Goal: Task Accomplishment & Management: Manage account settings

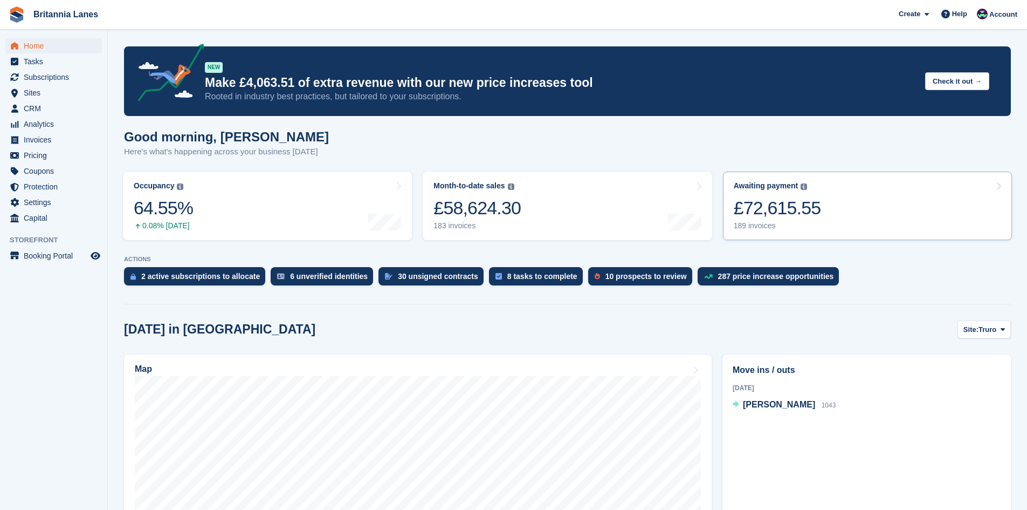
drag, startPoint x: 836, startPoint y: 194, endPoint x: 825, endPoint y: 189, distance: 12.3
click at [836, 193] on link "Awaiting payment The total outstanding balance on all open invoices. £72,615.55…" at bounding box center [867, 205] width 289 height 68
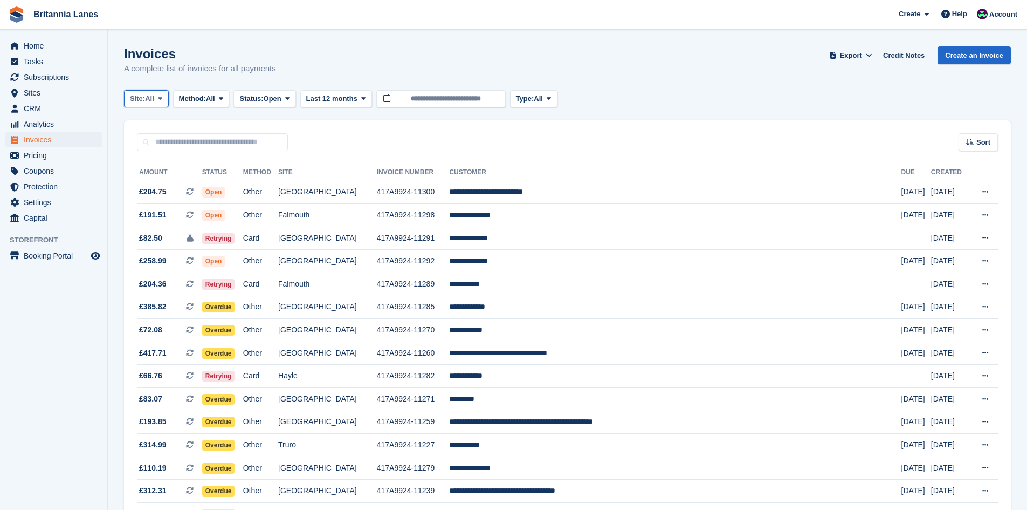
click at [151, 92] on button "Site: All" at bounding box center [146, 99] width 45 height 18
click at [170, 159] on link "Falmouth" at bounding box center [177, 162] width 97 height 19
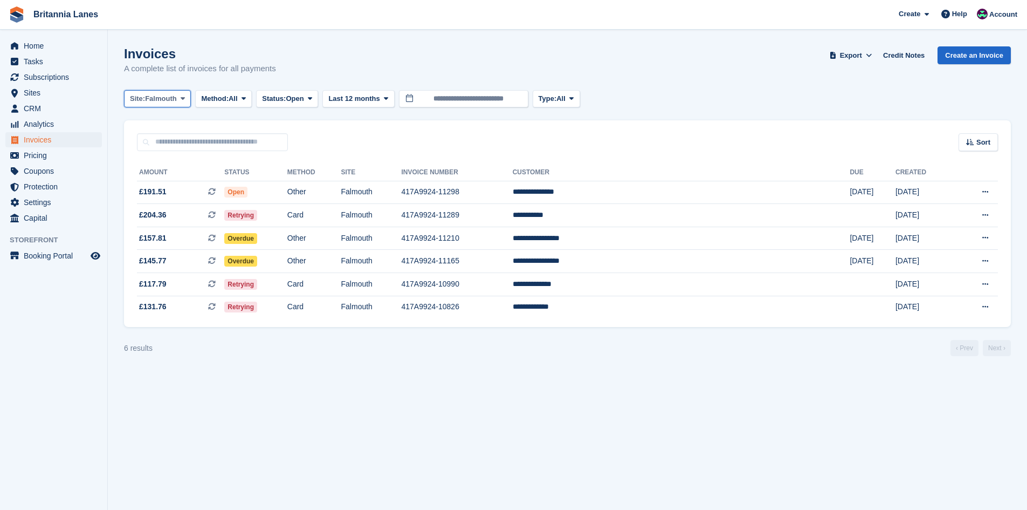
click at [153, 99] on span "Falmouth" at bounding box center [161, 98] width 32 height 11
drag, startPoint x: 178, startPoint y: 196, endPoint x: 197, endPoint y: 176, distance: 27.5
click at [179, 194] on link "Hayle" at bounding box center [177, 201] width 97 height 19
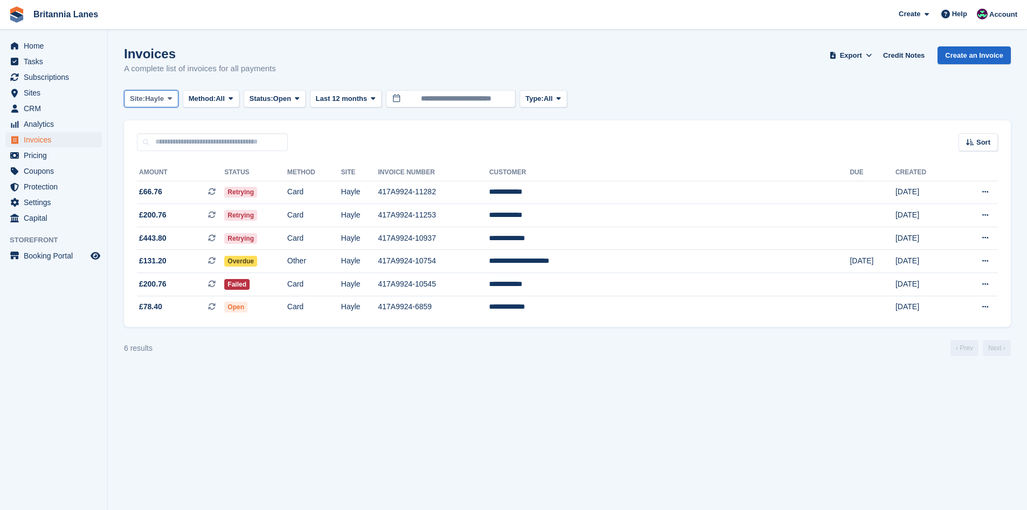
click at [164, 95] on span "Hayle" at bounding box center [154, 98] width 19 height 11
click at [153, 142] on link "Truro" at bounding box center [177, 143] width 97 height 19
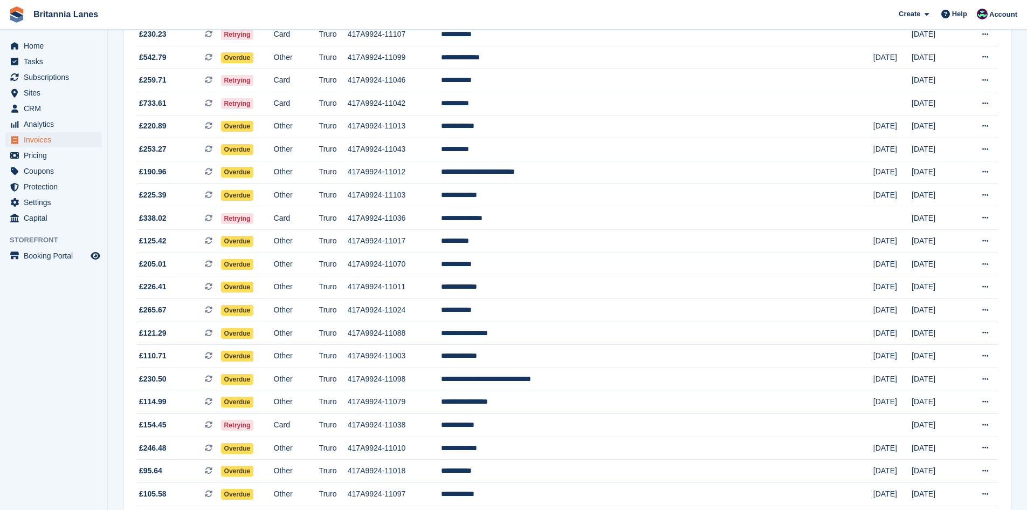
scroll to position [873, 0]
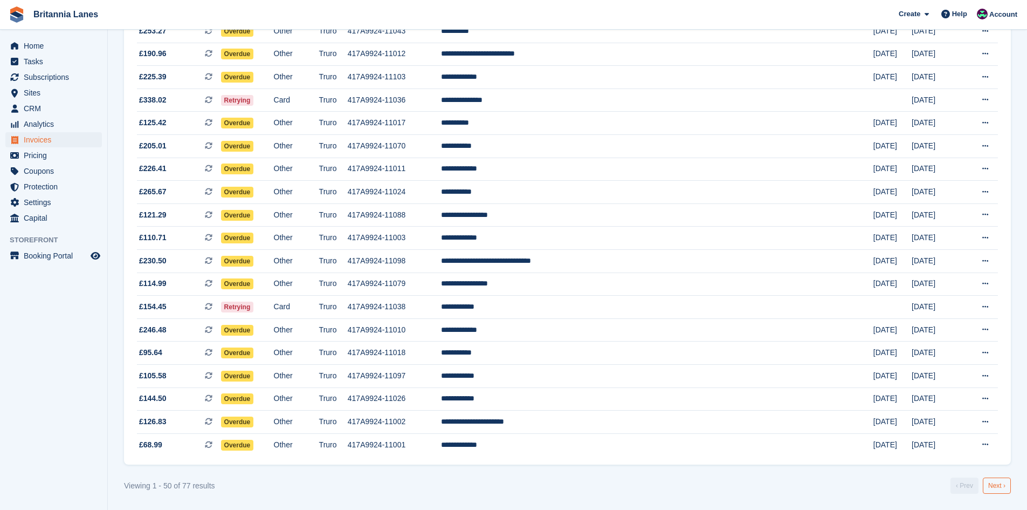
click at [988, 486] on link "Next ›" at bounding box center [997, 485] width 28 height 16
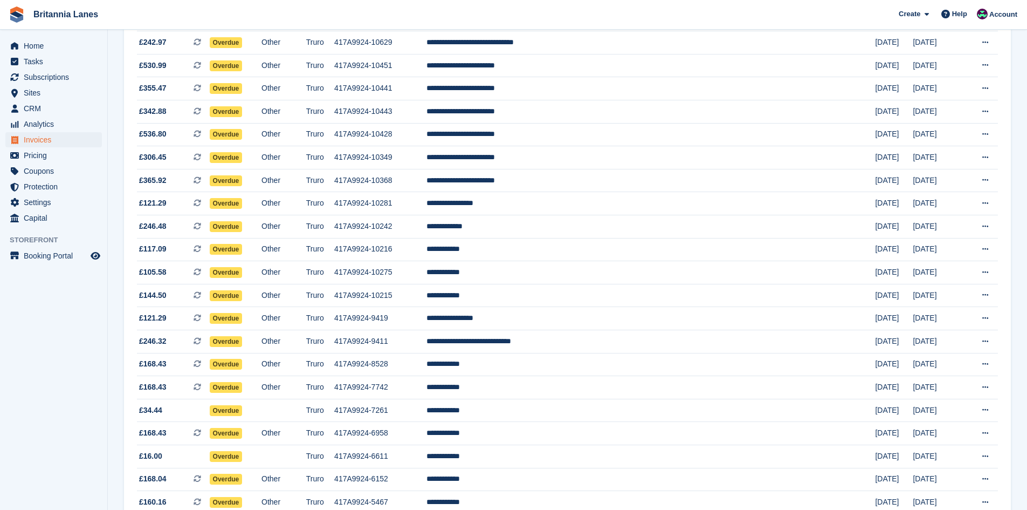
scroll to position [345, 0]
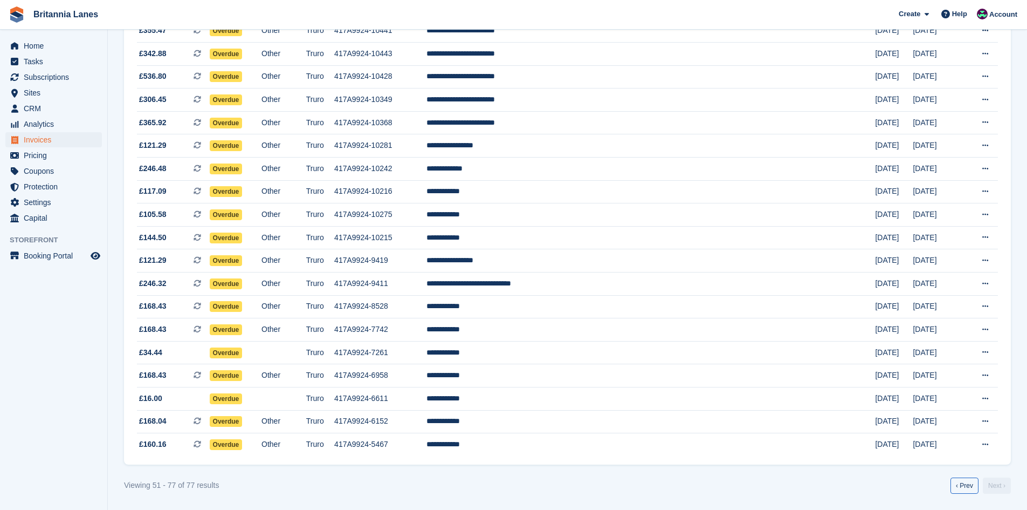
drag, startPoint x: 970, startPoint y: 483, endPoint x: 950, endPoint y: 482, distance: 19.5
click at [969, 483] on link "‹ Prev" at bounding box center [965, 485] width 28 height 16
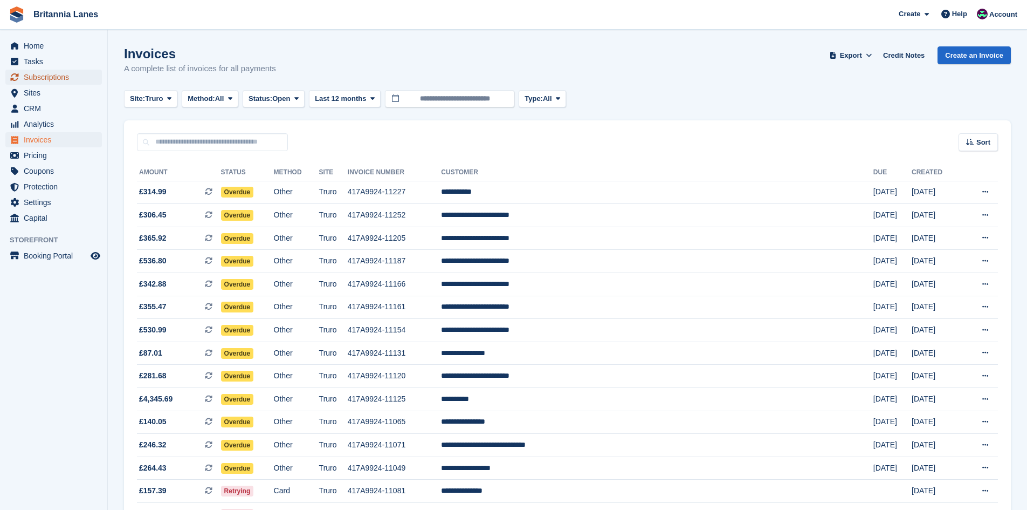
click at [48, 75] on span "Subscriptions" at bounding box center [56, 77] width 65 height 15
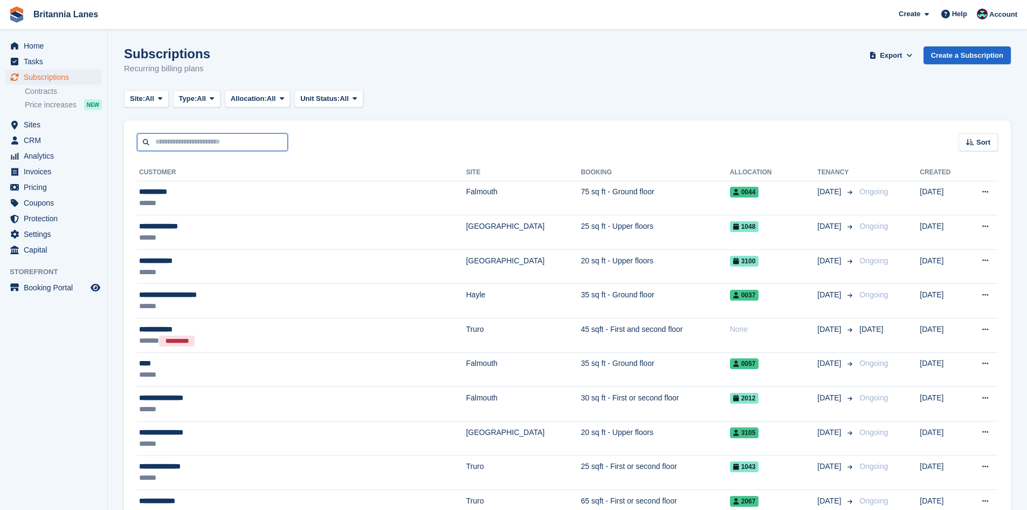
click at [182, 139] on input "text" at bounding box center [212, 142] width 151 height 18
type input "**********"
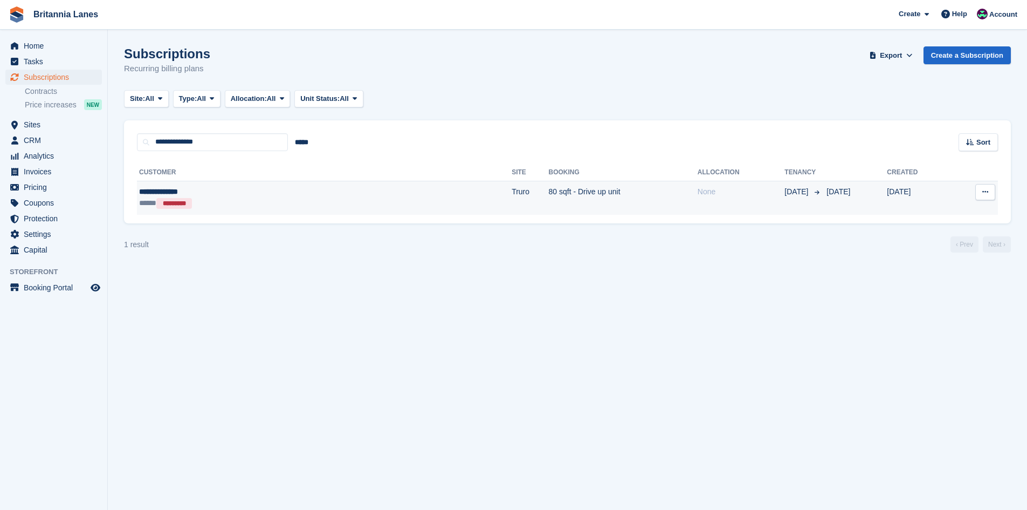
click at [549, 201] on td "80 sqft - Drive up unit" at bounding box center [623, 198] width 149 height 34
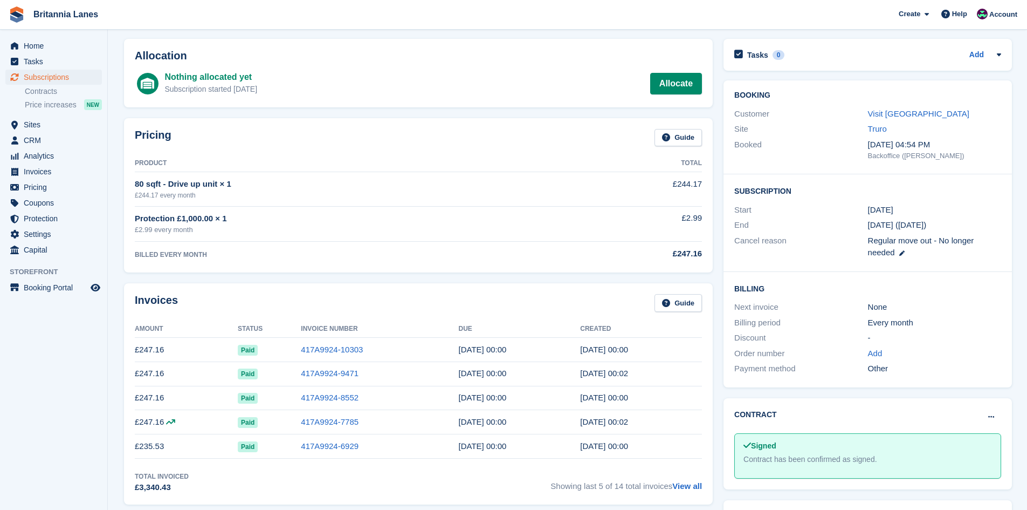
scroll to position [108, 0]
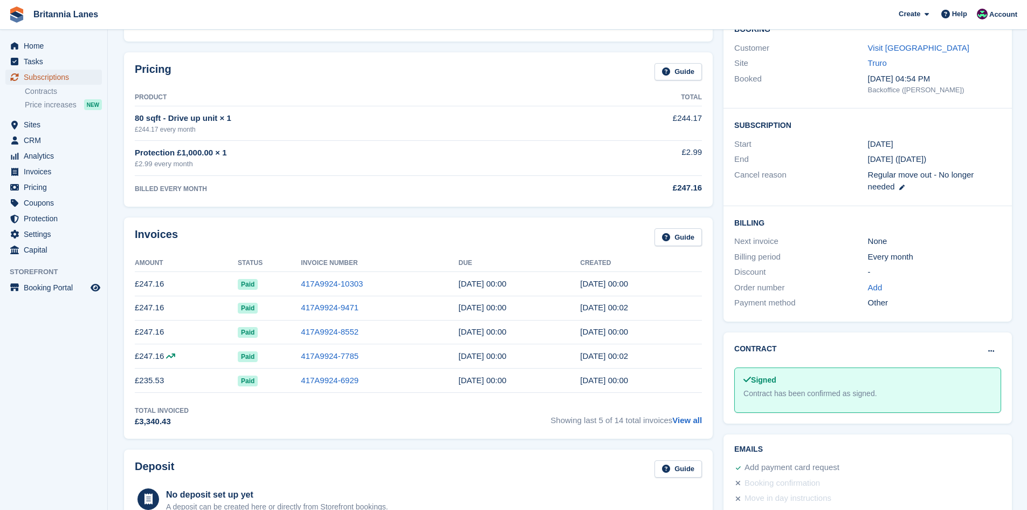
drag, startPoint x: 54, startPoint y: 74, endPoint x: 157, endPoint y: 106, distance: 108.0
click at [54, 74] on span "Subscriptions" at bounding box center [56, 77] width 65 height 15
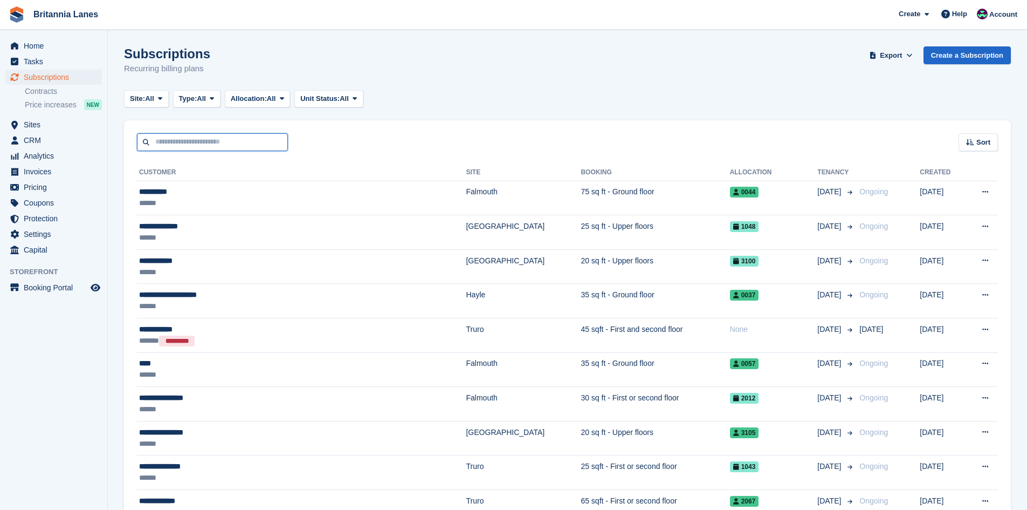
click at [224, 138] on input "text" at bounding box center [212, 142] width 151 height 18
type input "****"
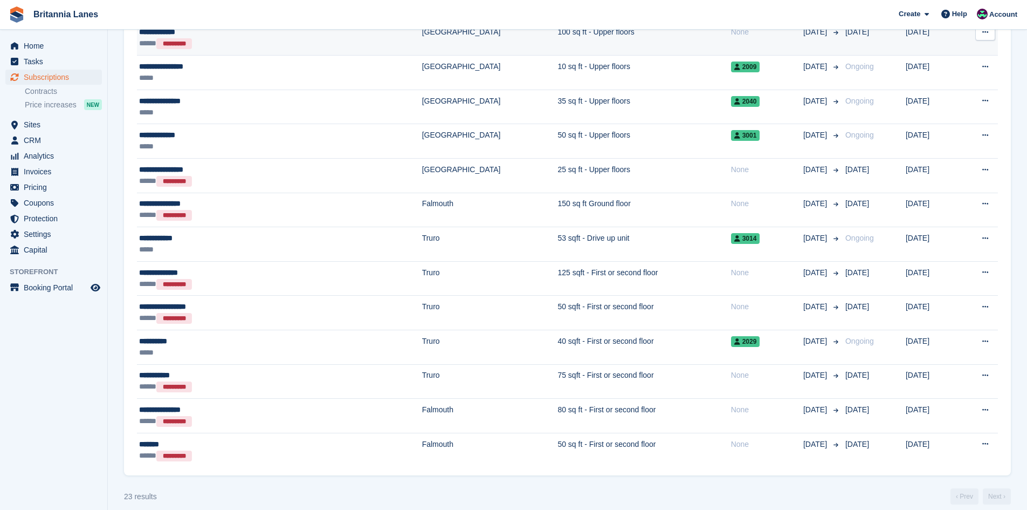
scroll to position [513, 0]
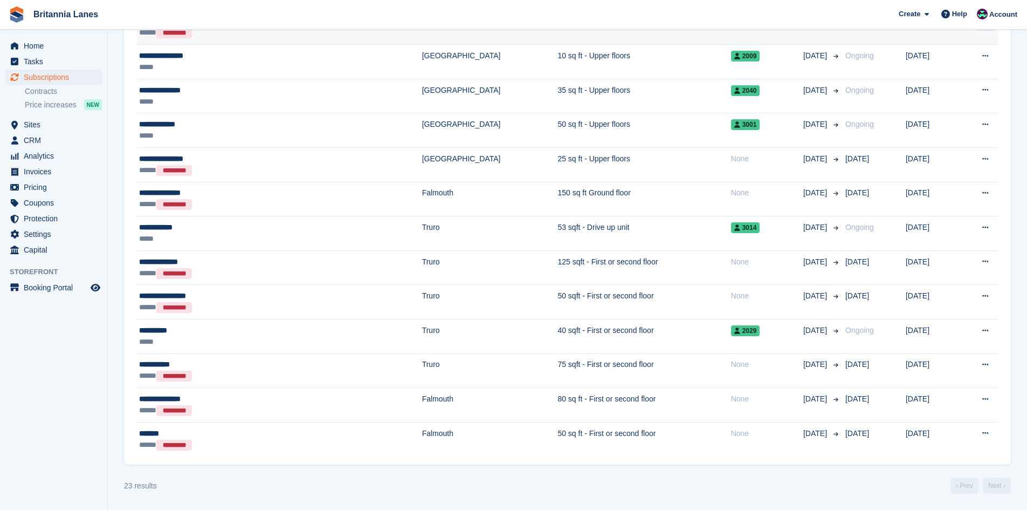
click at [247, 328] on div "**********" at bounding box center [220, 330] width 163 height 11
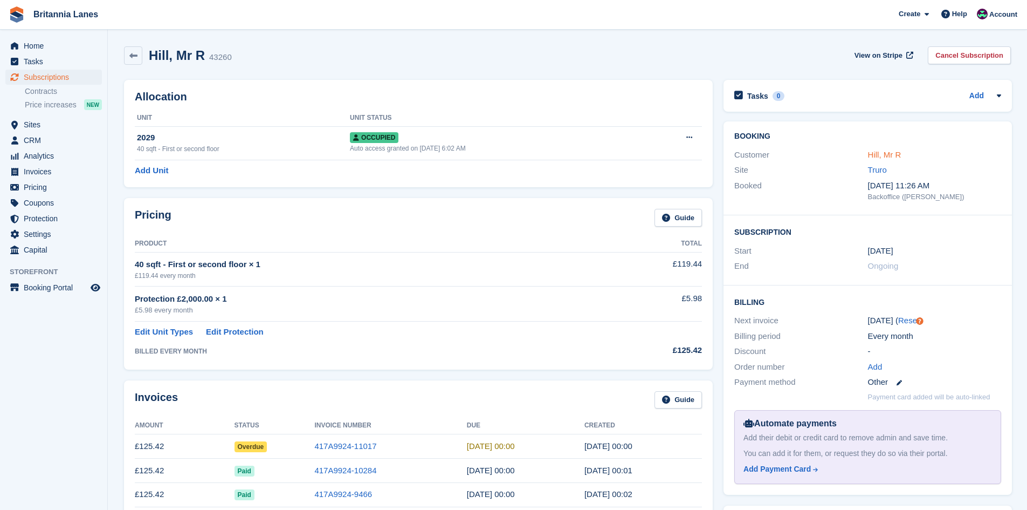
click at [884, 155] on link "Hill, Mr R" at bounding box center [884, 154] width 33 height 9
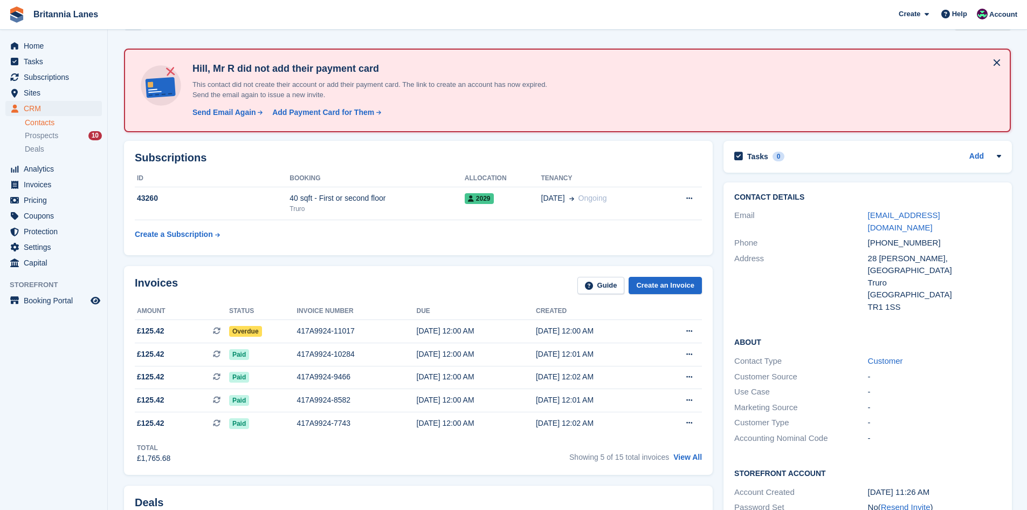
scroll to position [54, 0]
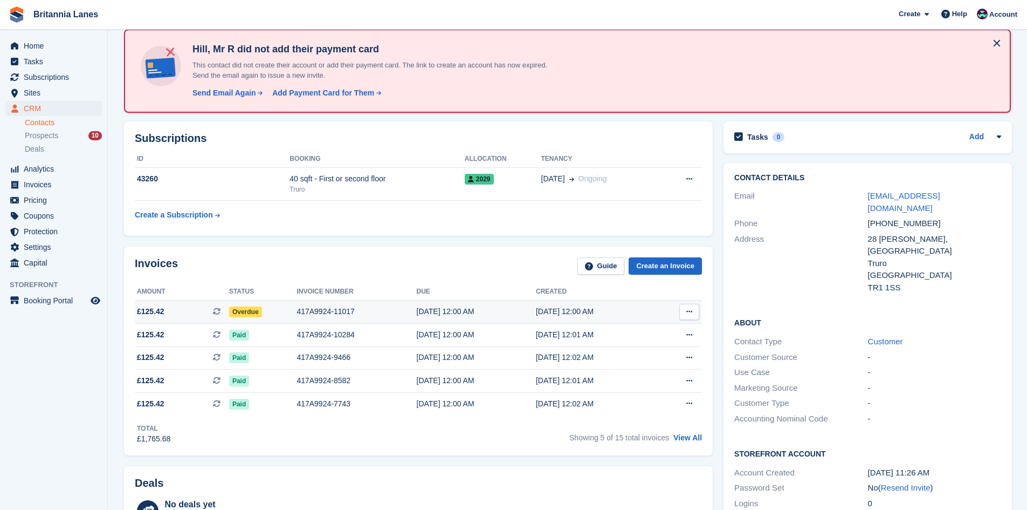
click at [298, 308] on div "417A9924-11017" at bounding box center [357, 311] width 120 height 11
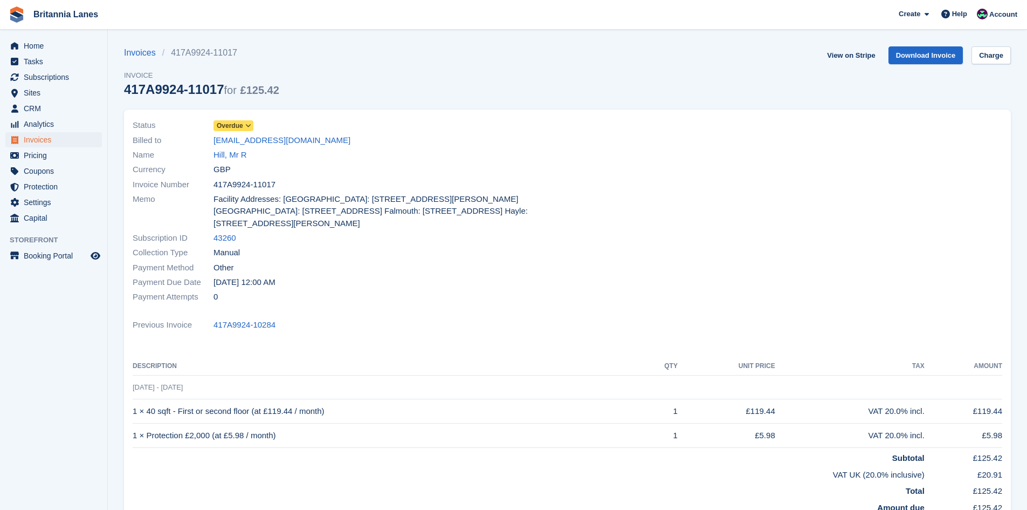
click at [224, 122] on span "Overdue" at bounding box center [230, 126] width 26 height 10
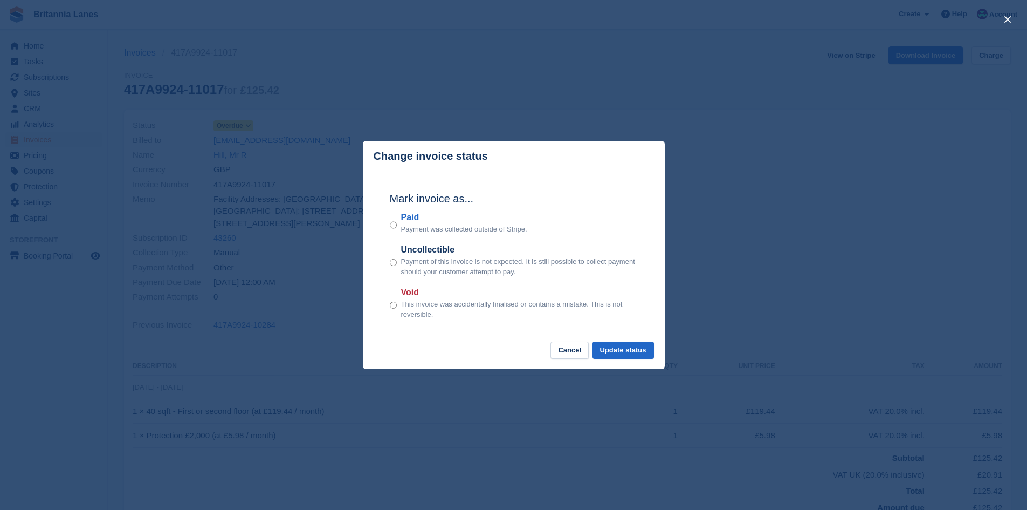
drag, startPoint x: 417, startPoint y: 220, endPoint x: 456, endPoint y: 232, distance: 41.3
click at [417, 220] on label "Paid" at bounding box center [464, 217] width 126 height 13
click at [629, 358] on button "Update status" at bounding box center [623, 350] width 61 height 18
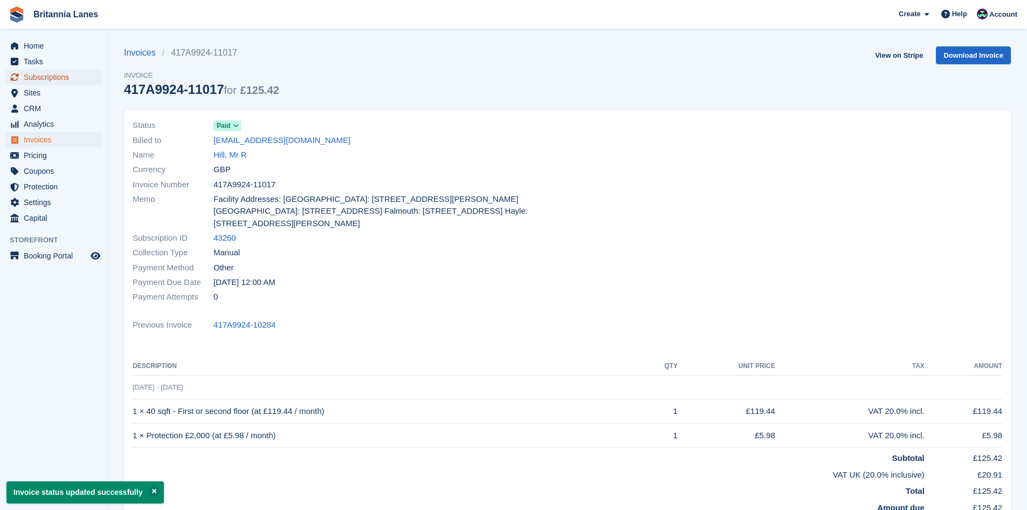
click at [65, 82] on span "Subscriptions" at bounding box center [56, 77] width 65 height 15
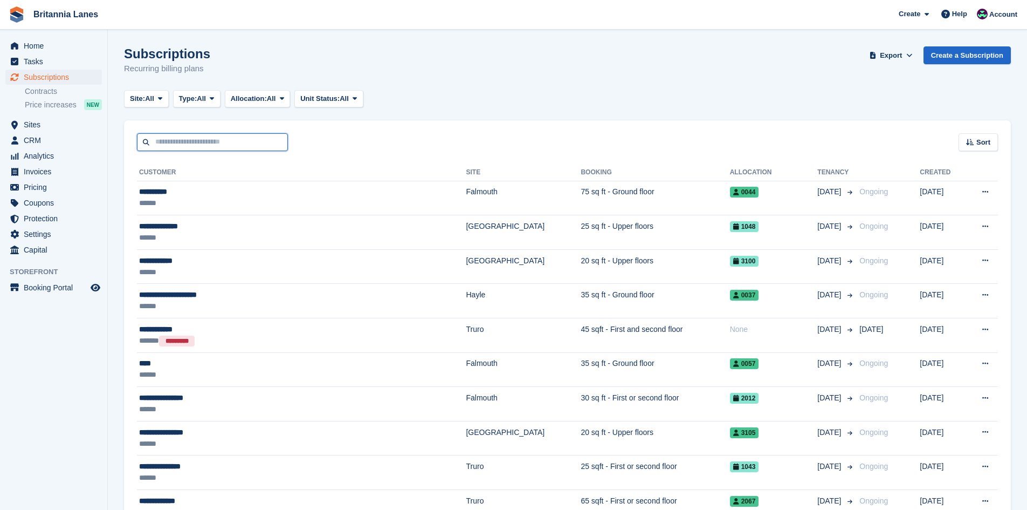
click at [220, 145] on input "text" at bounding box center [212, 142] width 151 height 18
type input "*"
type input "******"
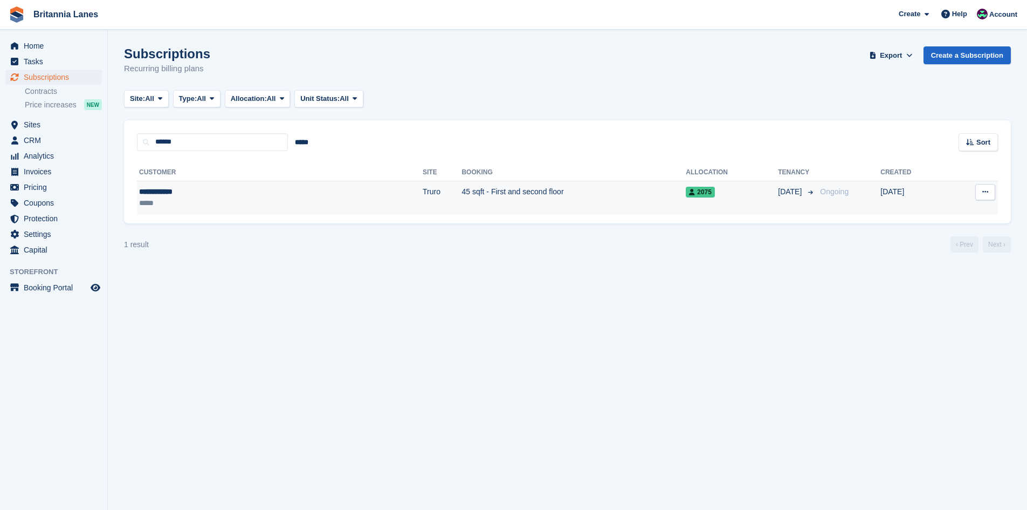
click at [462, 195] on td "45 sqft - First and second floor" at bounding box center [574, 198] width 224 height 34
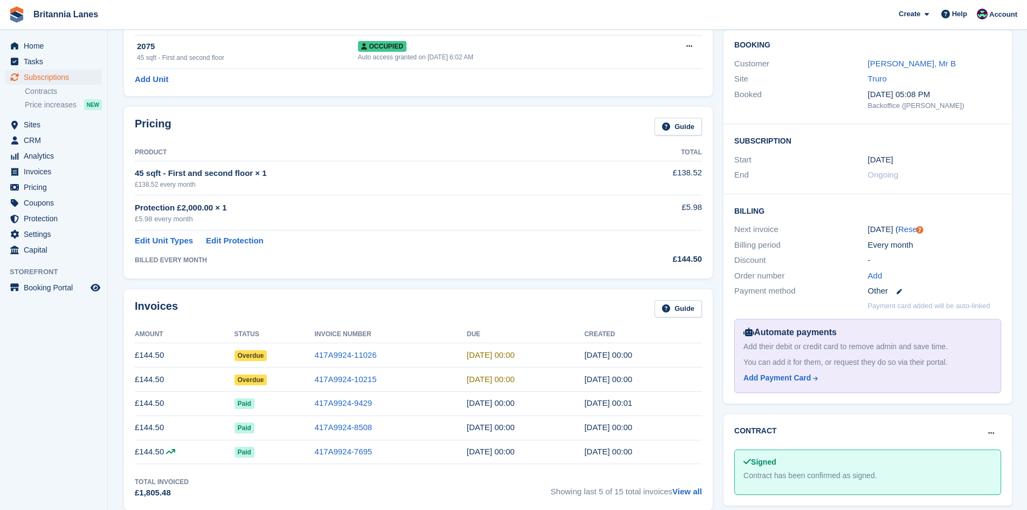
scroll to position [108, 0]
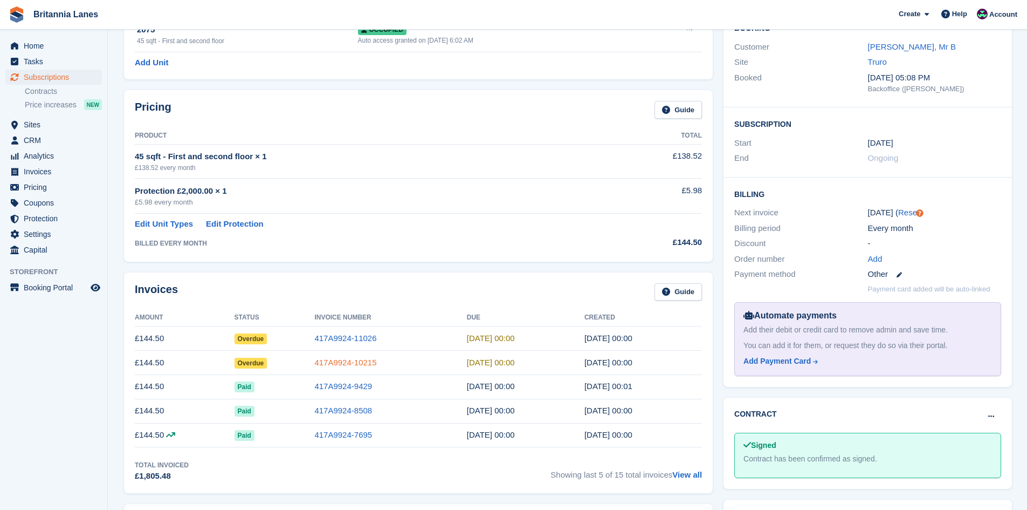
click at [359, 365] on link "417A9924-10215" at bounding box center [345, 362] width 62 height 9
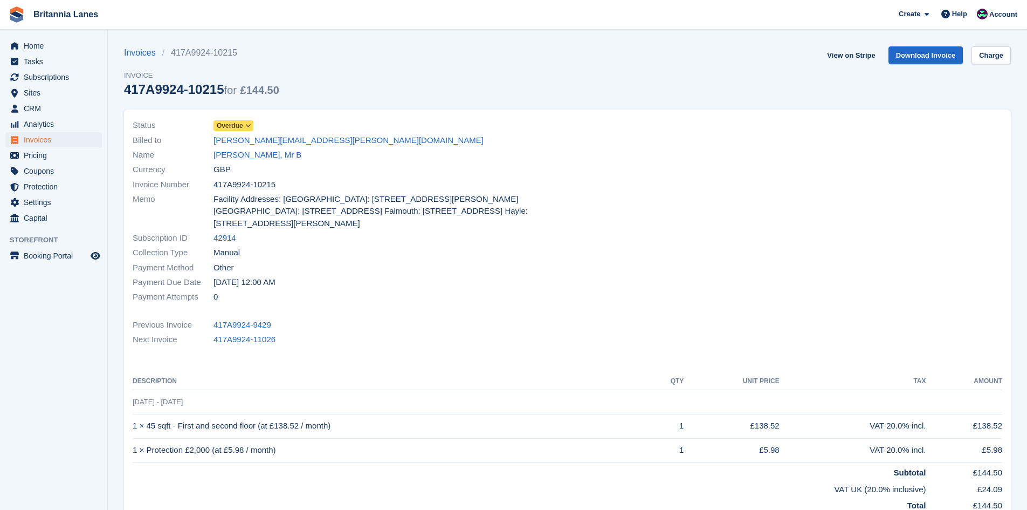
click at [222, 124] on span "Overdue" at bounding box center [230, 126] width 26 height 10
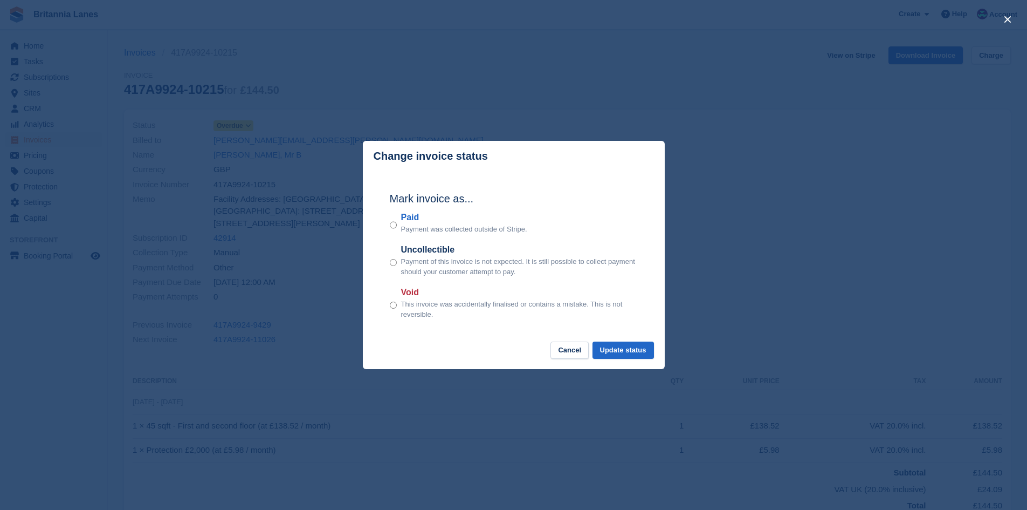
click at [415, 222] on label "Paid" at bounding box center [464, 217] width 126 height 13
click at [643, 342] on div "Change invoice status Mark invoice as... Paid Payment was collected outside of …" at bounding box center [514, 255] width 302 height 228
click at [639, 346] on button "Update status" at bounding box center [623, 350] width 61 height 18
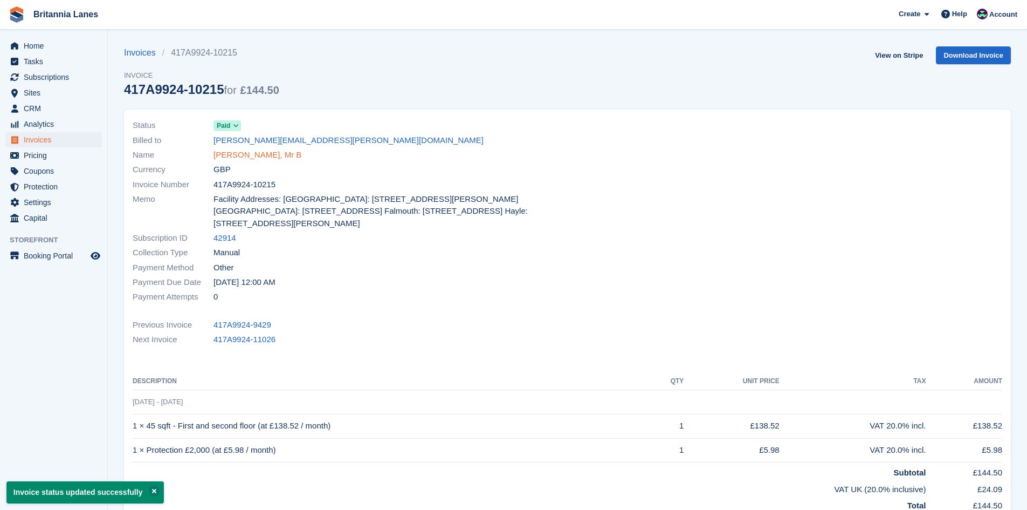
click at [232, 160] on link "Garner, Mr B" at bounding box center [258, 155] width 88 height 12
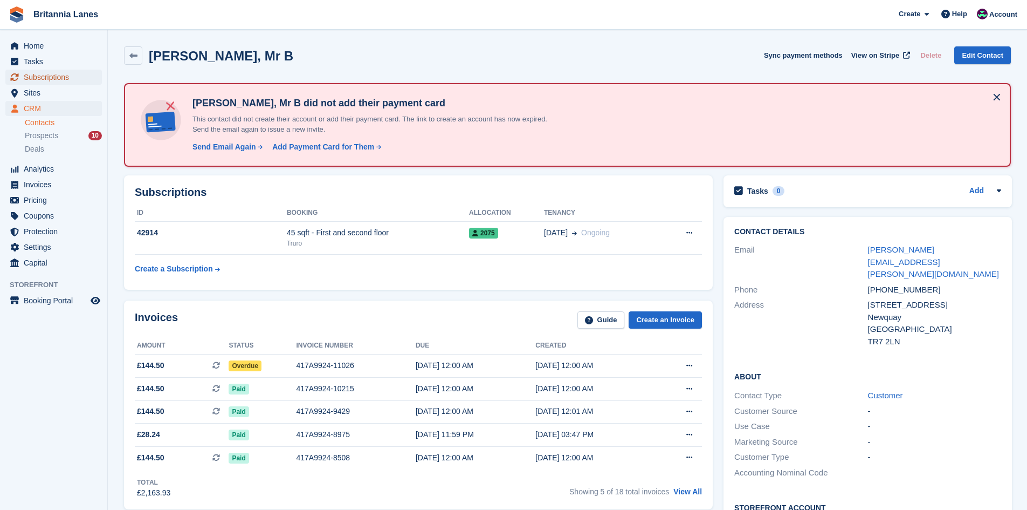
drag, startPoint x: 61, startPoint y: 77, endPoint x: 91, endPoint y: 80, distance: 29.8
click at [61, 77] on span "Subscriptions" at bounding box center [56, 77] width 65 height 15
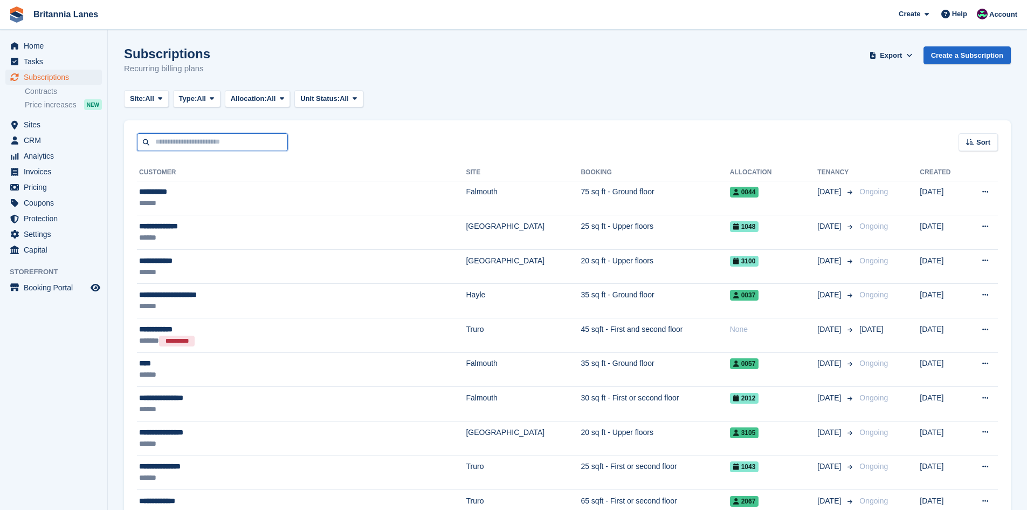
drag, startPoint x: 189, startPoint y: 146, endPoint x: 356, endPoint y: 14, distance: 212.8
click at [194, 139] on input "text" at bounding box center [212, 142] width 151 height 18
type input "*"
type input "****"
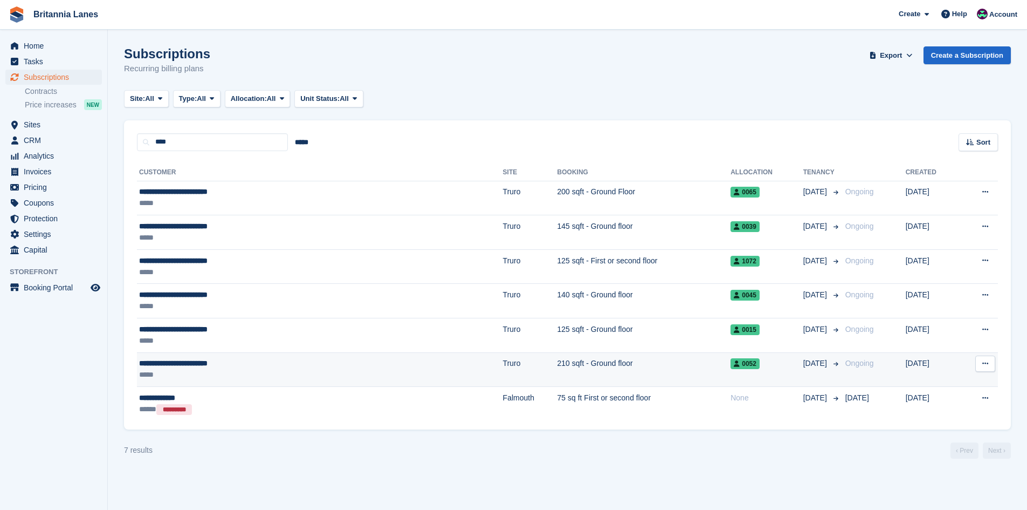
click at [210, 372] on div "*****" at bounding box center [243, 374] width 209 height 11
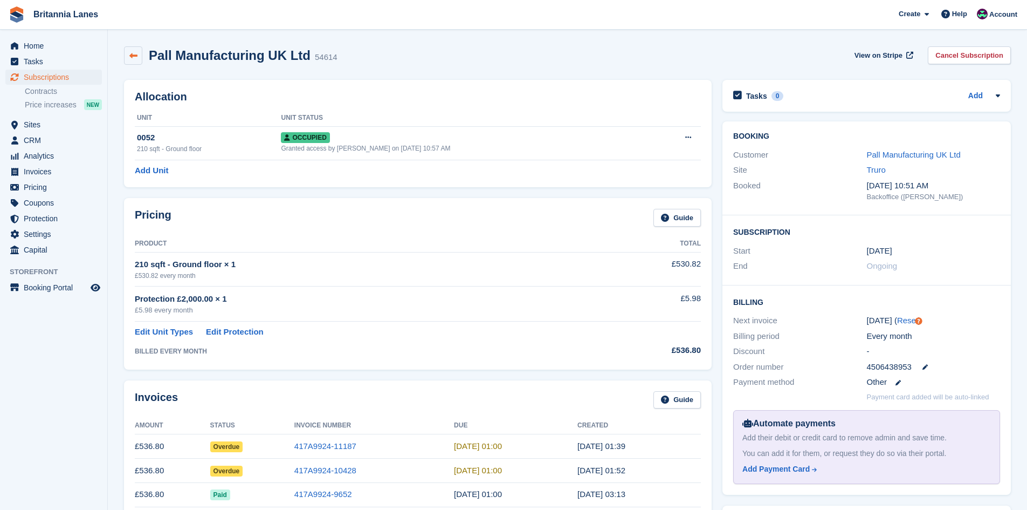
click at [138, 55] on link at bounding box center [133, 55] width 18 height 18
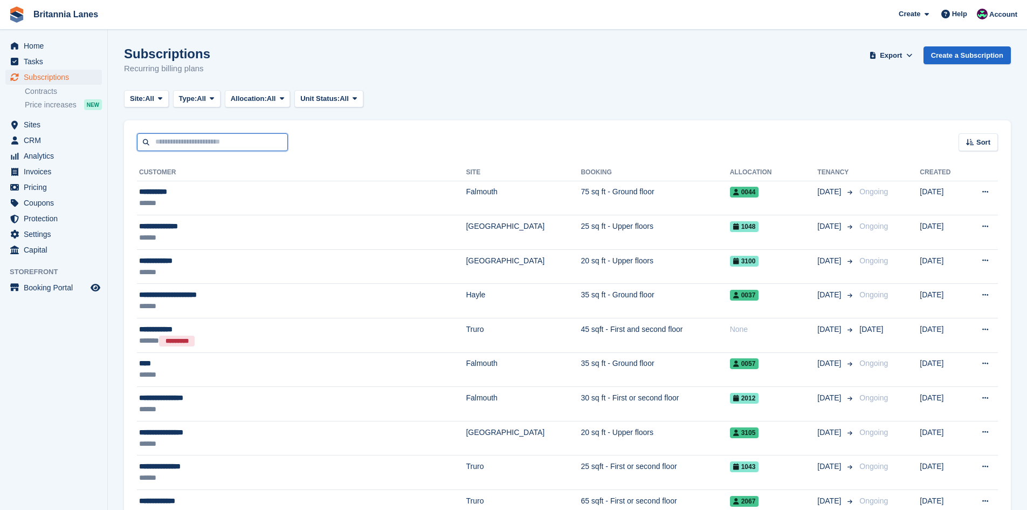
click at [166, 149] on input "text" at bounding box center [212, 142] width 151 height 18
type input "****"
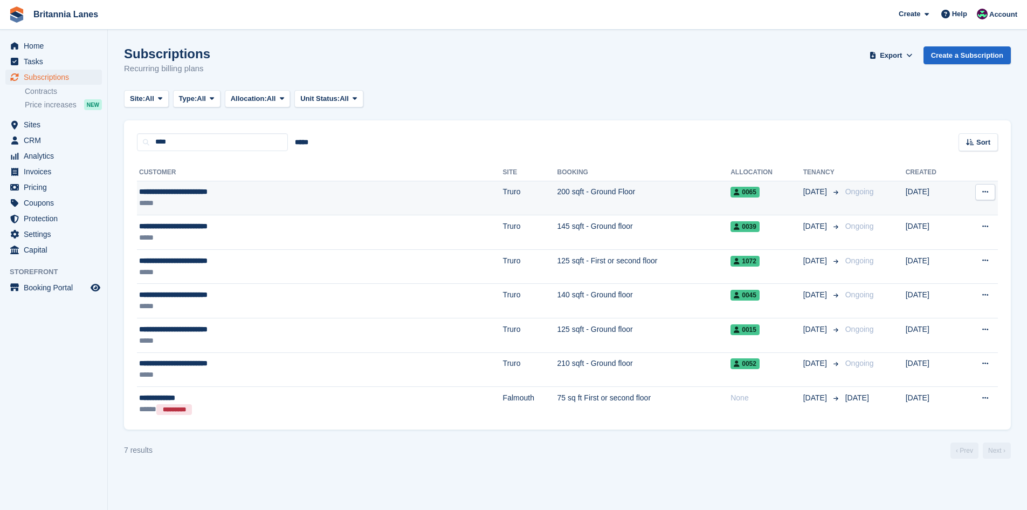
click at [196, 207] on div "*****" at bounding box center [243, 202] width 209 height 11
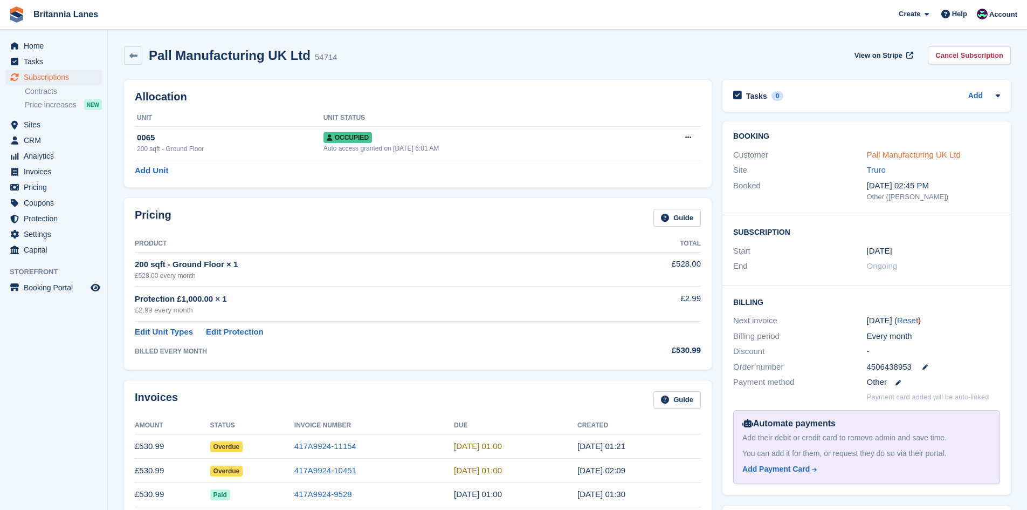
click at [919, 154] on link "Pall Manufacturing UK Ltd" at bounding box center [914, 154] width 94 height 9
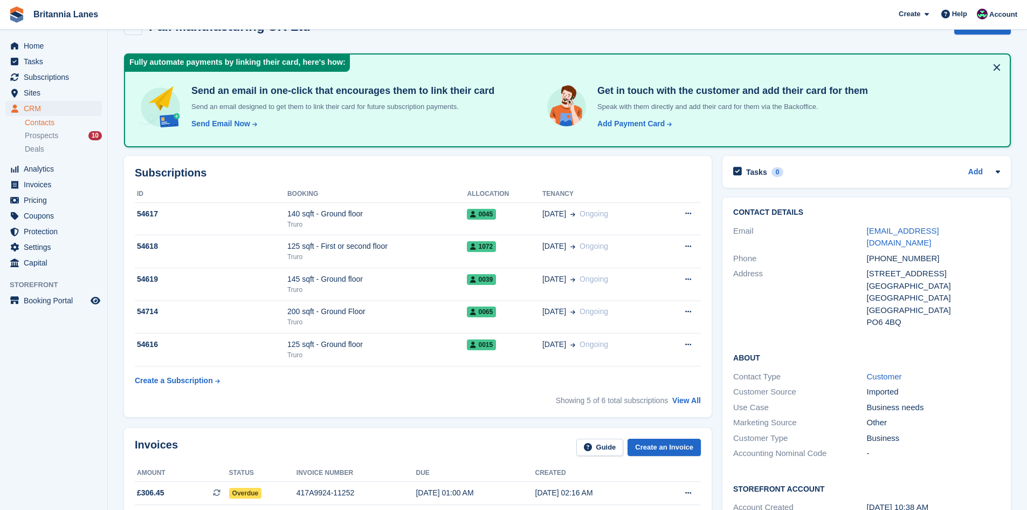
scroll to position [216, 0]
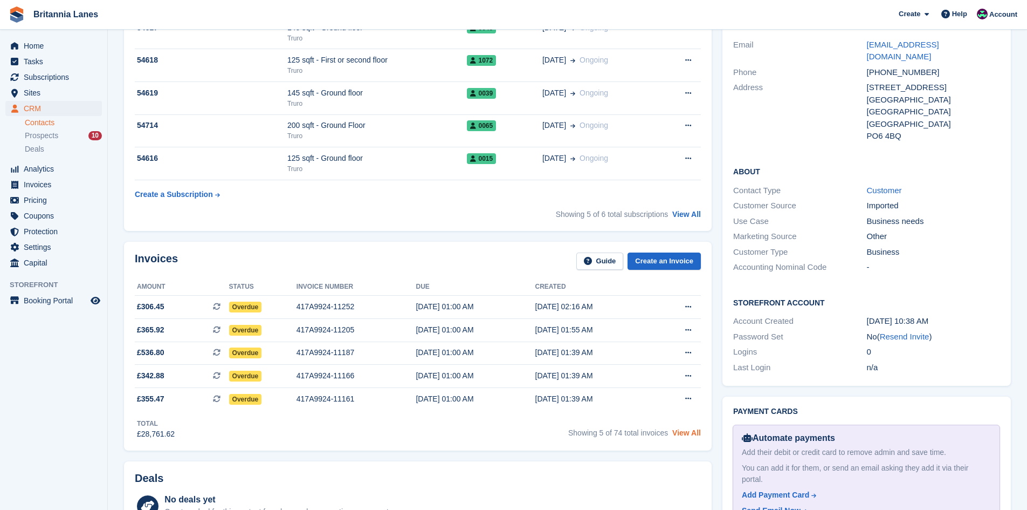
click at [697, 436] on link "View All" at bounding box center [686, 432] width 29 height 9
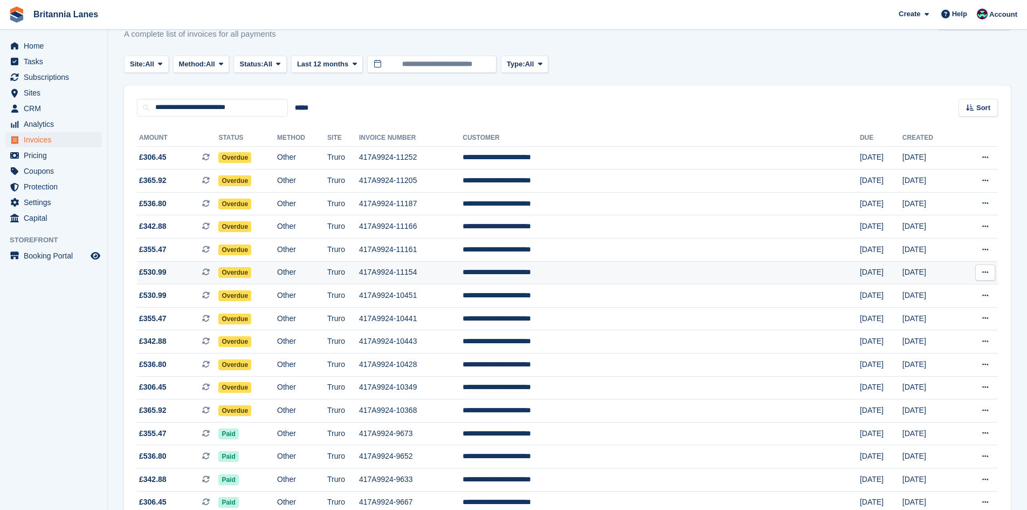
scroll to position [54, 0]
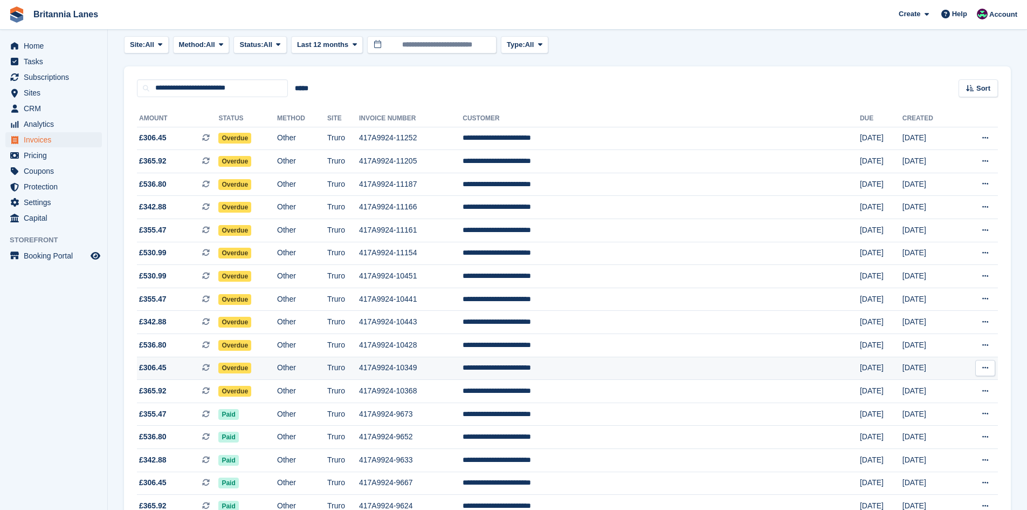
click at [160, 370] on span "£306.45" at bounding box center [153, 367] width 28 height 11
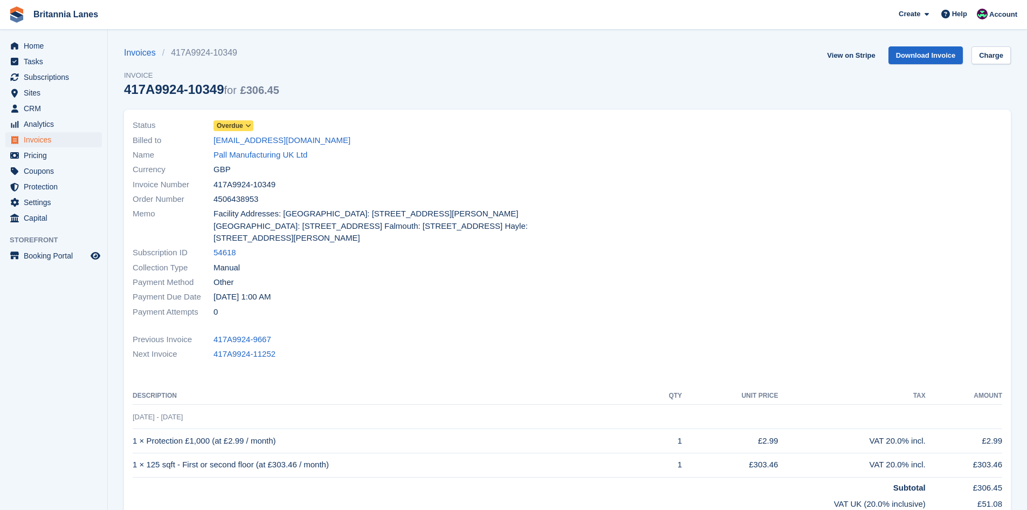
click at [230, 122] on span "Overdue" at bounding box center [230, 126] width 26 height 10
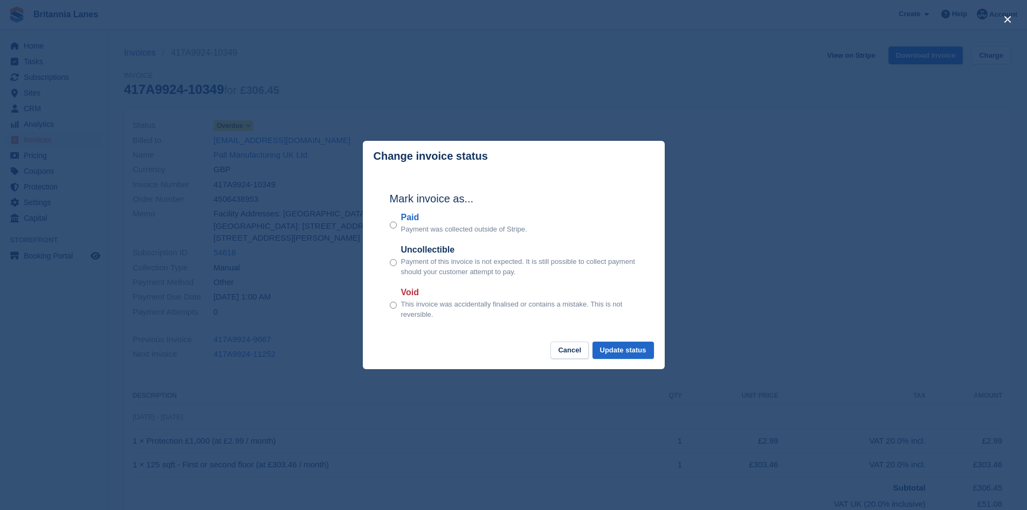
click at [413, 221] on label "Paid" at bounding box center [464, 217] width 126 height 13
click at [653, 357] on button "Update status" at bounding box center [623, 350] width 61 height 18
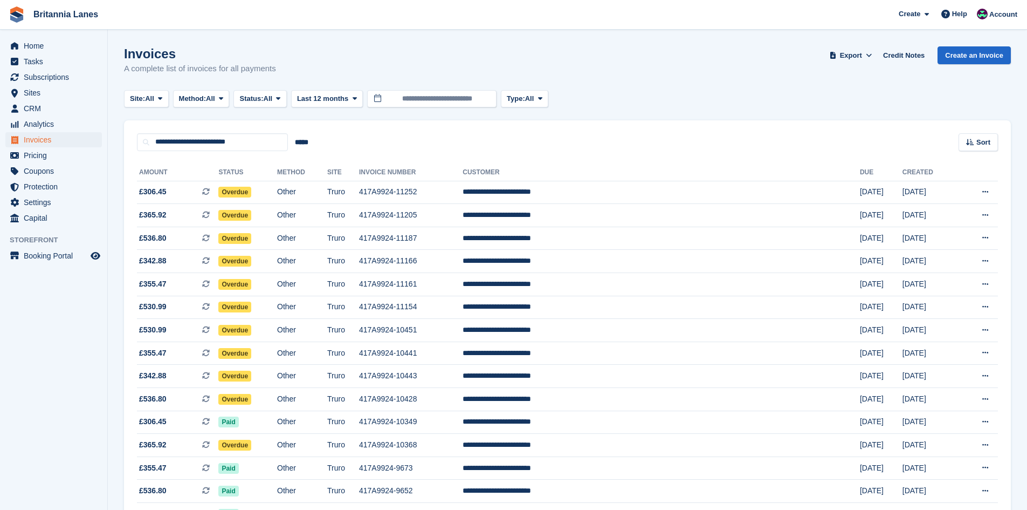
scroll to position [54, 0]
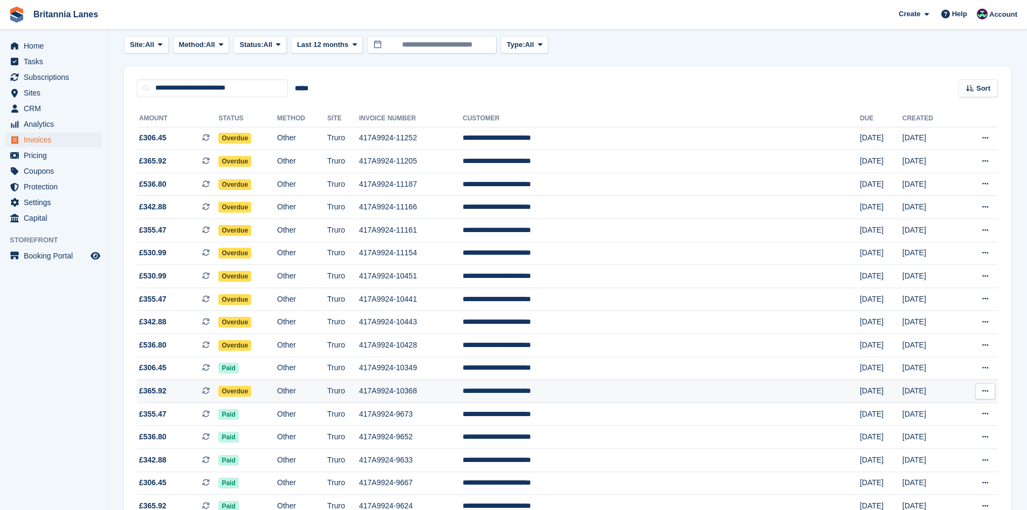
click at [251, 392] on span "Overdue" at bounding box center [234, 391] width 33 height 11
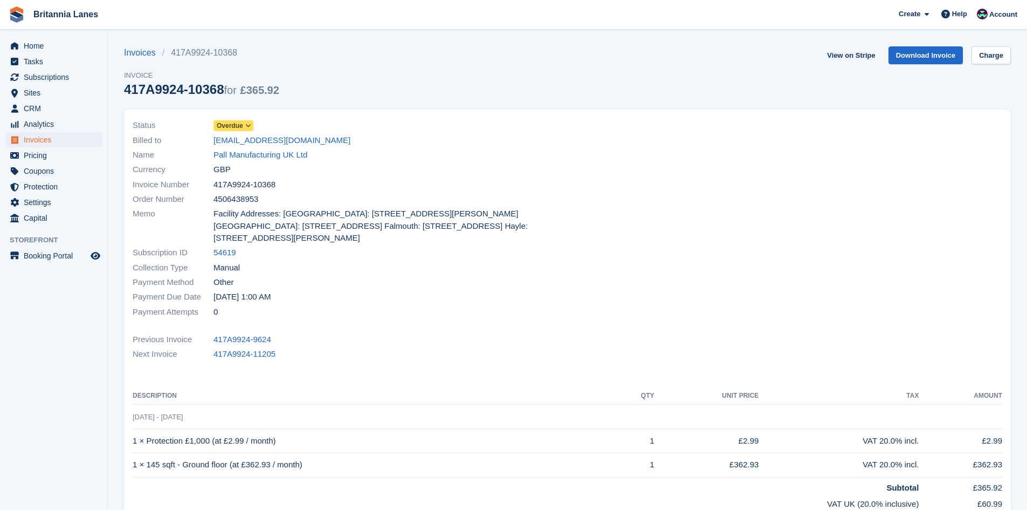
click at [238, 121] on span "Overdue" at bounding box center [230, 126] width 26 height 10
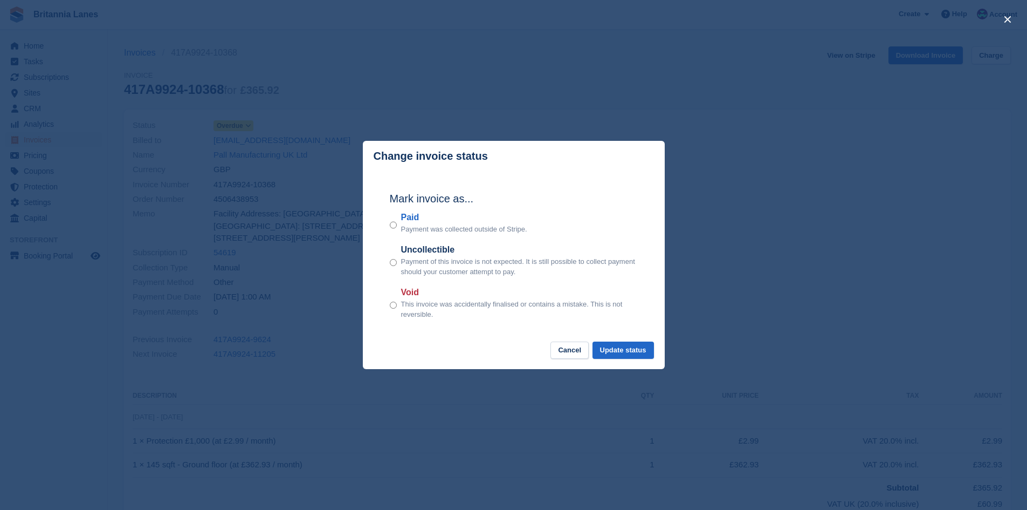
click at [411, 217] on label "Paid" at bounding box center [464, 217] width 126 height 13
click at [646, 352] on button "Update status" at bounding box center [623, 350] width 61 height 18
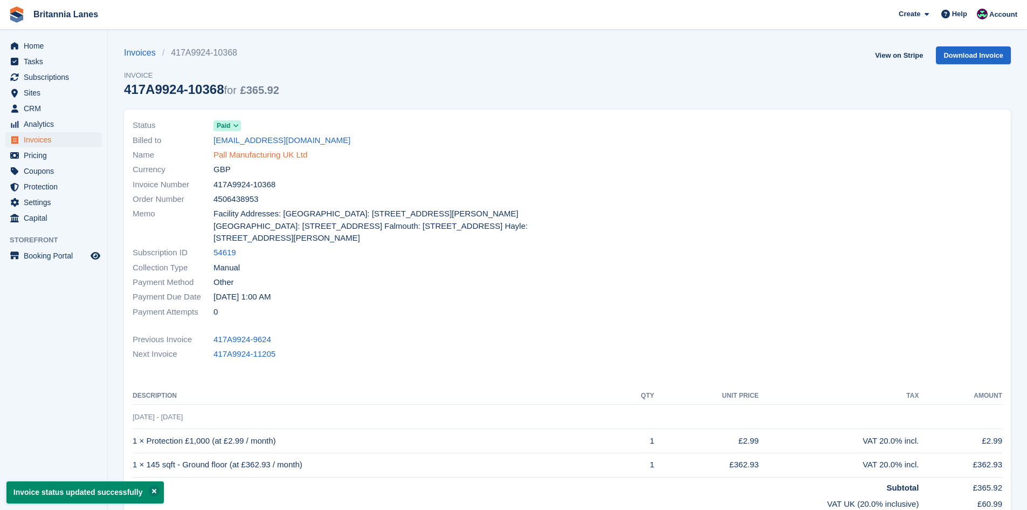
click at [232, 151] on link "Pall Manufacturing UK Ltd" at bounding box center [261, 155] width 94 height 12
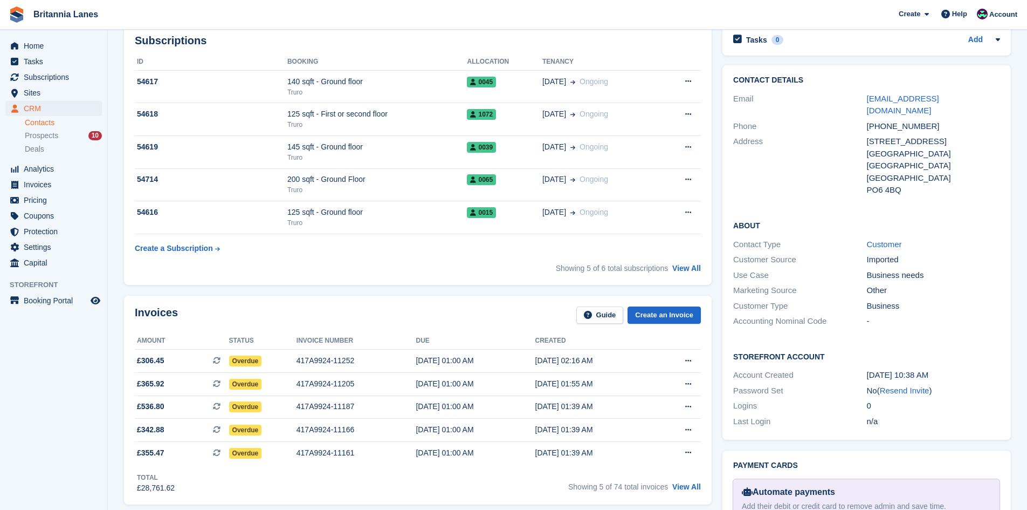
scroll to position [324, 0]
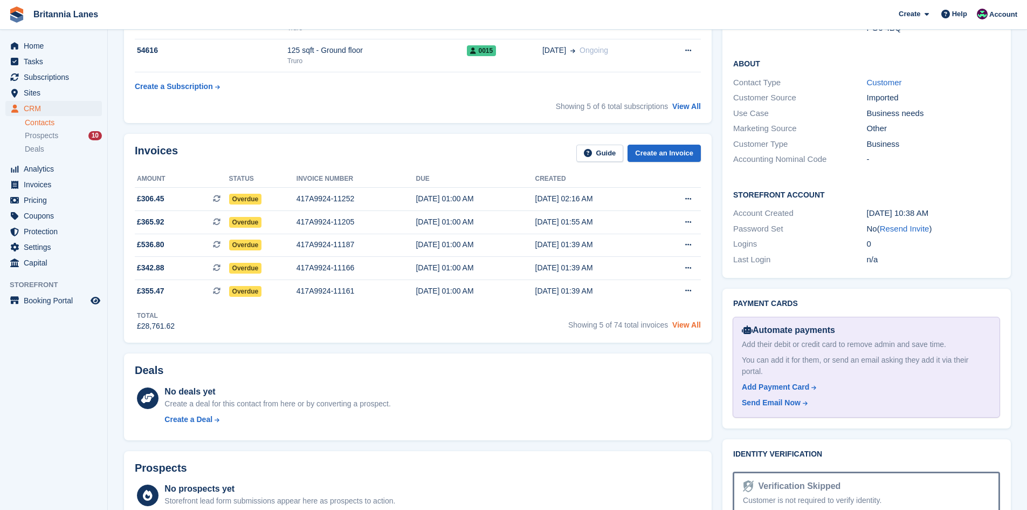
click at [693, 324] on link "View All" at bounding box center [686, 324] width 29 height 9
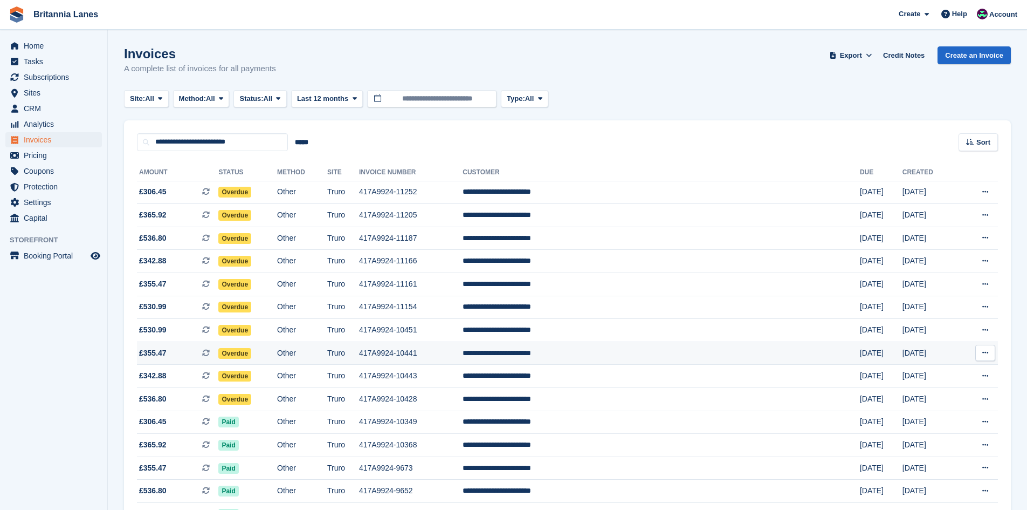
click at [463, 353] on td "417A9924-10441" at bounding box center [411, 352] width 104 height 23
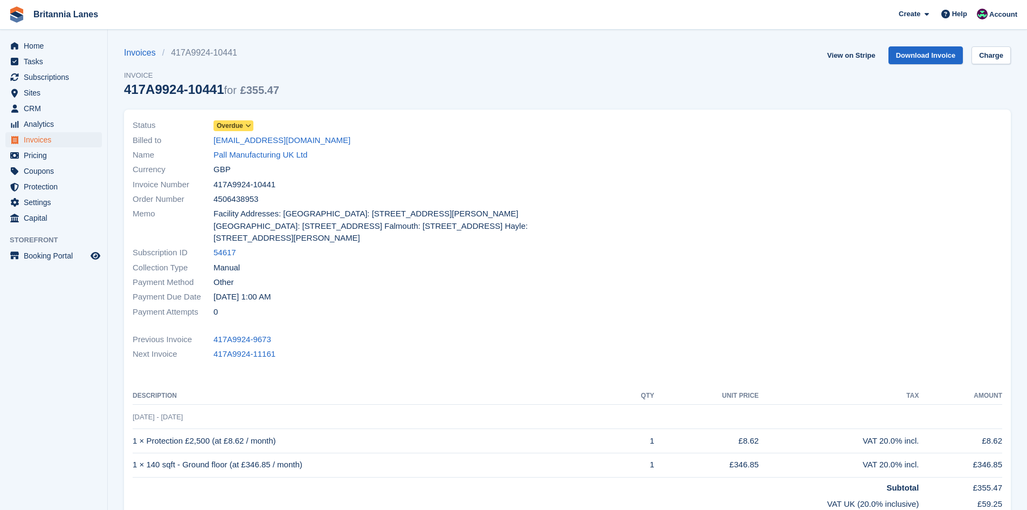
click at [239, 121] on span "Overdue" at bounding box center [230, 126] width 26 height 10
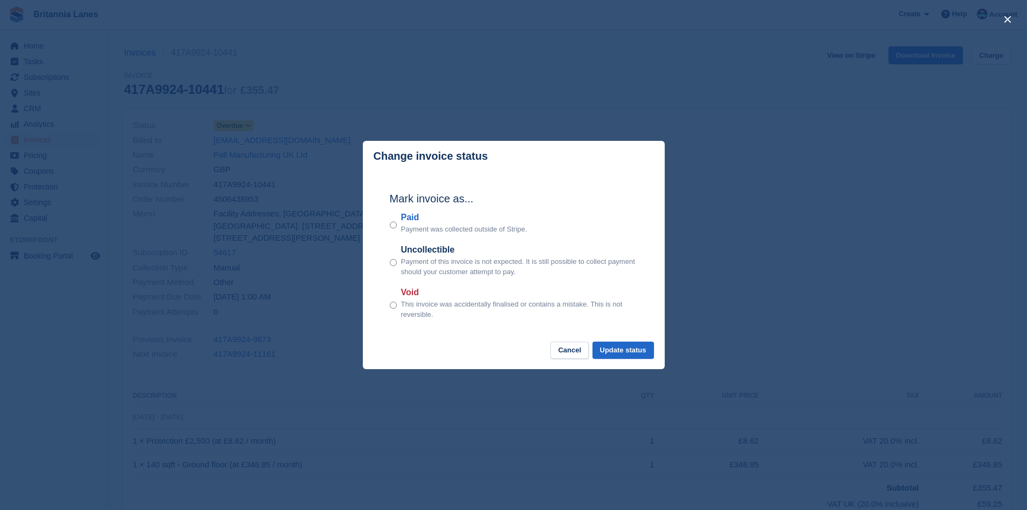
click at [410, 218] on label "Paid" at bounding box center [464, 217] width 126 height 13
click at [621, 346] on button "Update status" at bounding box center [623, 350] width 61 height 18
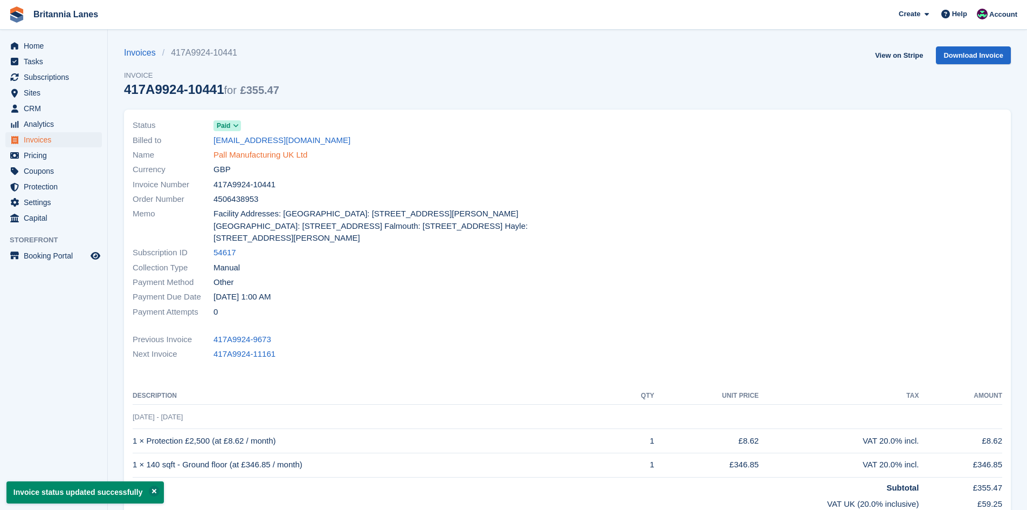
click at [255, 152] on link "Pall Manufacturing UK Ltd" at bounding box center [261, 155] width 94 height 12
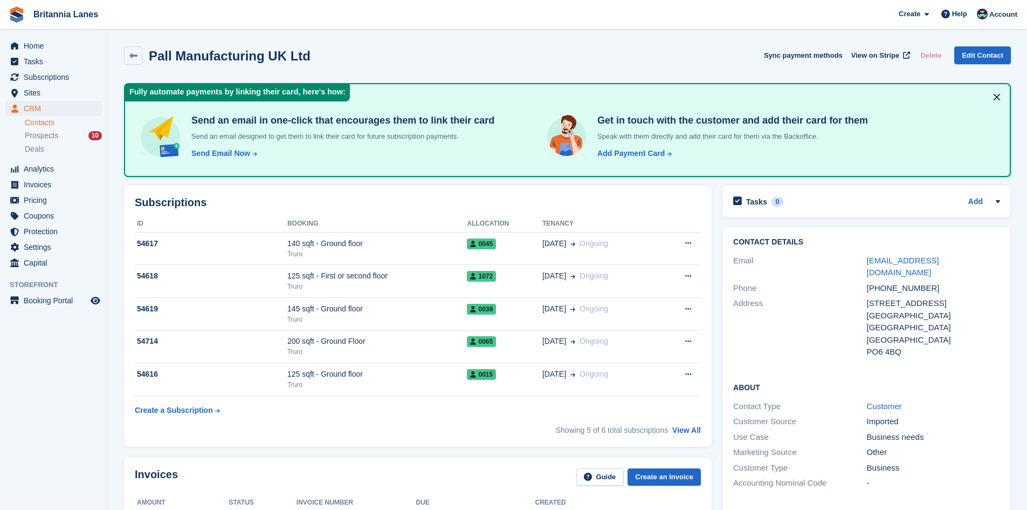
scroll to position [216, 0]
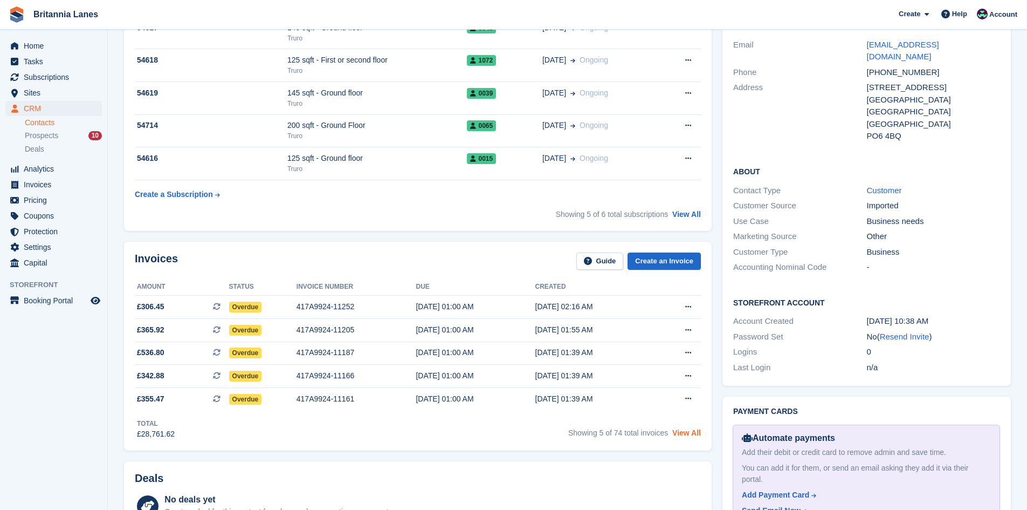
click at [688, 433] on link "View All" at bounding box center [686, 432] width 29 height 9
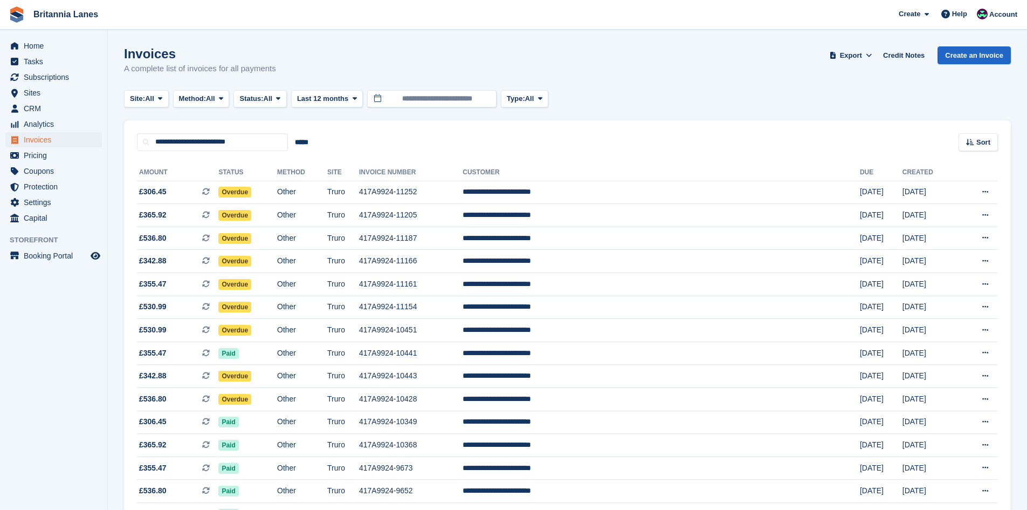
scroll to position [54, 0]
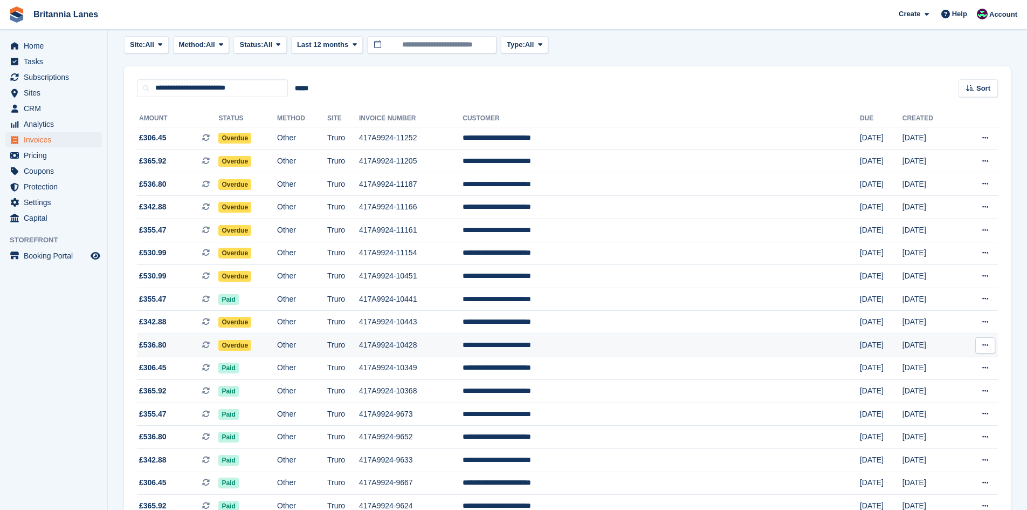
click at [277, 345] on td "Overdue" at bounding box center [247, 345] width 59 height 23
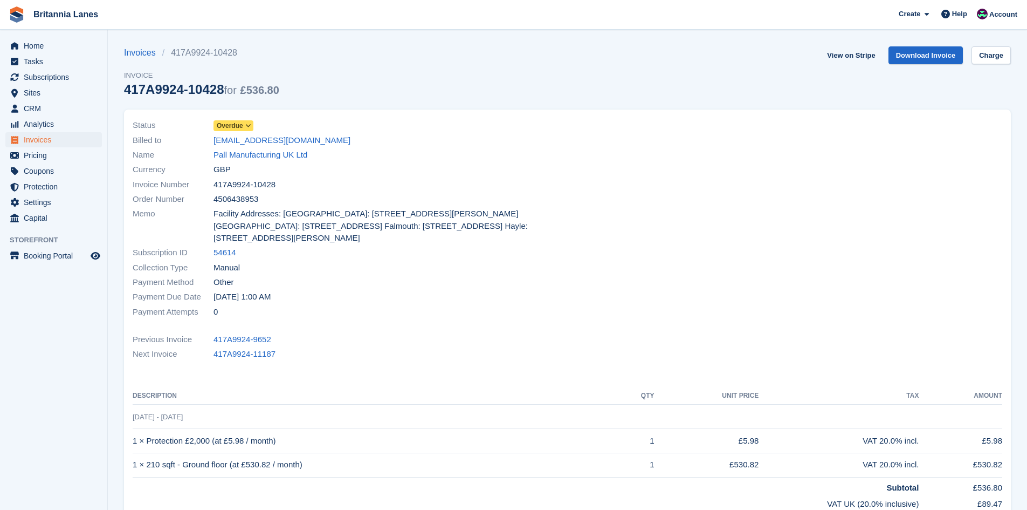
click at [219, 126] on span "Overdue" at bounding box center [230, 126] width 26 height 10
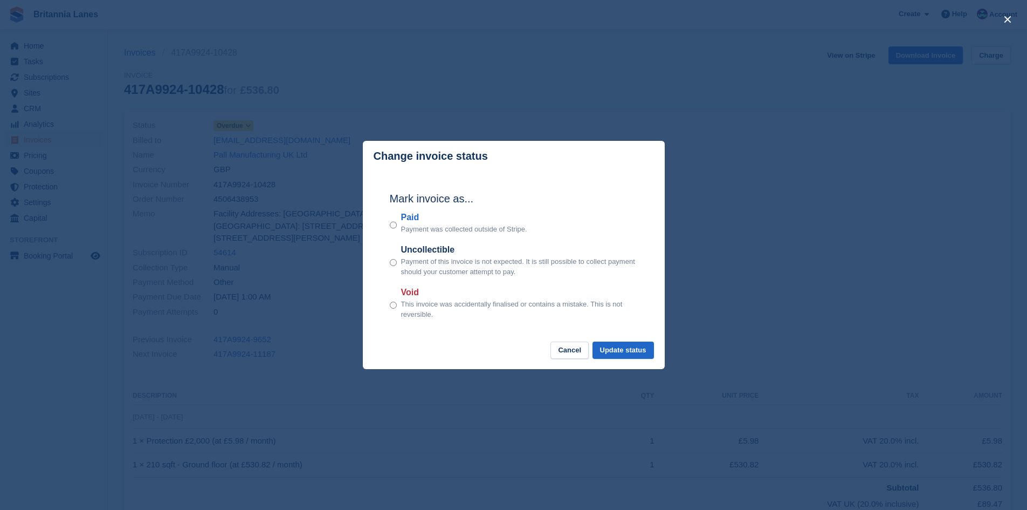
click at [411, 219] on label "Paid" at bounding box center [464, 217] width 126 height 13
click at [626, 347] on button "Update status" at bounding box center [623, 350] width 61 height 18
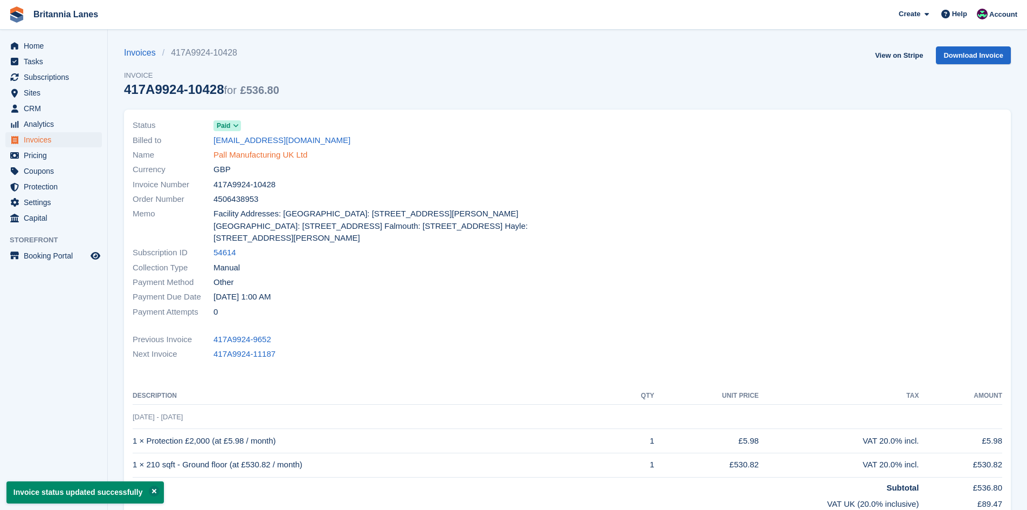
click at [268, 153] on link "Pall Manufacturing UK Ltd" at bounding box center [261, 155] width 94 height 12
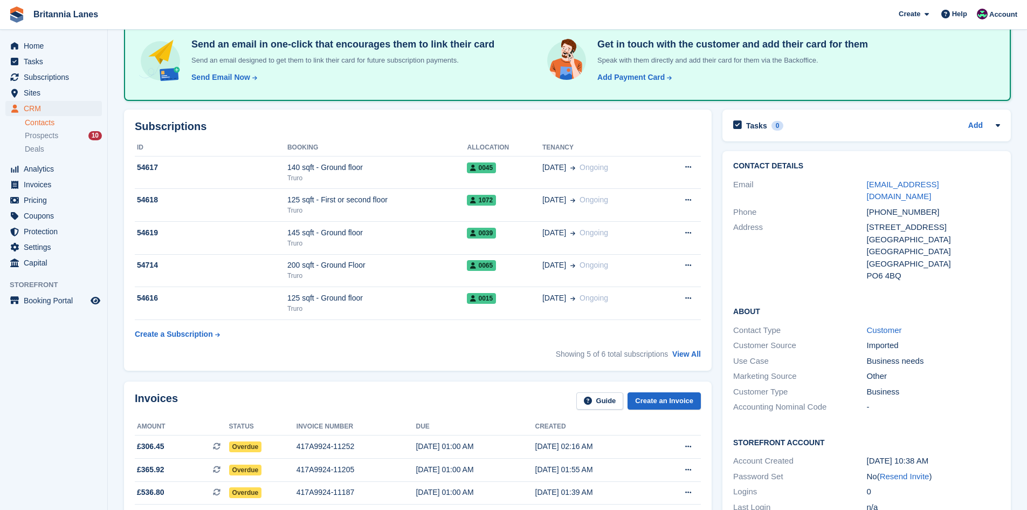
scroll to position [162, 0]
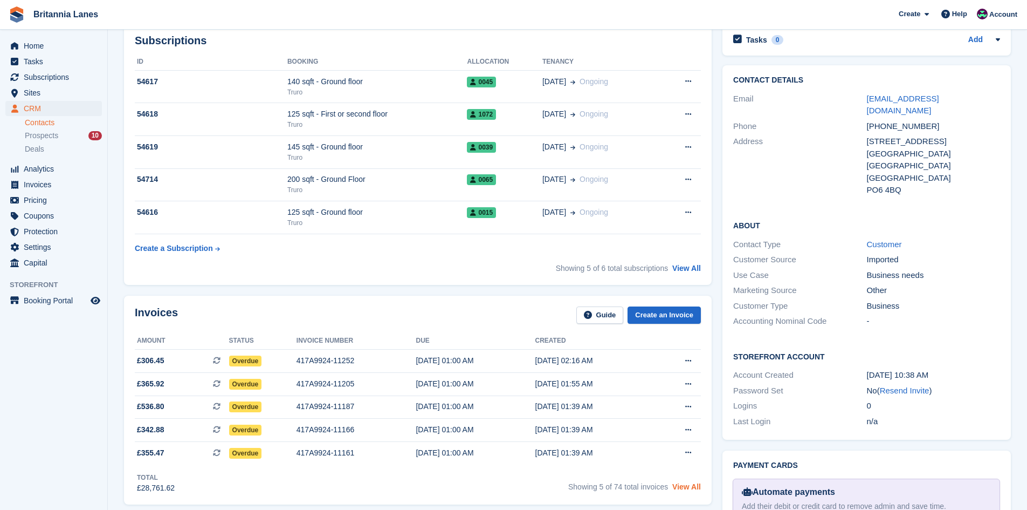
click at [688, 485] on link "View All" at bounding box center [686, 486] width 29 height 9
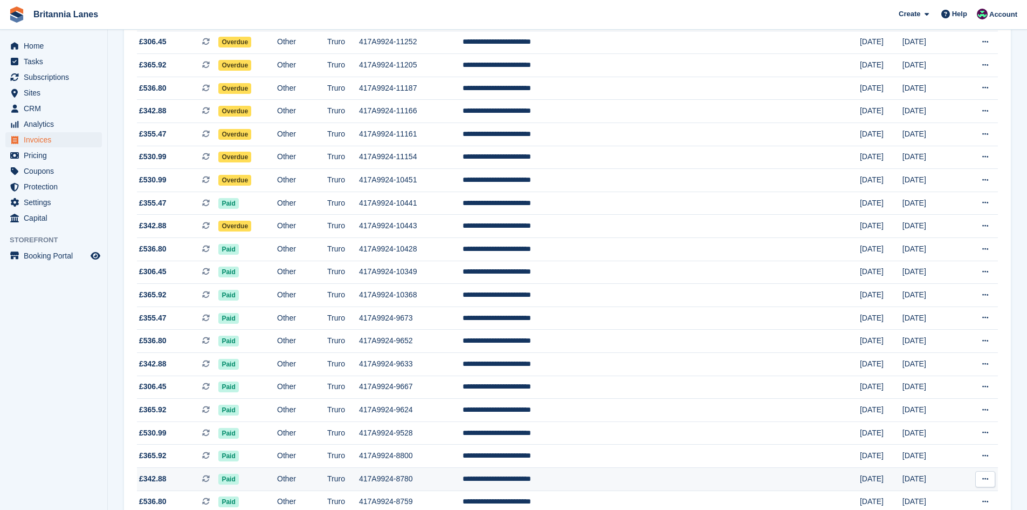
scroll to position [162, 0]
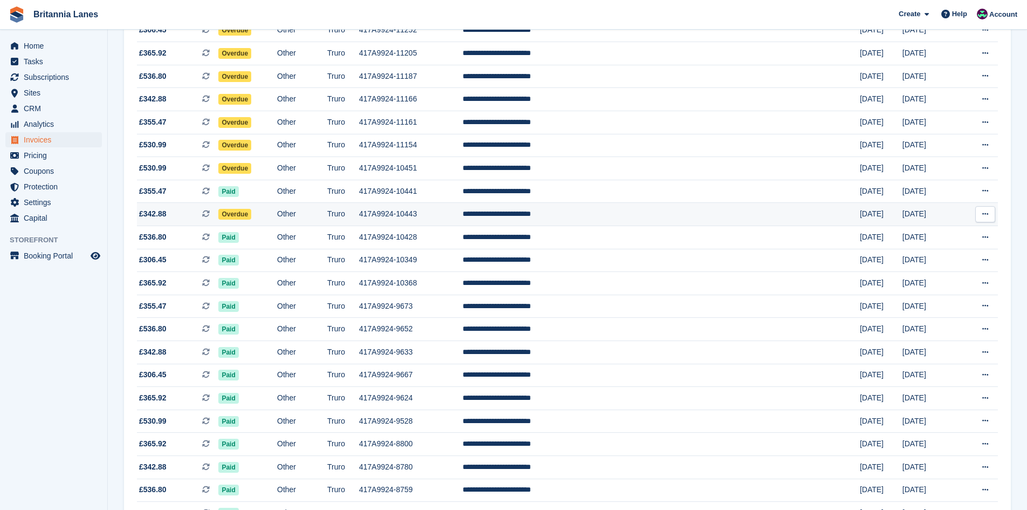
click at [642, 214] on td "**********" at bounding box center [661, 214] width 397 height 23
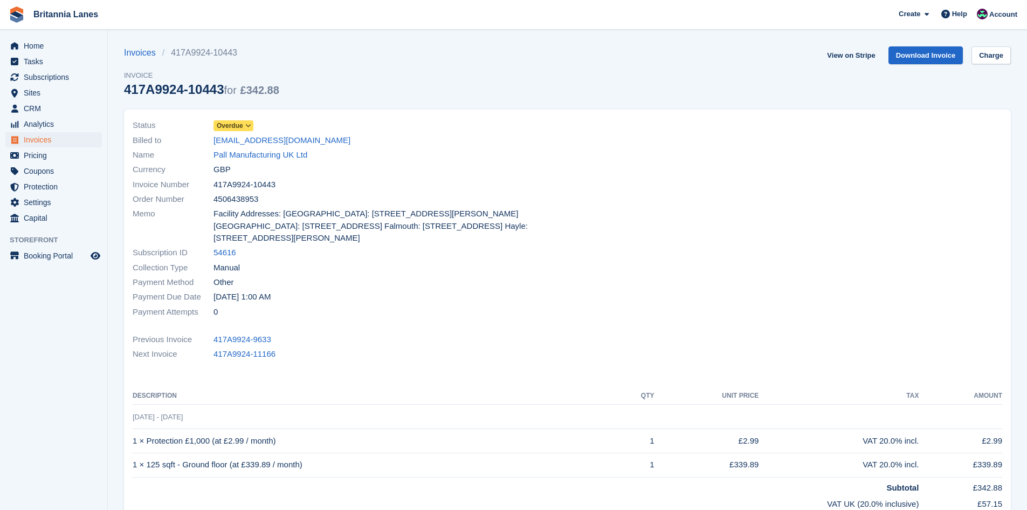
click at [244, 126] on span at bounding box center [248, 125] width 9 height 9
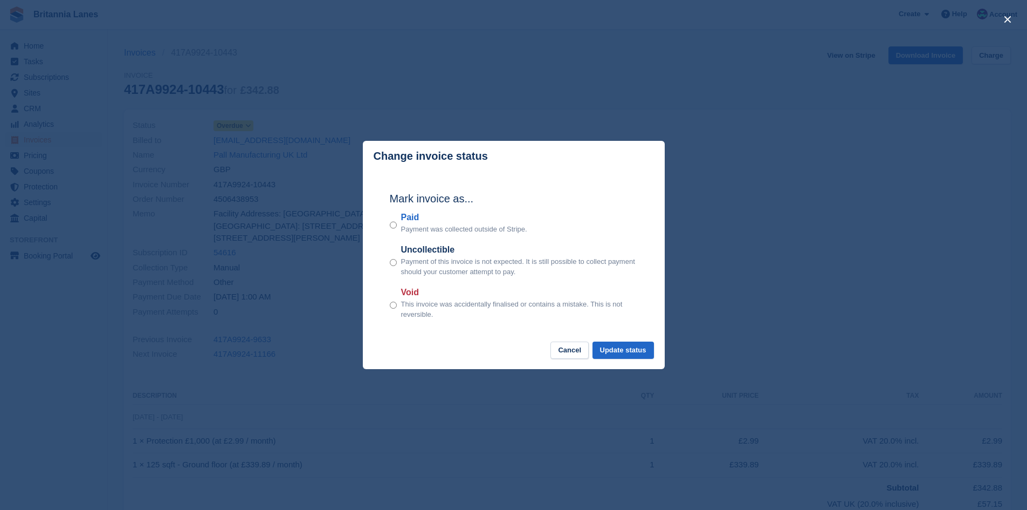
click at [406, 215] on label "Paid" at bounding box center [464, 217] width 126 height 13
click at [628, 354] on button "Update status" at bounding box center [623, 350] width 61 height 18
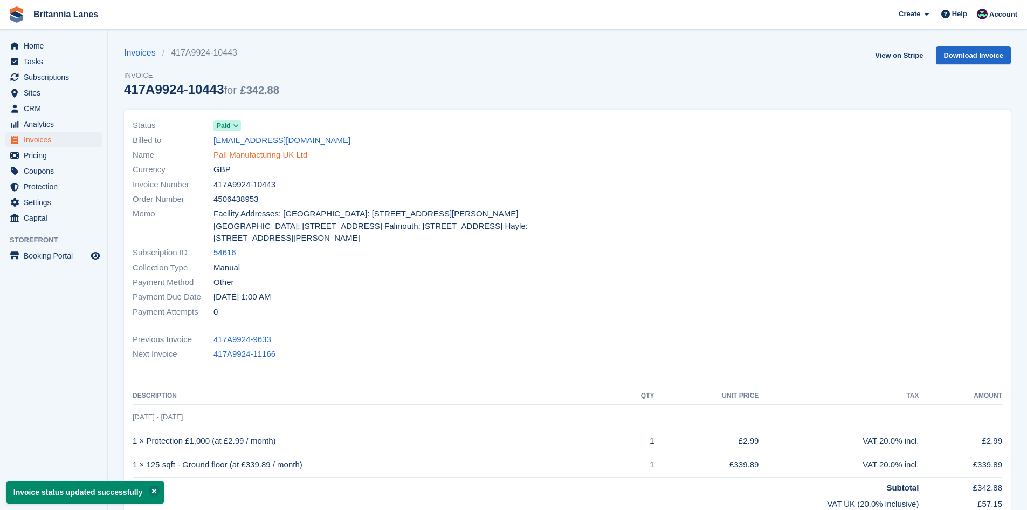
click at [250, 153] on link "Pall Manufacturing UK Ltd" at bounding box center [261, 155] width 94 height 12
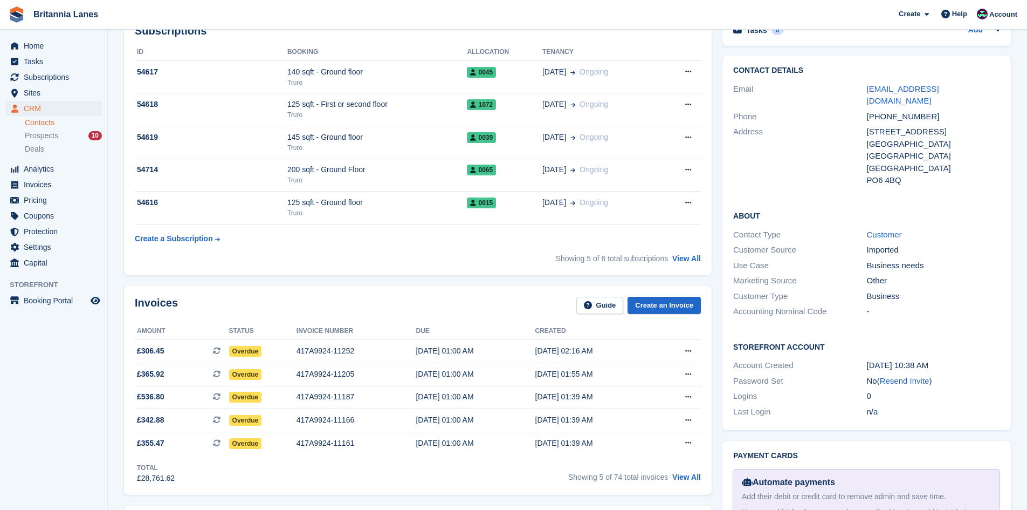
scroll to position [216, 0]
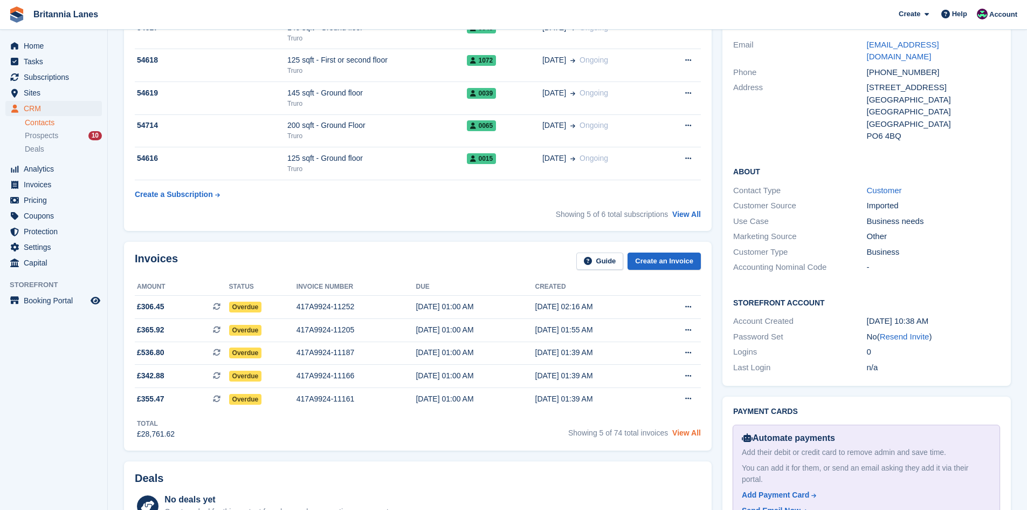
click at [698, 430] on link "View All" at bounding box center [686, 432] width 29 height 9
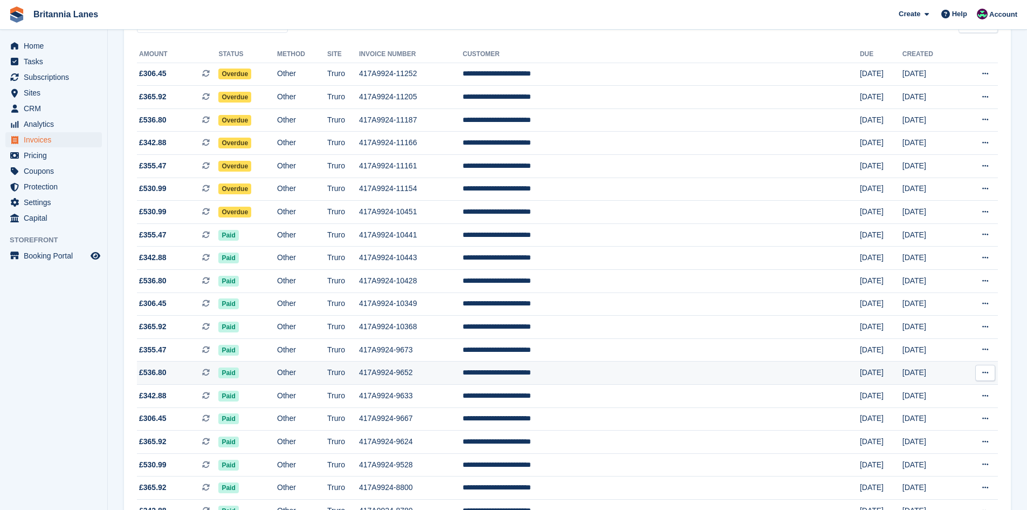
scroll to position [54, 0]
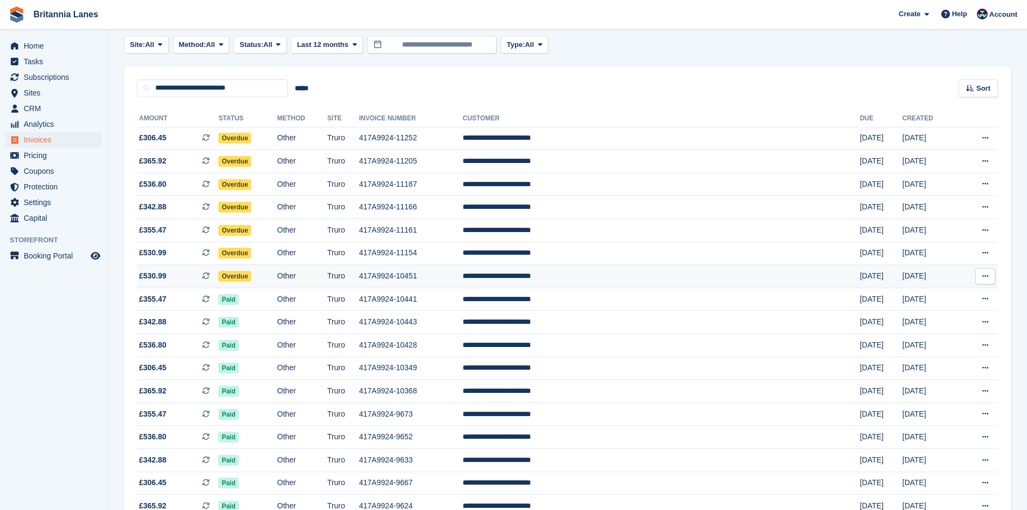
click at [617, 270] on td "**********" at bounding box center [661, 276] width 397 height 23
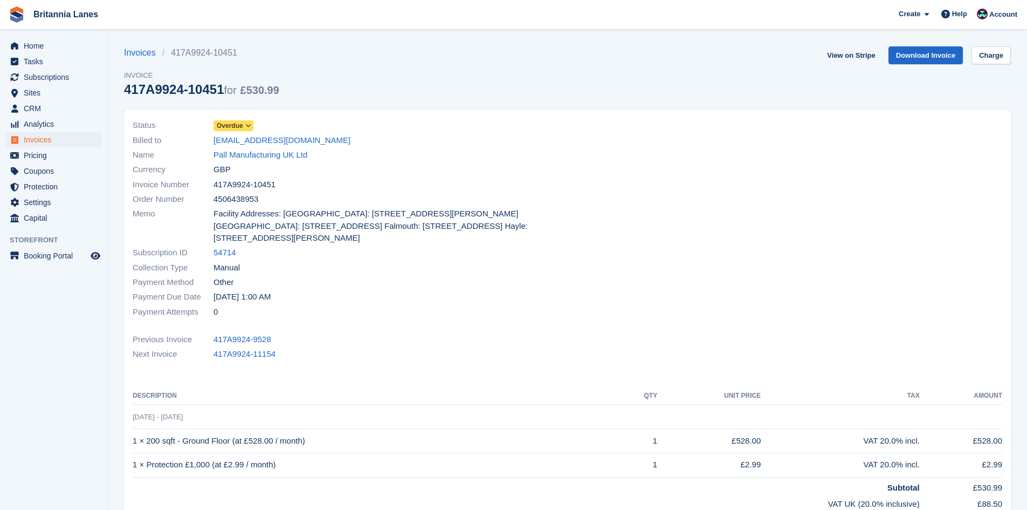
click at [247, 127] on icon at bounding box center [248, 125] width 6 height 6
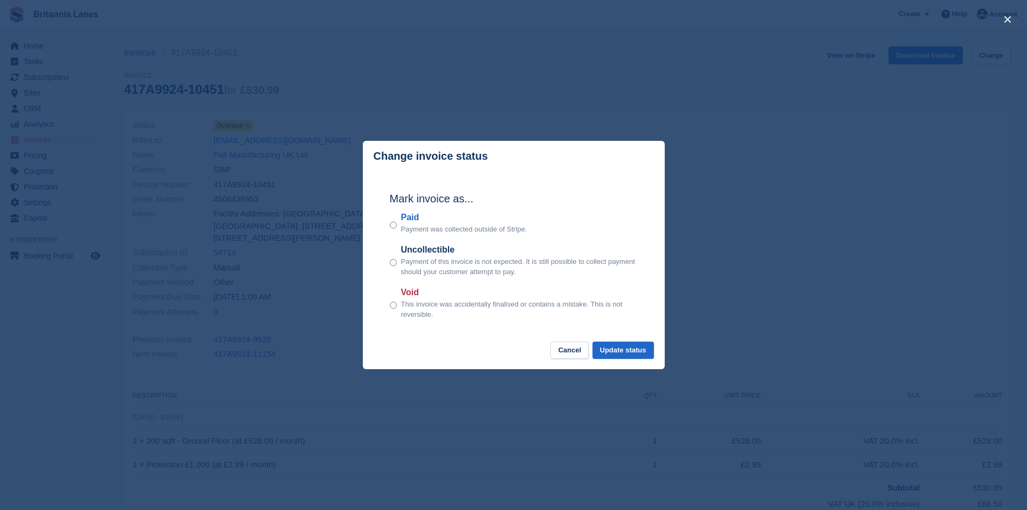
click at [411, 213] on label "Paid" at bounding box center [464, 217] width 126 height 13
click at [627, 349] on button "Update status" at bounding box center [623, 350] width 61 height 18
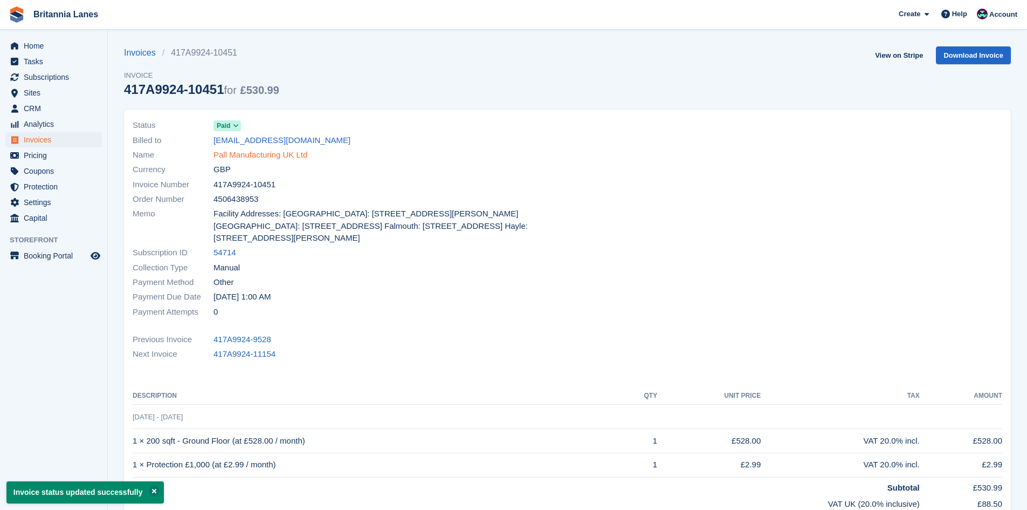
click at [255, 157] on link "Pall Manufacturing UK Ltd" at bounding box center [261, 155] width 94 height 12
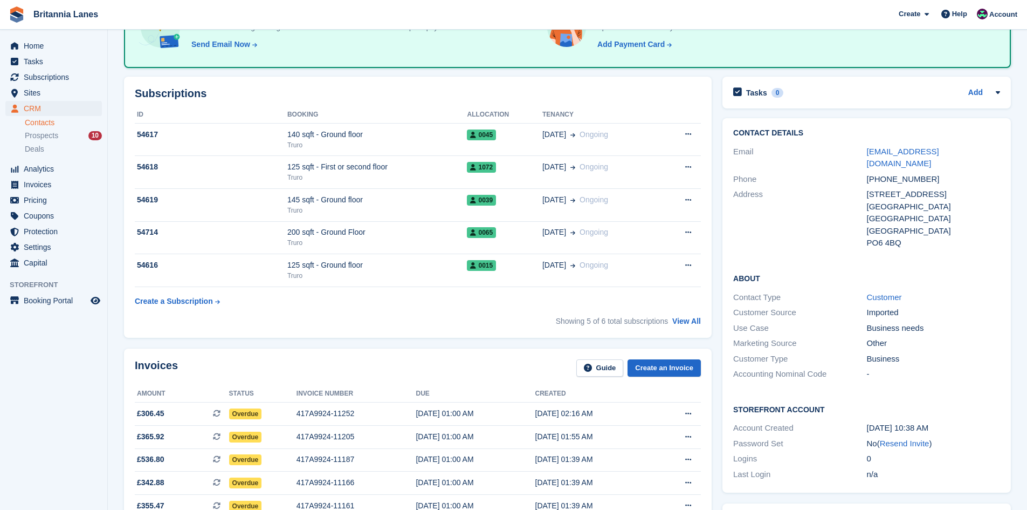
scroll to position [216, 0]
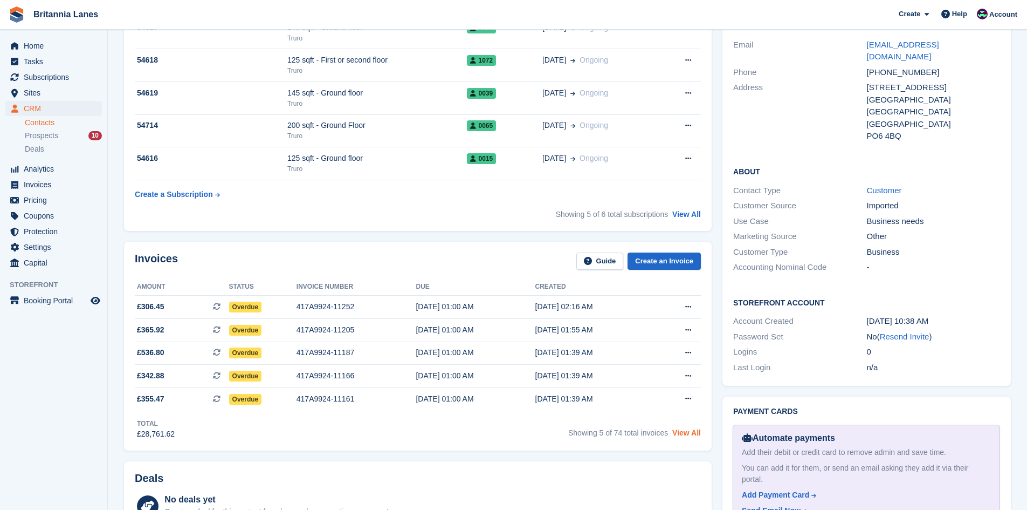
click at [691, 434] on link "View All" at bounding box center [686, 432] width 29 height 9
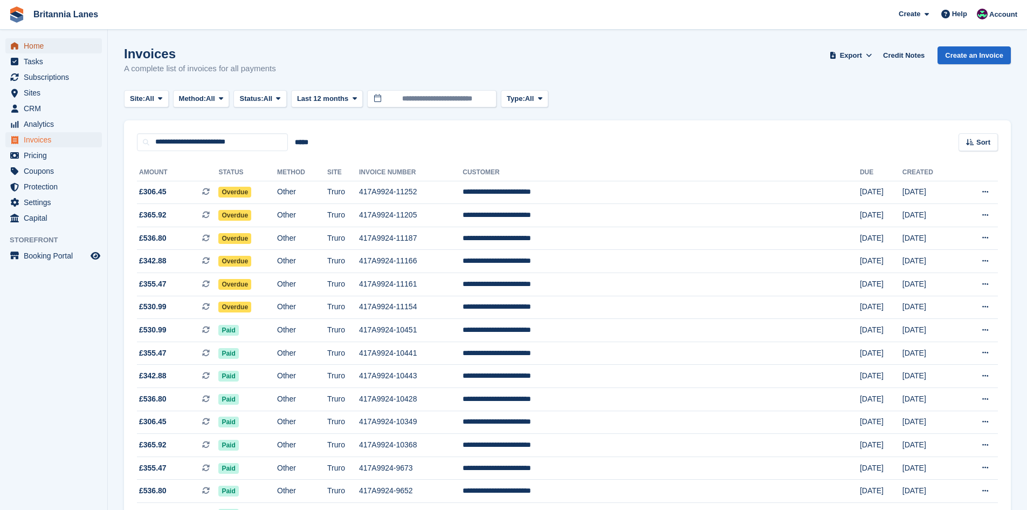
drag, startPoint x: 45, startPoint y: 48, endPoint x: 57, endPoint y: 50, distance: 12.1
click at [45, 48] on span "Home" at bounding box center [56, 45] width 65 height 15
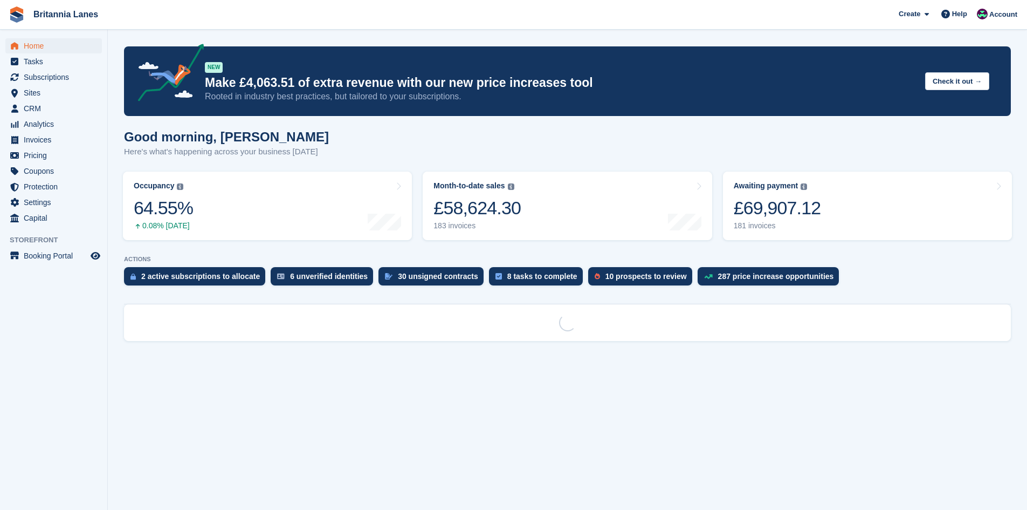
click at [783, 244] on turbo-frame "Awaiting payment The total outstanding balance on all open invoices. £69,907.12…" at bounding box center [868, 205] width 300 height 79
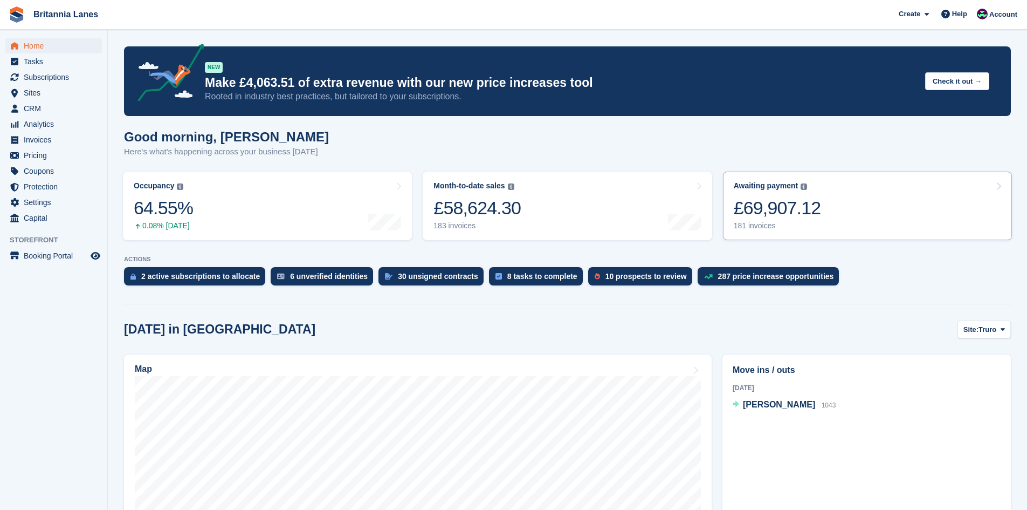
click at [790, 215] on div "£69,907.12" at bounding box center [777, 208] width 87 height 22
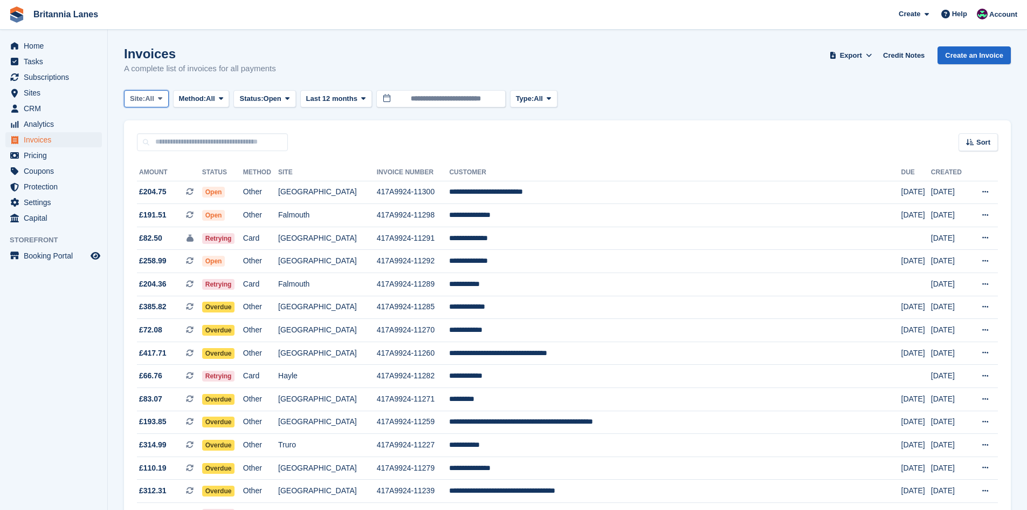
click at [152, 98] on span "All" at bounding box center [149, 98] width 9 height 11
click at [148, 147] on link "Truro" at bounding box center [177, 143] width 97 height 19
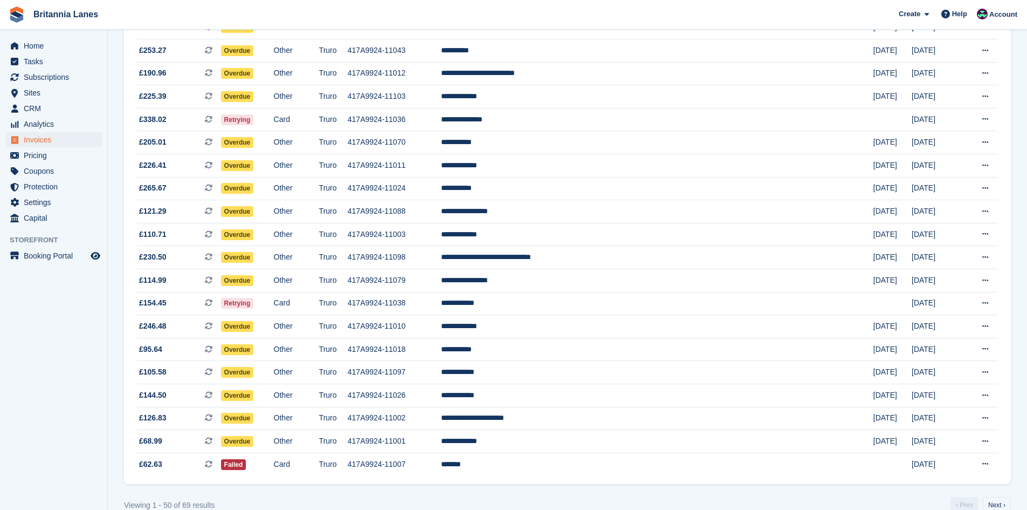
scroll to position [863, 0]
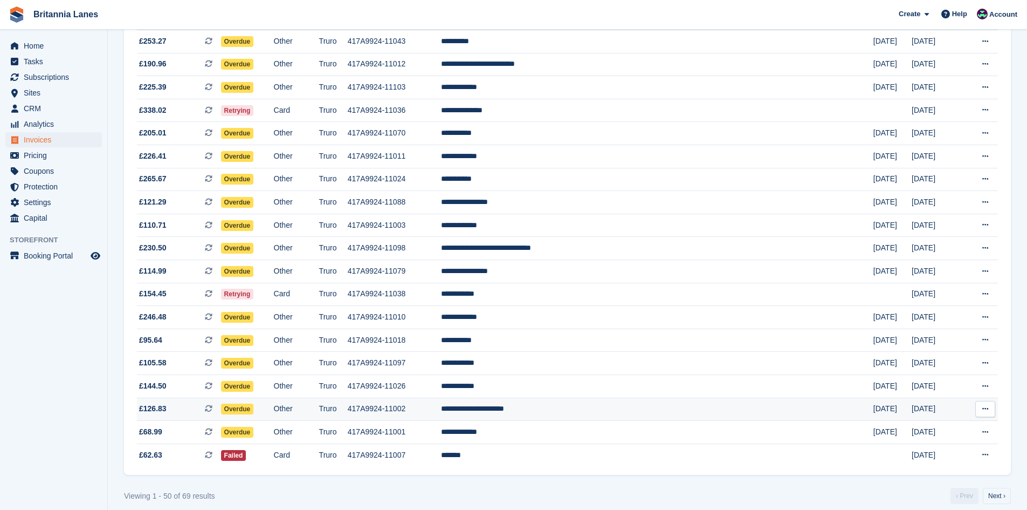
click at [611, 412] on td "**********" at bounding box center [657, 408] width 432 height 23
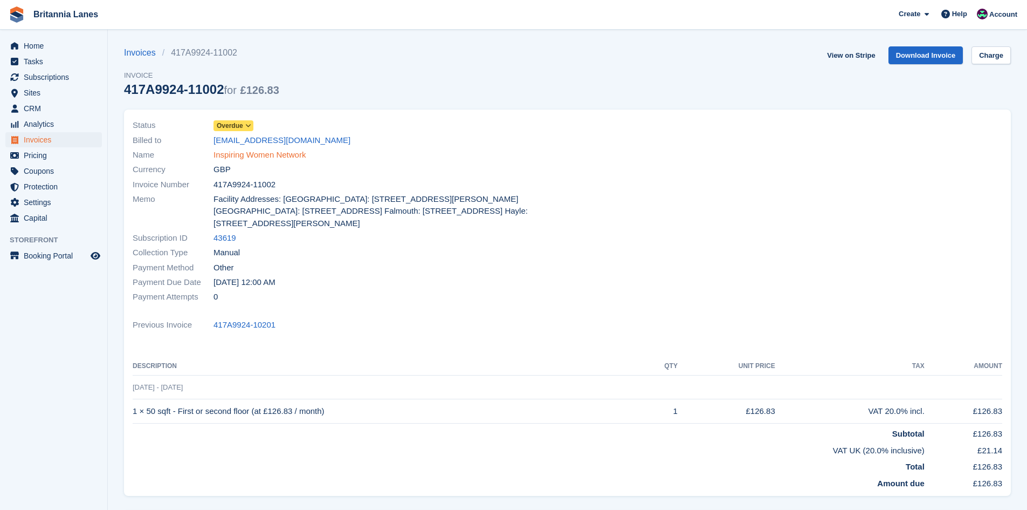
click at [260, 151] on link "Inspiring Women Network" at bounding box center [260, 155] width 92 height 12
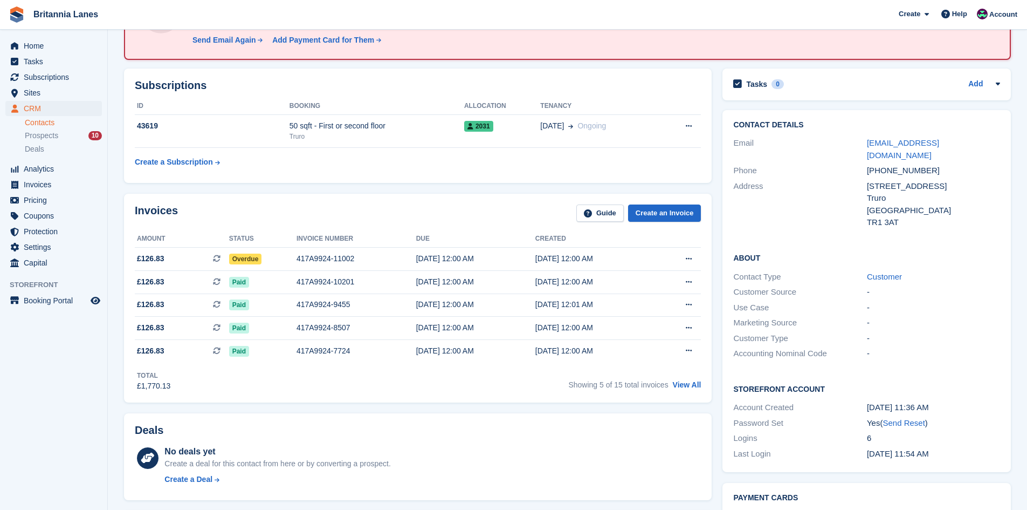
scroll to position [108, 0]
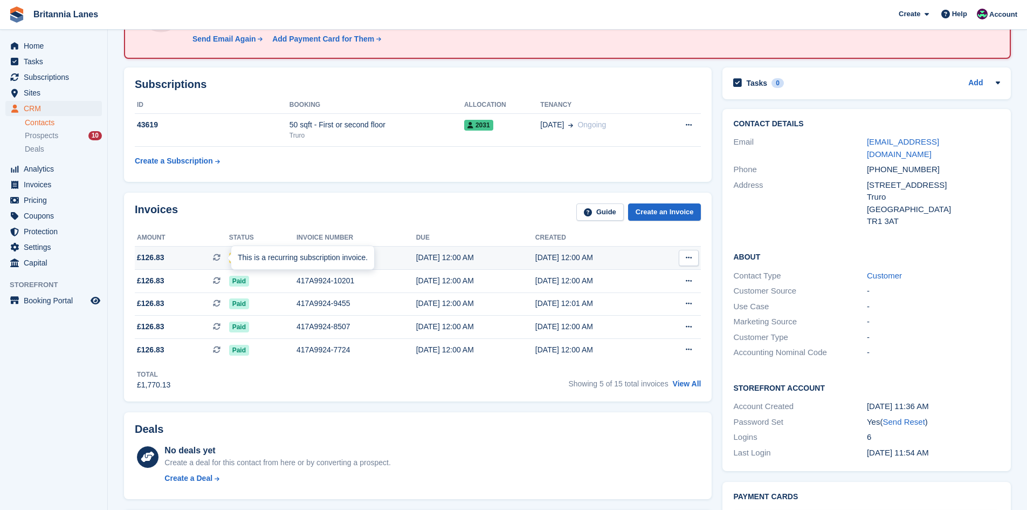
click at [274, 258] on div "This is a recurring subscription invoice." at bounding box center [302, 258] width 143 height 24
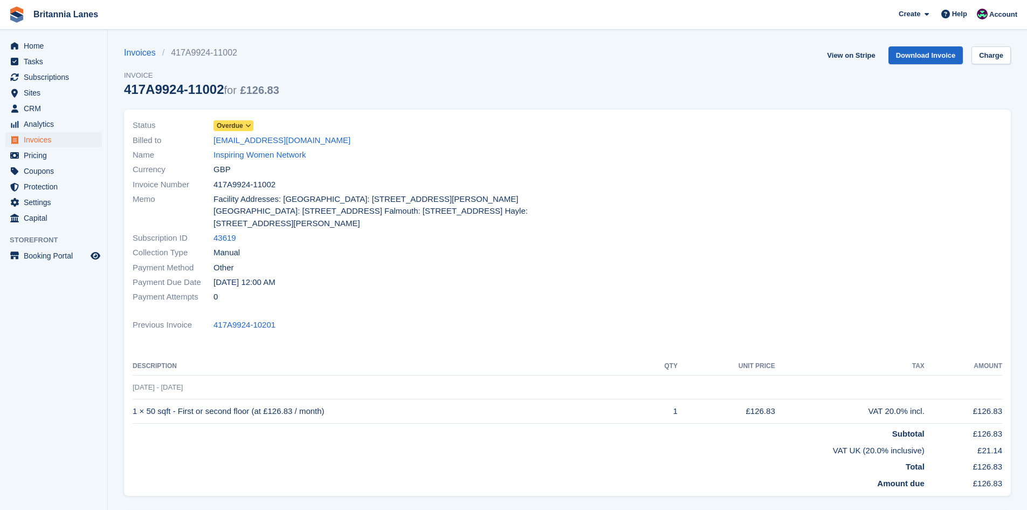
drag, startPoint x: 241, startPoint y: 125, endPoint x: 248, endPoint y: 126, distance: 6.6
click at [241, 124] on span "Overdue" at bounding box center [230, 126] width 26 height 10
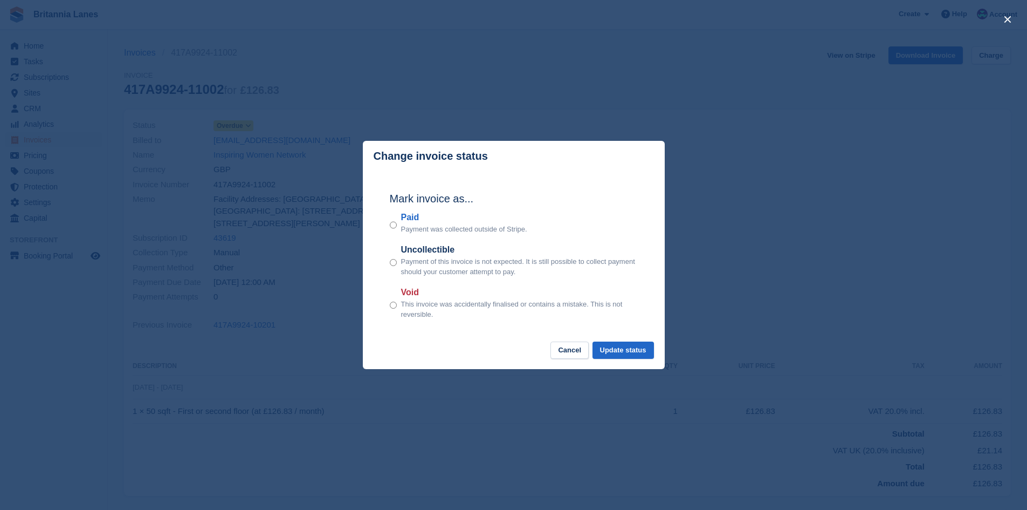
click at [423, 218] on label "Paid" at bounding box center [464, 217] width 126 height 13
click at [636, 354] on button "Update status" at bounding box center [623, 350] width 61 height 18
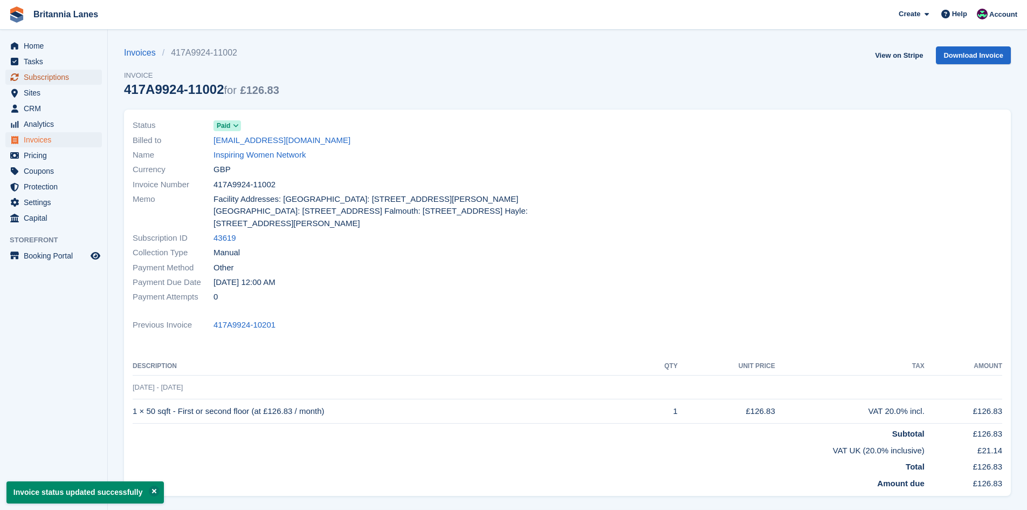
click at [45, 77] on span "Subscriptions" at bounding box center [56, 77] width 65 height 15
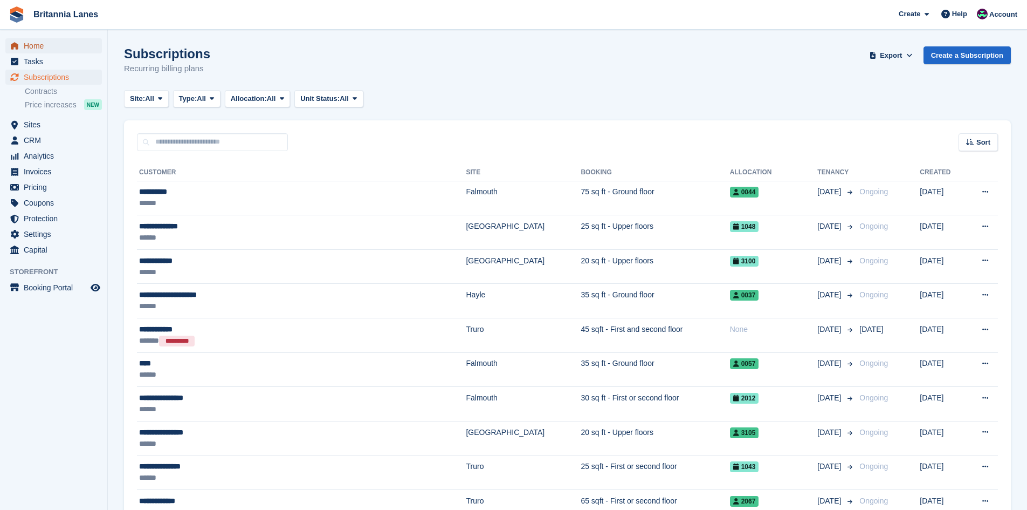
click at [64, 44] on span "Home" at bounding box center [56, 45] width 65 height 15
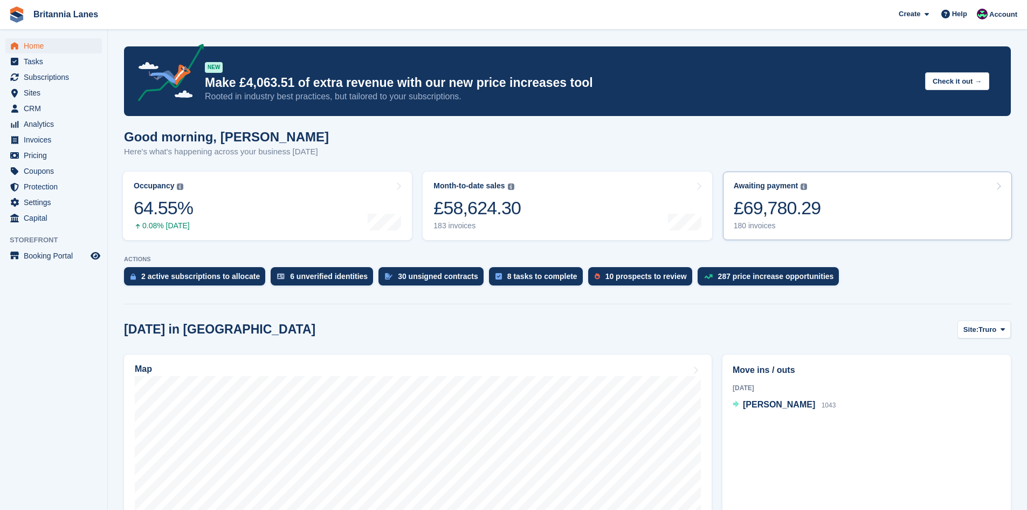
click at [769, 217] on div "£69,780.29" at bounding box center [777, 208] width 87 height 22
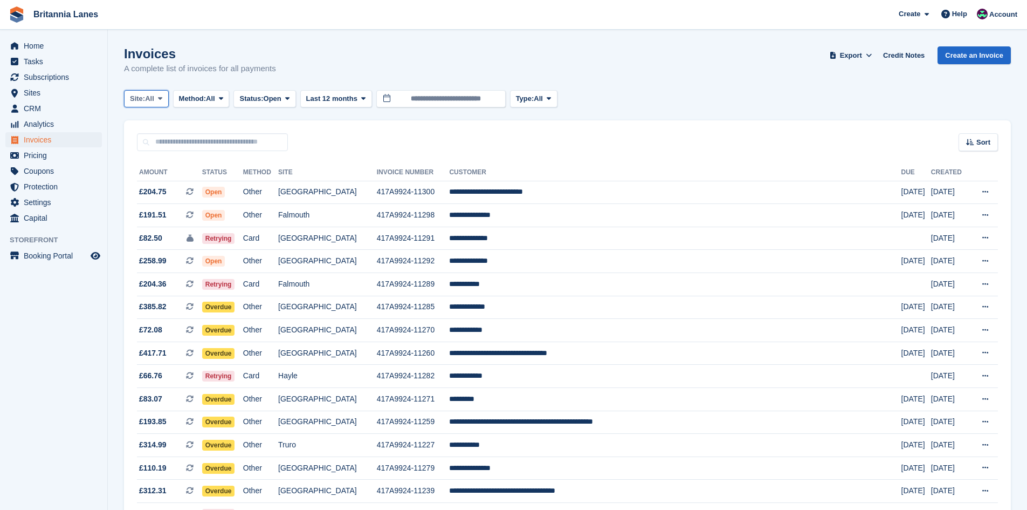
drag, startPoint x: 132, startPoint y: 95, endPoint x: 145, endPoint y: 102, distance: 14.5
click at [133, 95] on span "Site:" at bounding box center [137, 98] width 15 height 11
click at [155, 139] on link "Truro" at bounding box center [177, 143] width 97 height 19
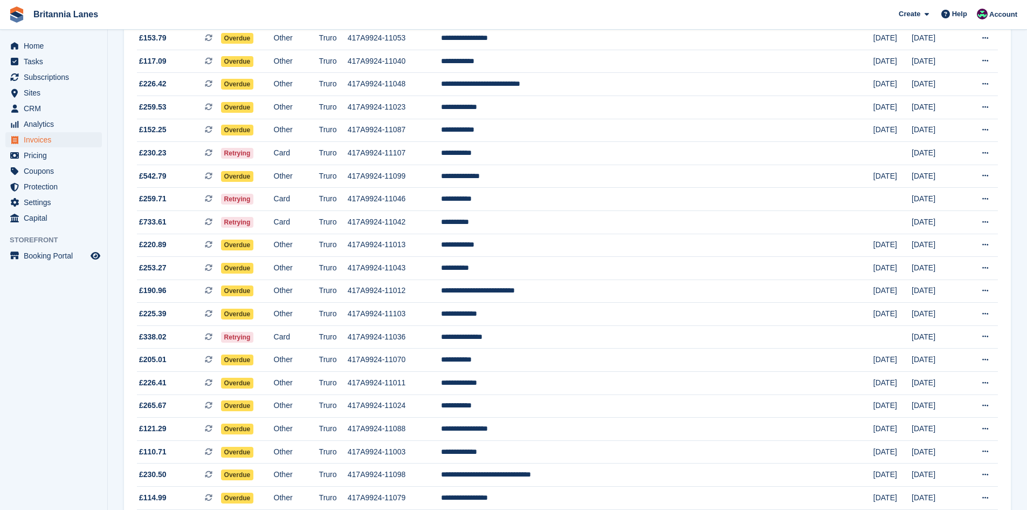
scroll to position [701, 0]
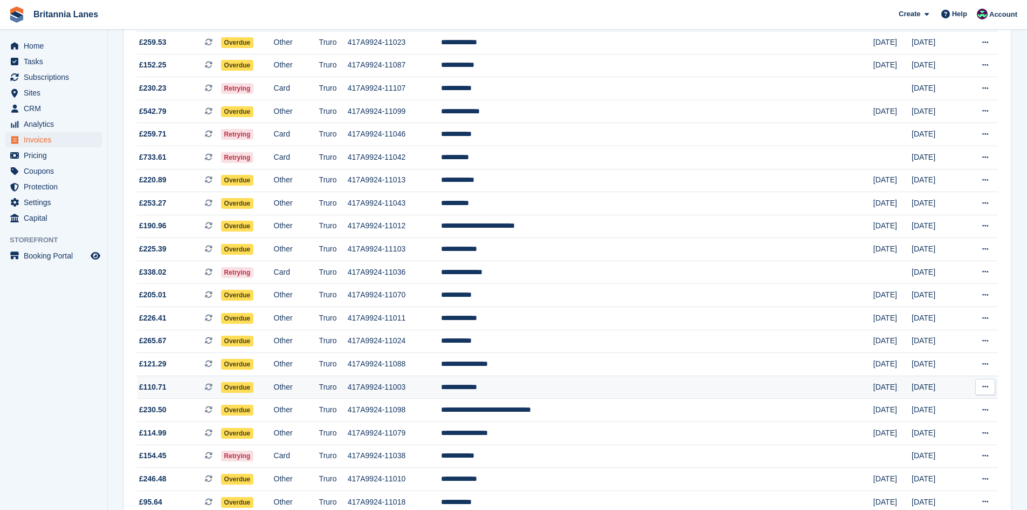
click at [610, 390] on td "**********" at bounding box center [657, 386] width 432 height 23
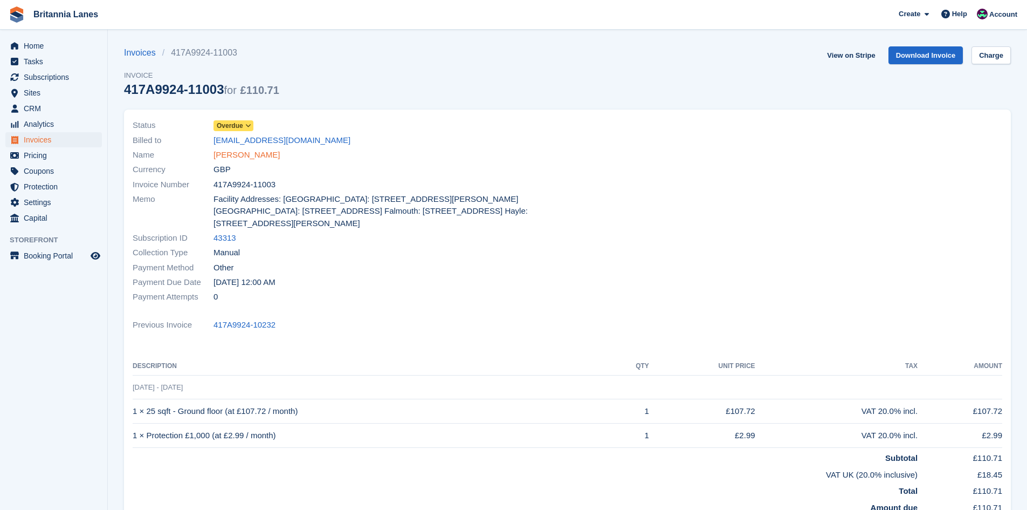
click at [232, 156] on link "[PERSON_NAME]" at bounding box center [247, 155] width 66 height 12
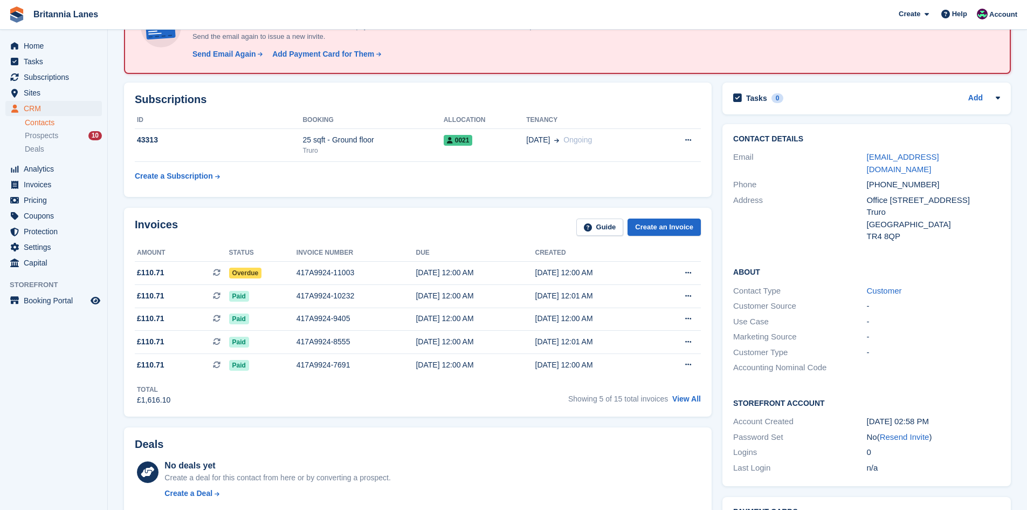
scroll to position [108, 0]
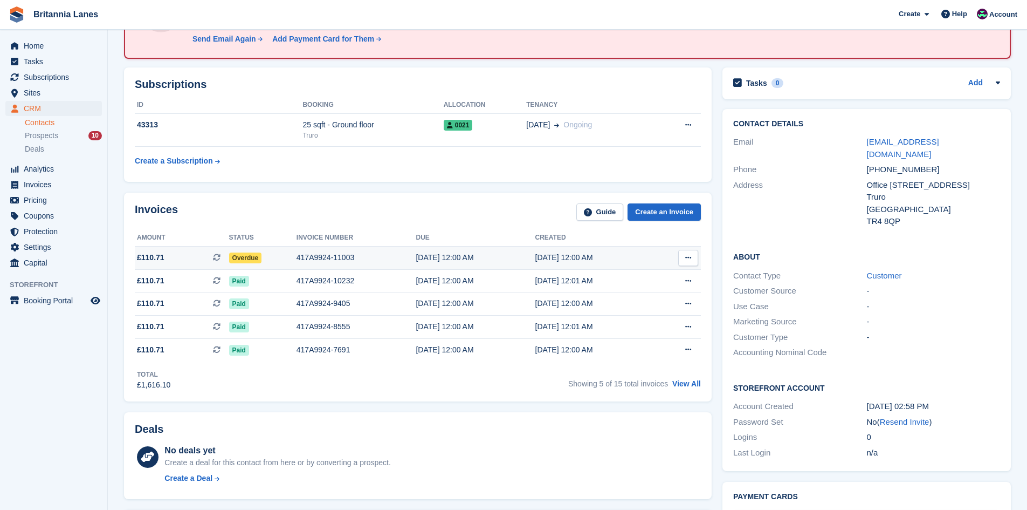
click at [260, 260] on div "Overdue" at bounding box center [262, 257] width 67 height 11
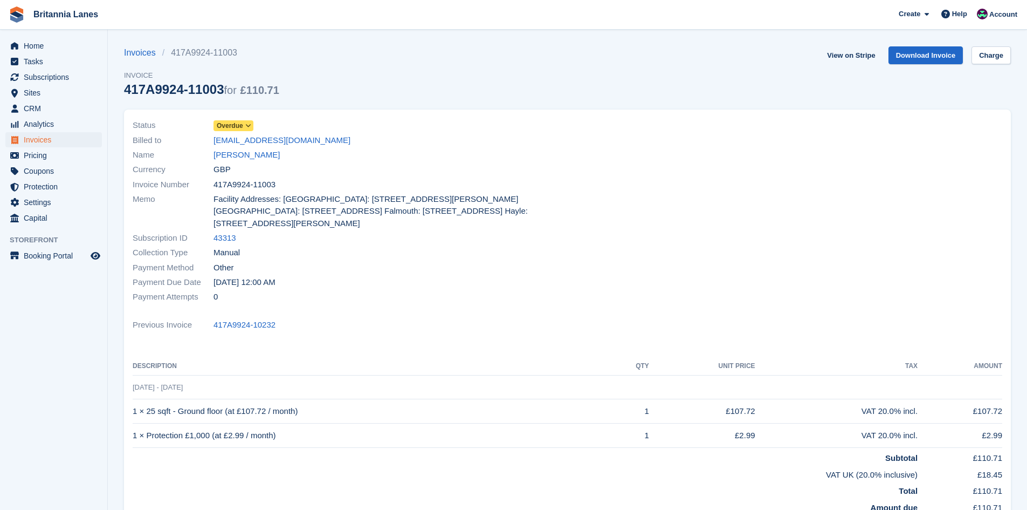
click at [222, 126] on span "Overdue" at bounding box center [230, 126] width 26 height 10
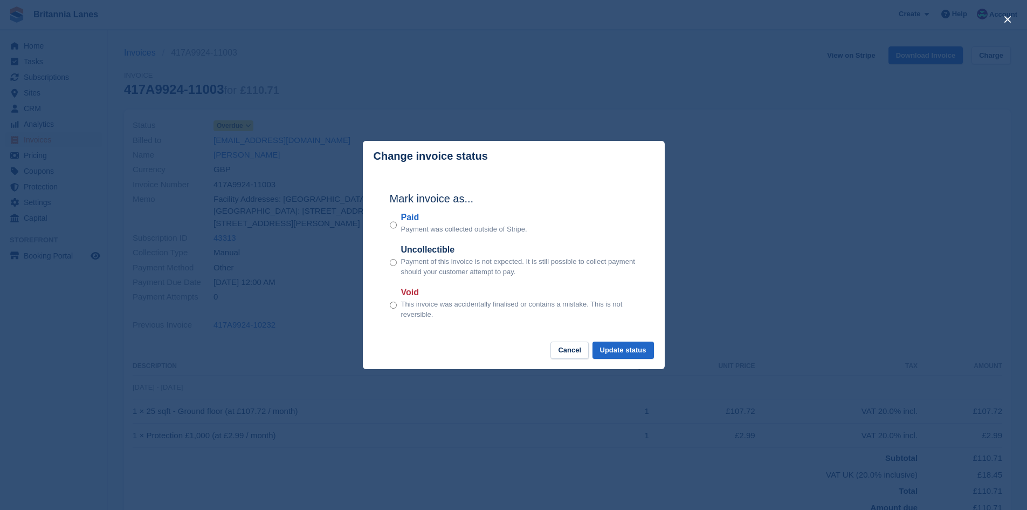
click at [414, 216] on label "Paid" at bounding box center [464, 217] width 126 height 13
click at [640, 352] on button "Update status" at bounding box center [623, 350] width 61 height 18
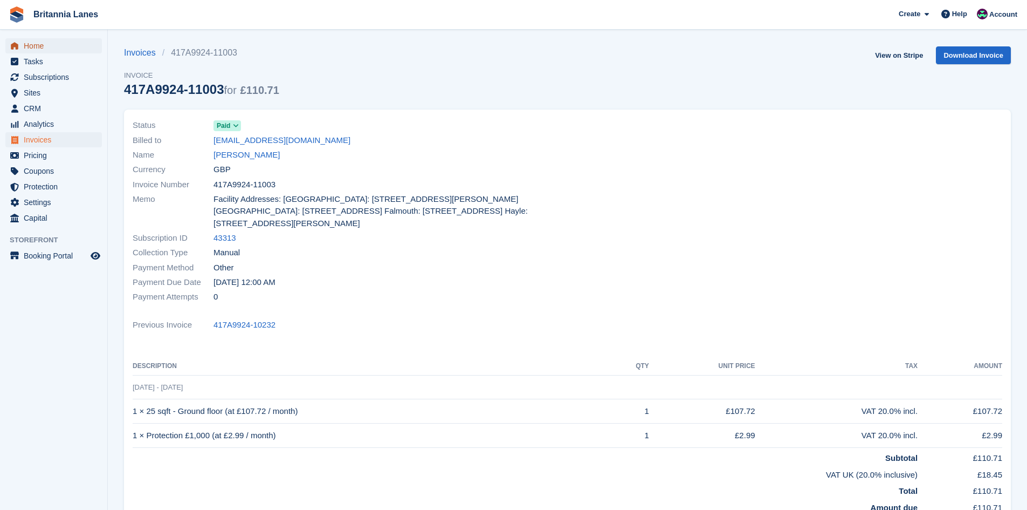
click at [45, 45] on span "Home" at bounding box center [56, 45] width 65 height 15
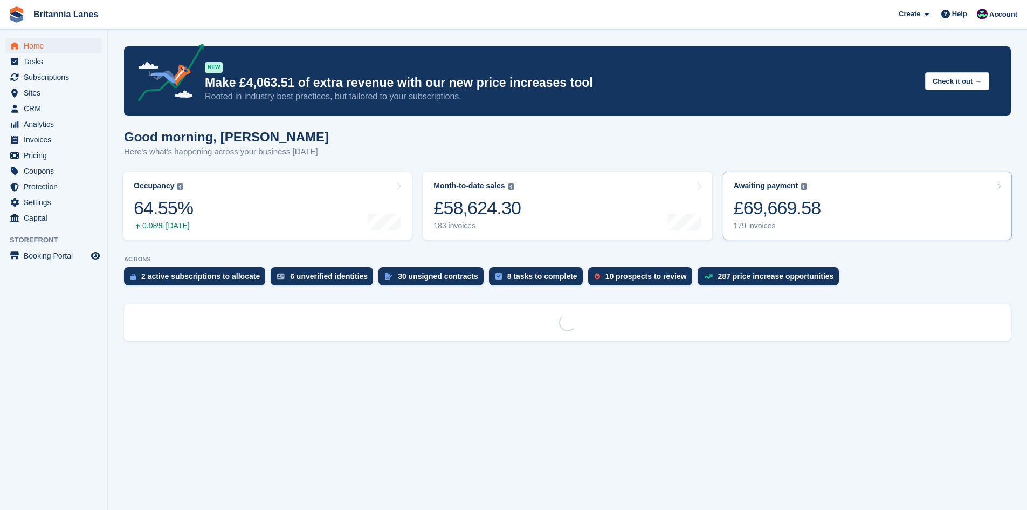
click at [803, 206] on div "£69,669.58" at bounding box center [777, 208] width 87 height 22
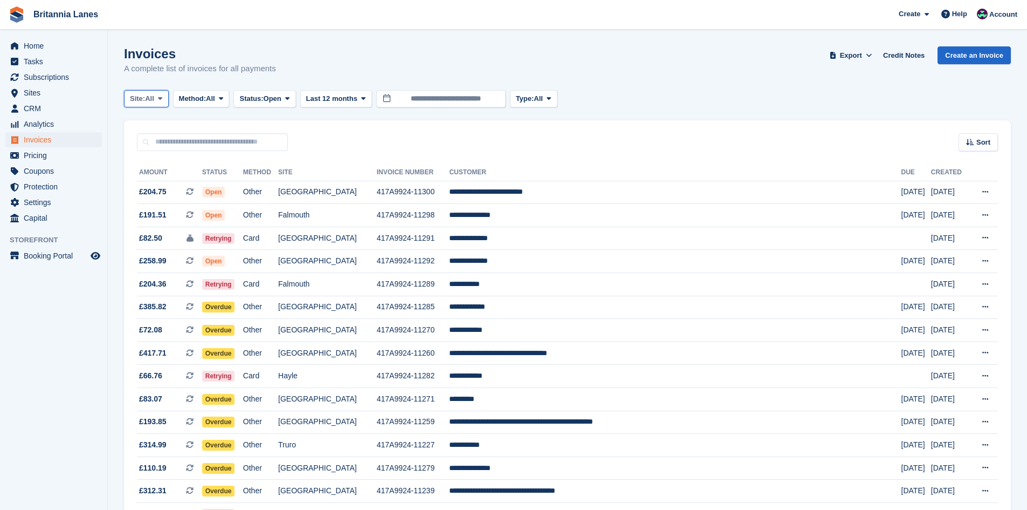
click at [154, 97] on span "All" at bounding box center [149, 98] width 9 height 11
click at [152, 146] on link "Truro" at bounding box center [177, 143] width 97 height 19
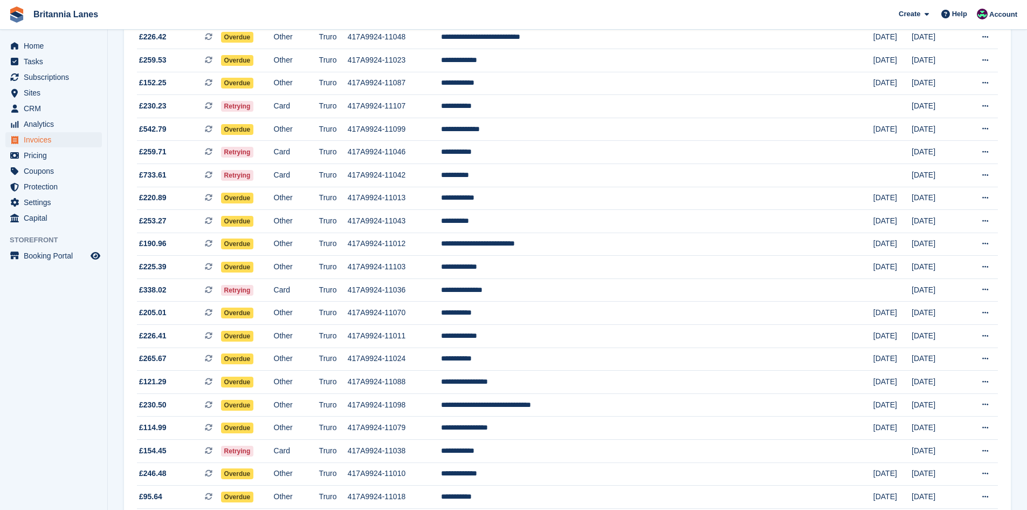
scroll to position [701, 0]
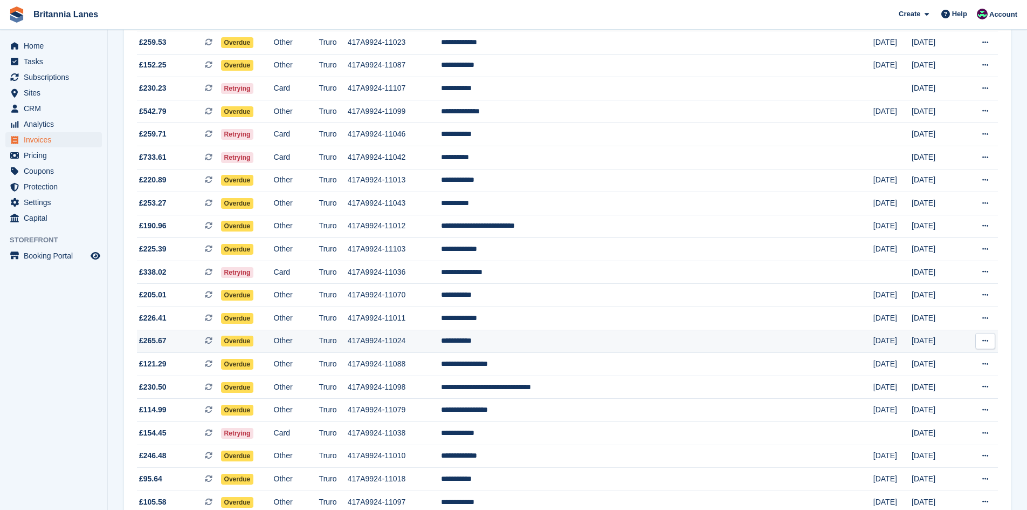
click at [602, 338] on td "**********" at bounding box center [657, 341] width 432 height 23
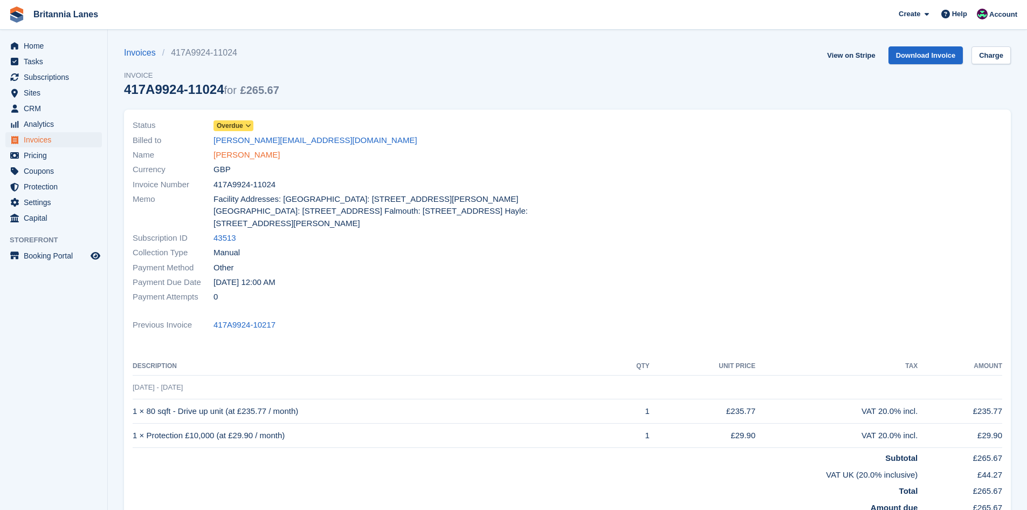
click at [239, 158] on link "[PERSON_NAME]" at bounding box center [247, 155] width 66 height 12
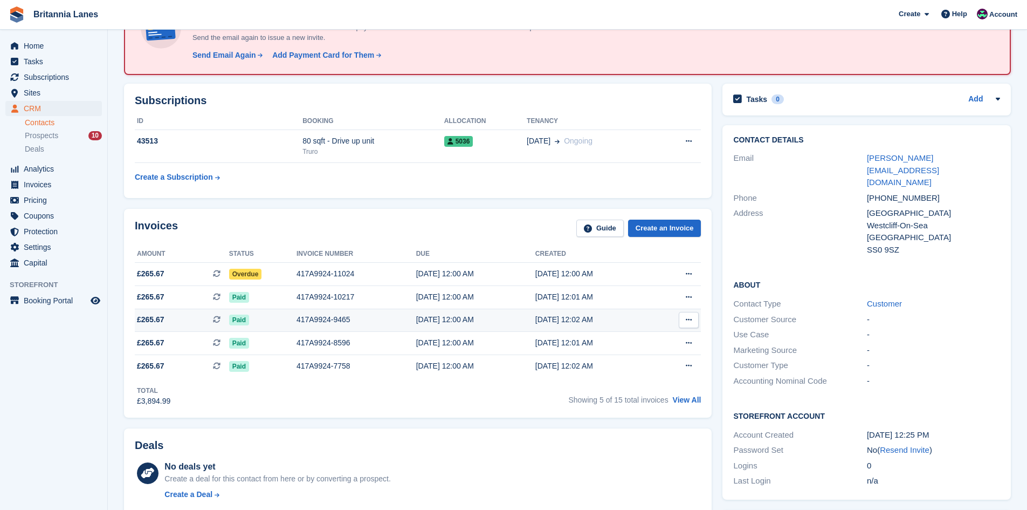
scroll to position [108, 0]
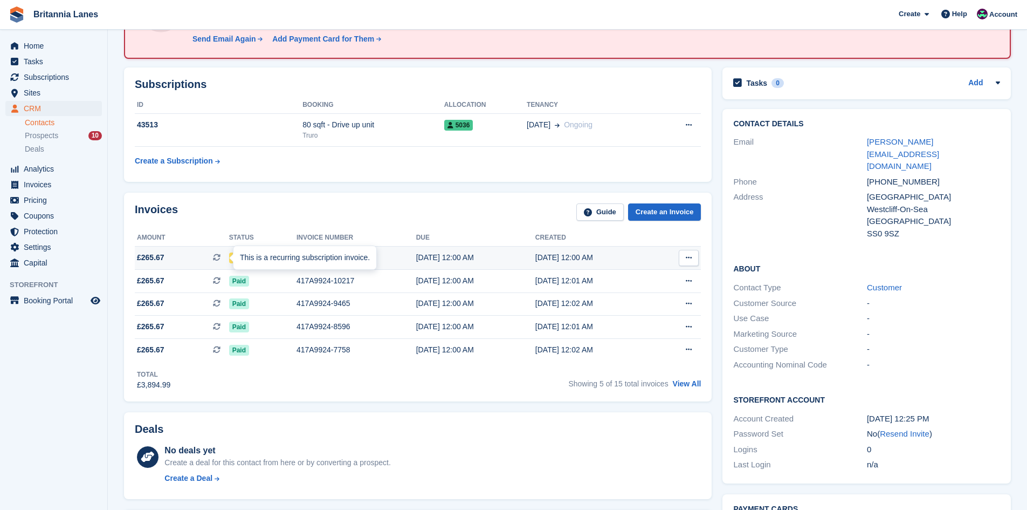
click at [246, 257] on div "This is a recurring subscription invoice." at bounding box center [305, 258] width 143 height 24
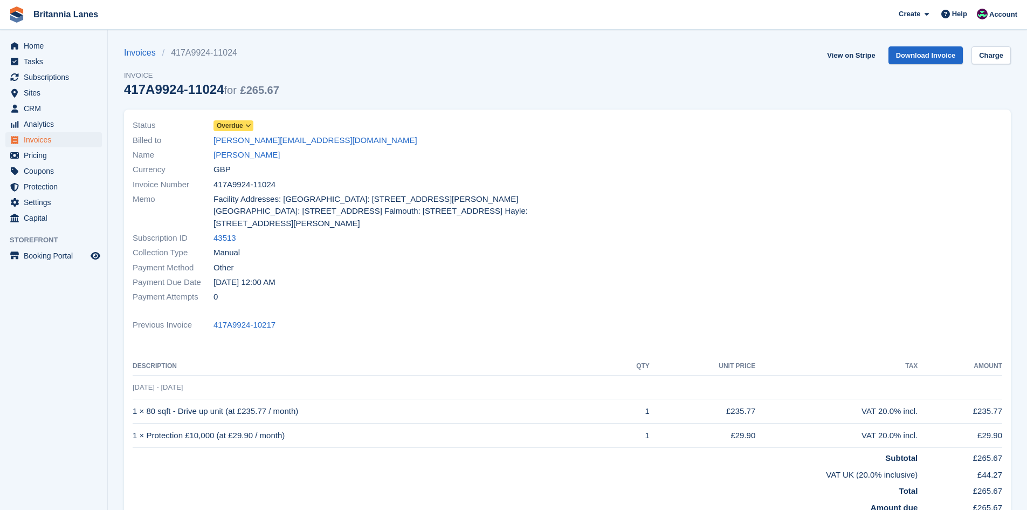
click at [235, 123] on span "Overdue" at bounding box center [230, 126] width 26 height 10
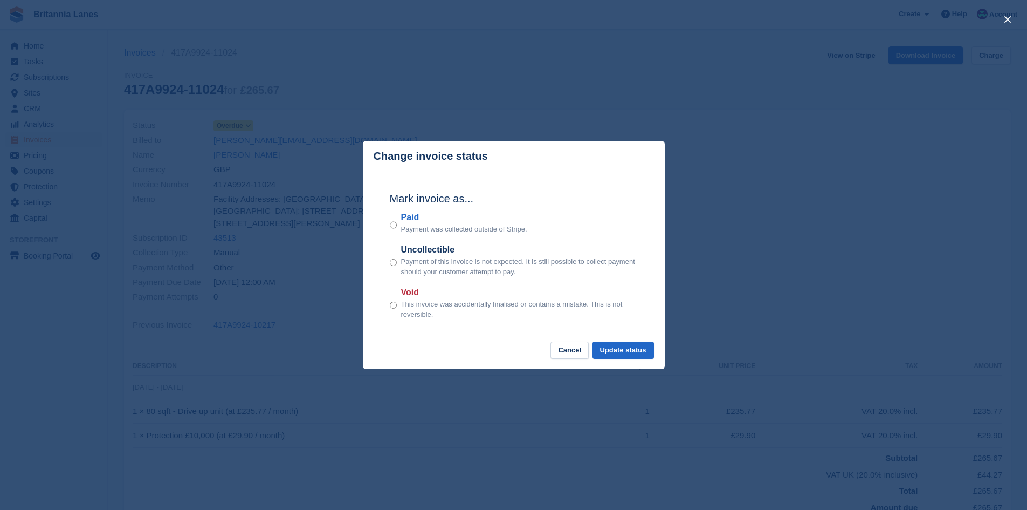
click at [407, 212] on label "Paid" at bounding box center [464, 217] width 126 height 13
click at [622, 352] on button "Update status" at bounding box center [623, 350] width 61 height 18
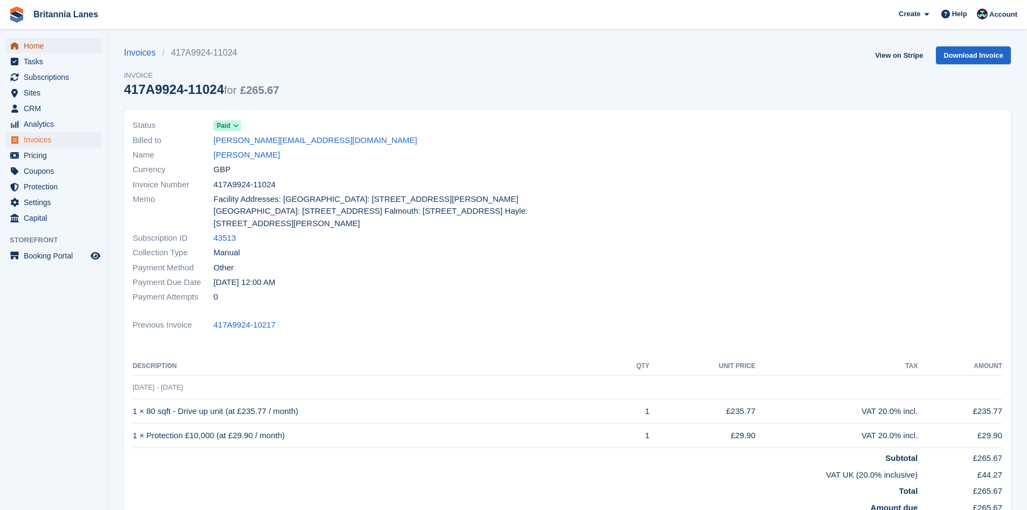
click at [53, 45] on span "Home" at bounding box center [56, 45] width 65 height 15
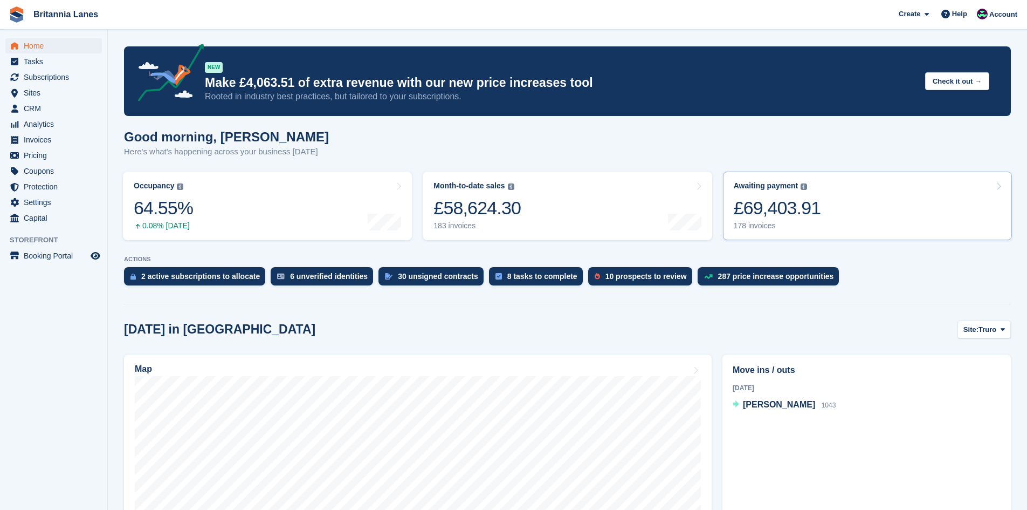
click at [828, 207] on link "Awaiting payment The total outstanding balance on all open invoices. £69,403.91…" at bounding box center [867, 205] width 289 height 68
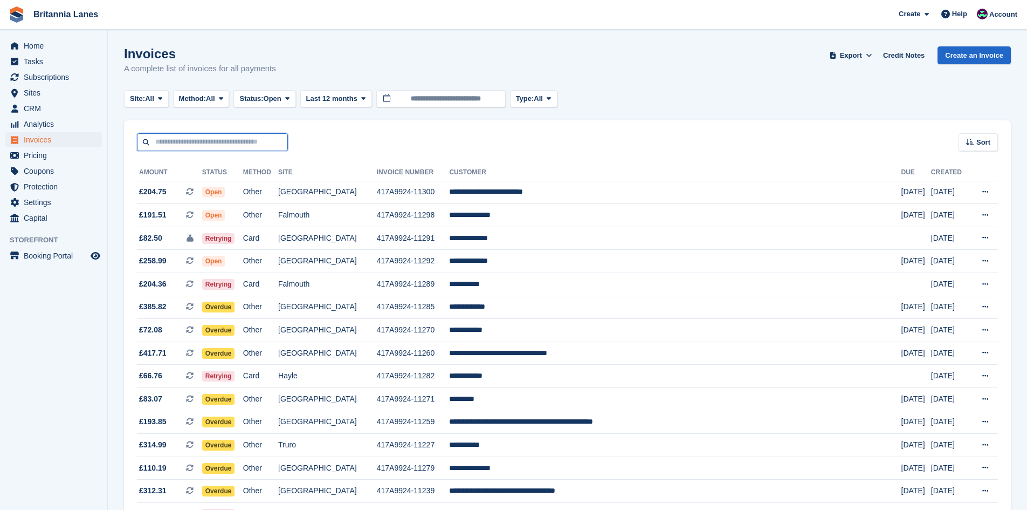
click at [180, 140] on input "text" at bounding box center [212, 142] width 151 height 18
type input "******"
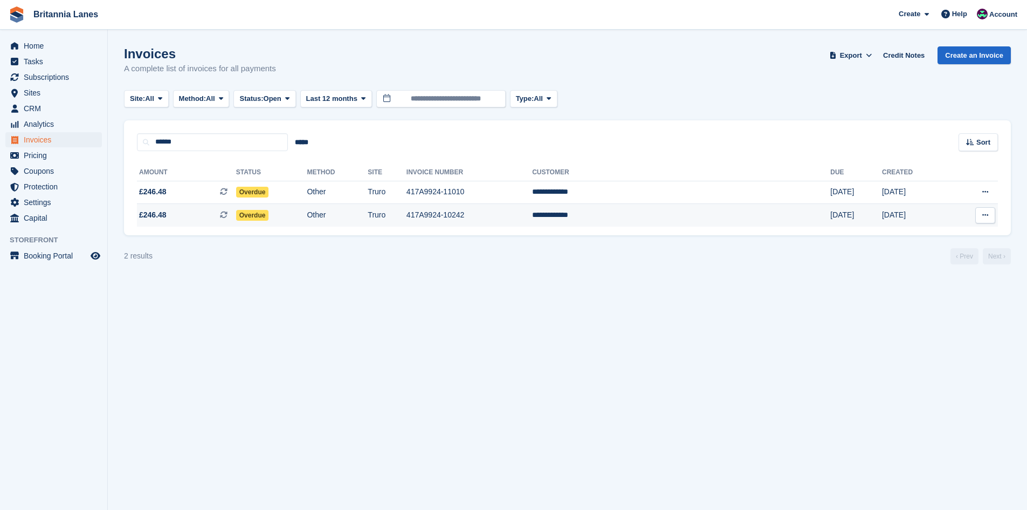
click at [499, 218] on td "417A9924-10242" at bounding box center [470, 215] width 126 height 23
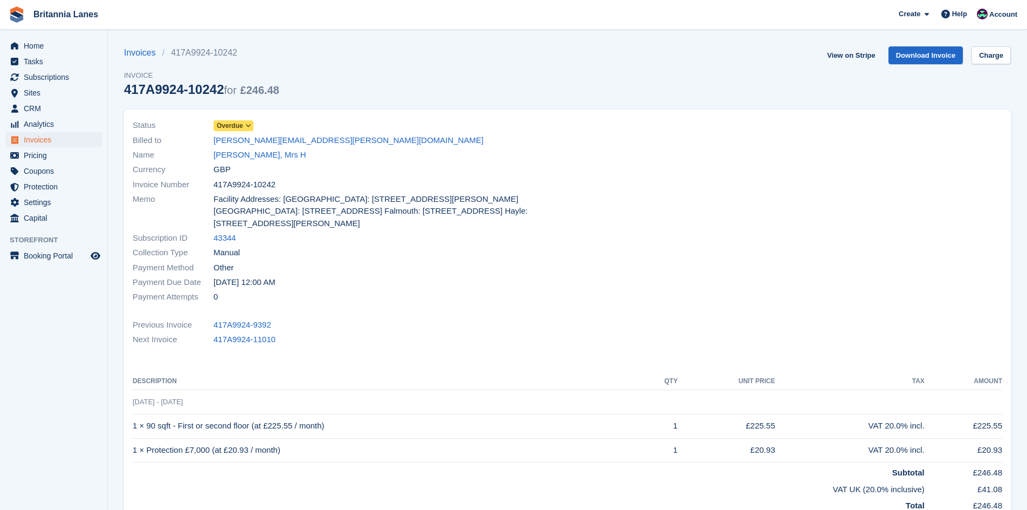
click at [241, 122] on span "Overdue" at bounding box center [230, 126] width 26 height 10
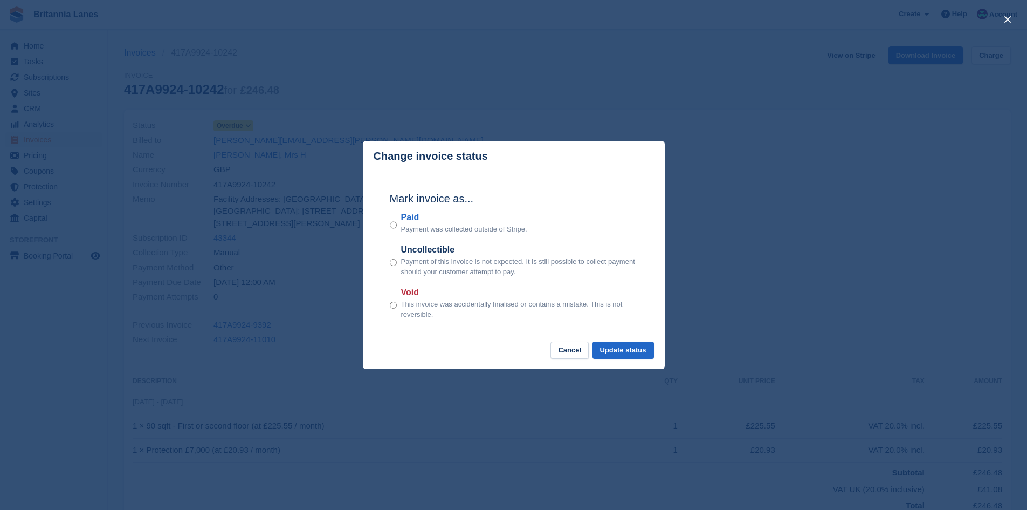
click at [414, 215] on label "Paid" at bounding box center [464, 217] width 126 height 13
click at [641, 351] on button "Update status" at bounding box center [623, 350] width 61 height 18
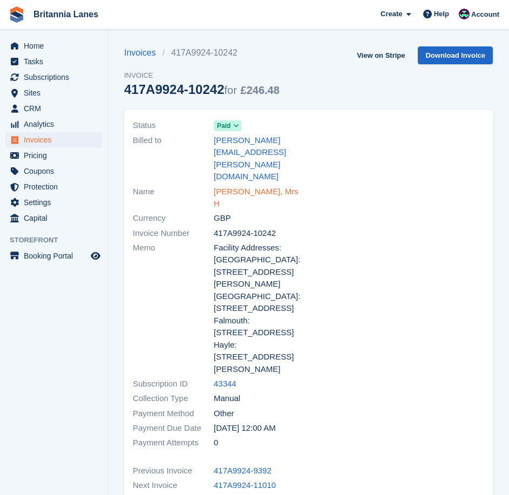
click at [256, 186] on link "Hutton, Mrs H" at bounding box center [258, 198] width 88 height 24
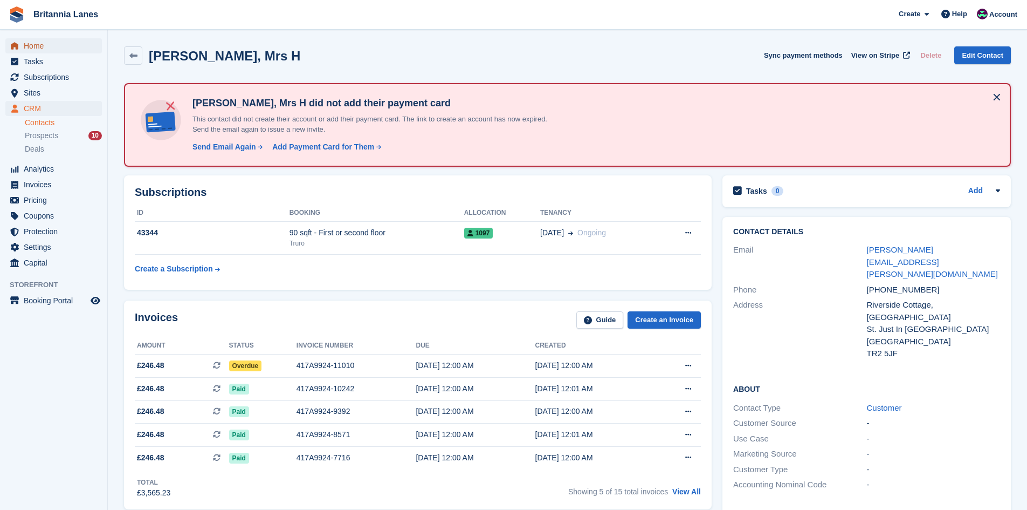
click at [52, 40] on span "Home" at bounding box center [56, 45] width 65 height 15
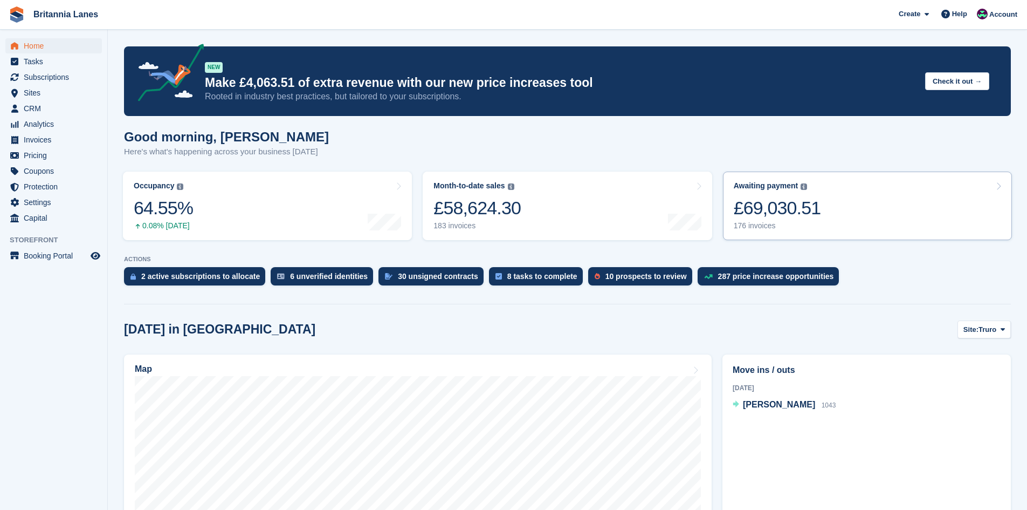
drag, startPoint x: 785, startPoint y: 202, endPoint x: 777, endPoint y: 208, distance: 9.3
click at [785, 202] on div "£69,030.51" at bounding box center [777, 208] width 87 height 22
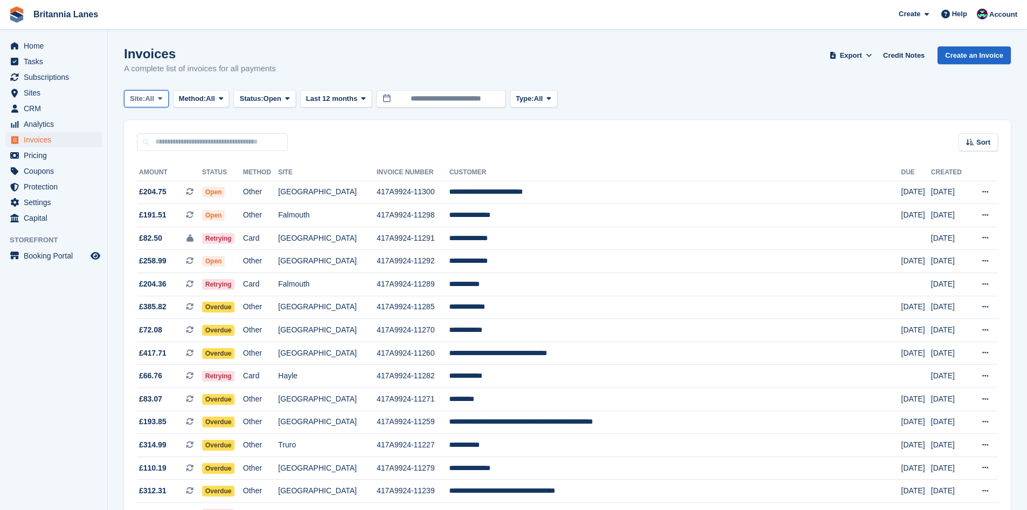
click at [148, 99] on span "All" at bounding box center [149, 98] width 9 height 11
click at [146, 145] on link "Truro" at bounding box center [177, 143] width 97 height 19
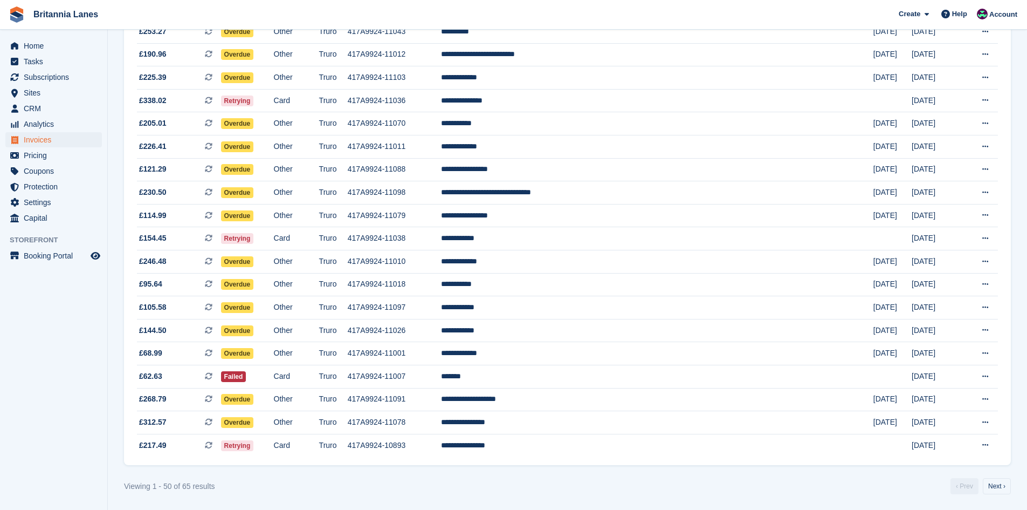
scroll to position [873, 0]
click at [994, 488] on link "Next ›" at bounding box center [997, 485] width 28 height 16
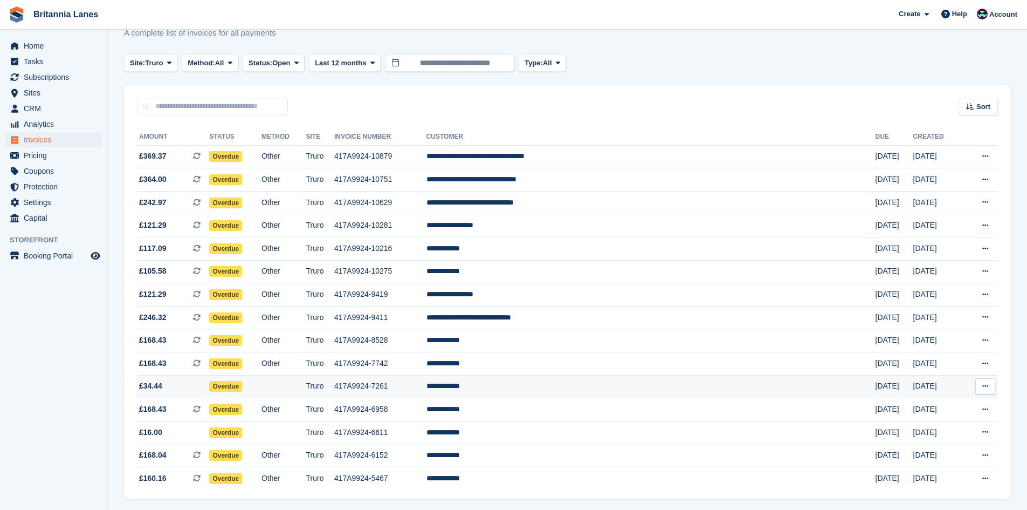
scroll to position [70, 0]
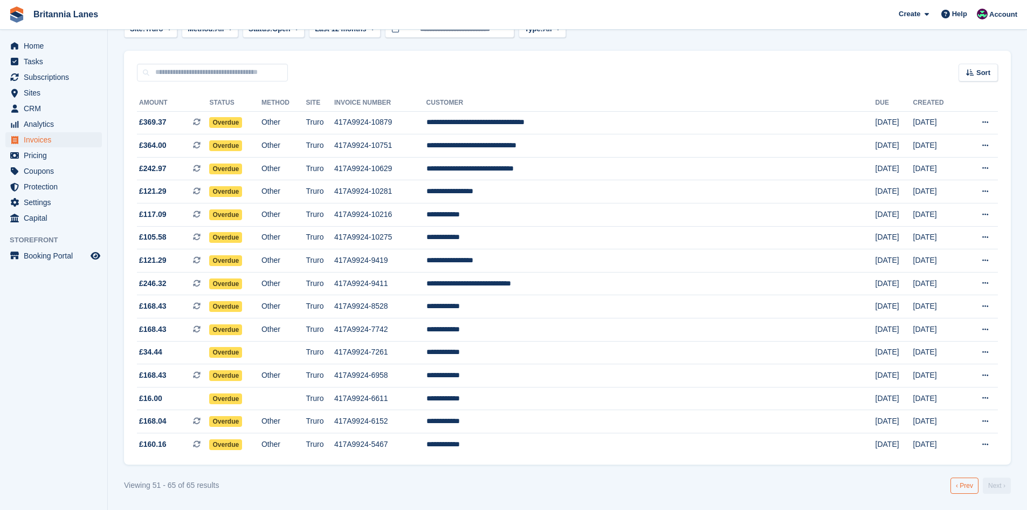
click at [970, 488] on link "‹ Prev" at bounding box center [965, 485] width 28 height 16
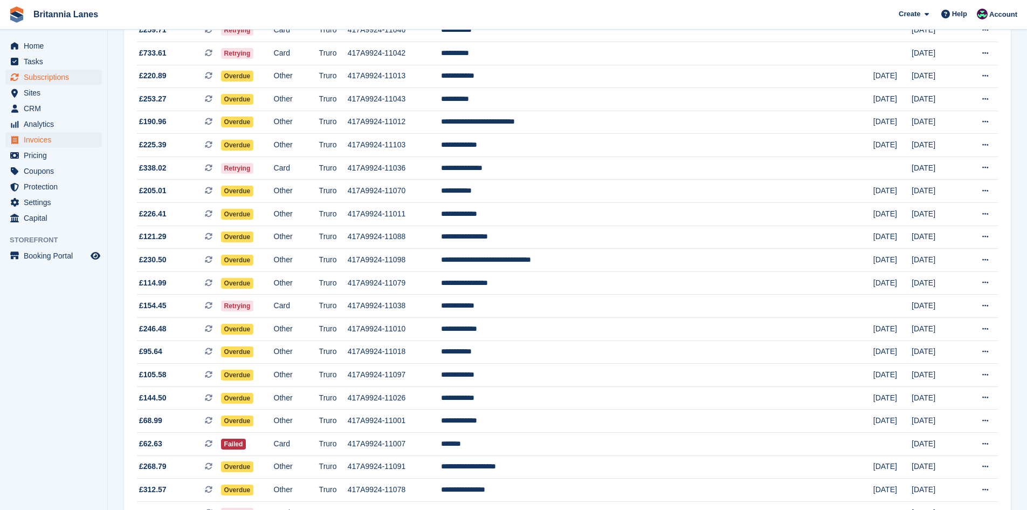
scroll to position [765, 0]
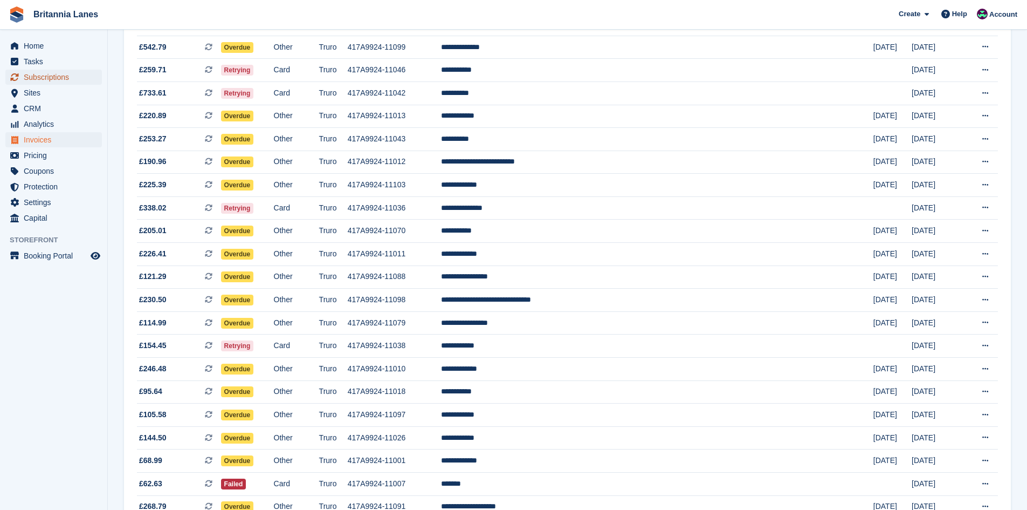
click at [84, 71] on span "Subscriptions" at bounding box center [56, 77] width 65 height 15
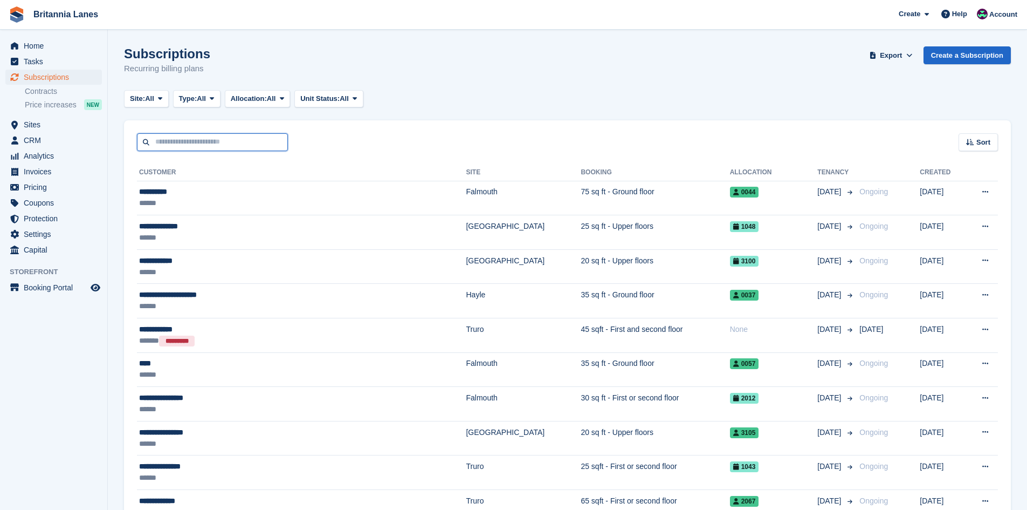
click at [207, 136] on input "text" at bounding box center [212, 142] width 151 height 18
type input "******"
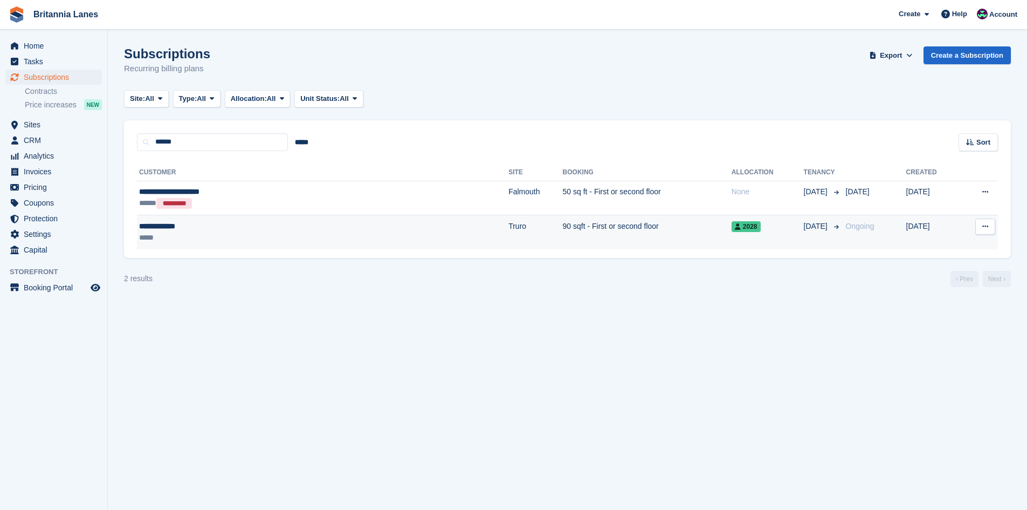
click at [509, 220] on td "Truro" at bounding box center [536, 232] width 54 height 34
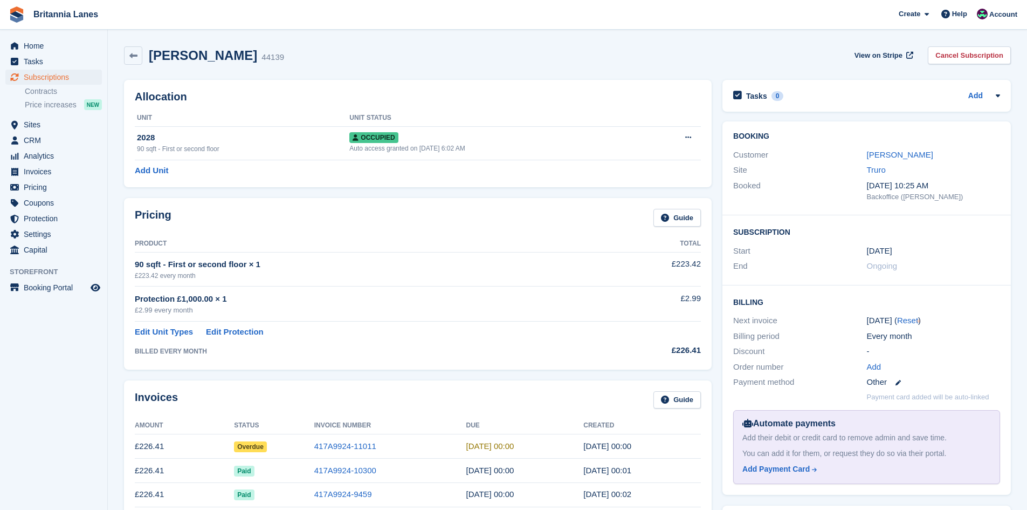
click at [332, 440] on td "417A9924-11011" at bounding box center [390, 446] width 152 height 24
click at [331, 442] on link "417A9924-11011" at bounding box center [345, 445] width 62 height 9
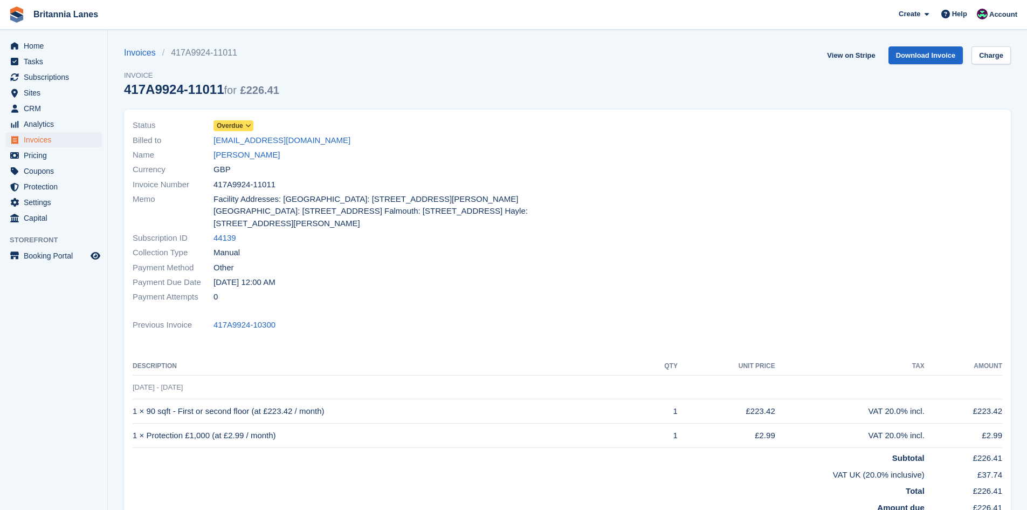
click at [237, 128] on span "Overdue" at bounding box center [230, 126] width 26 height 10
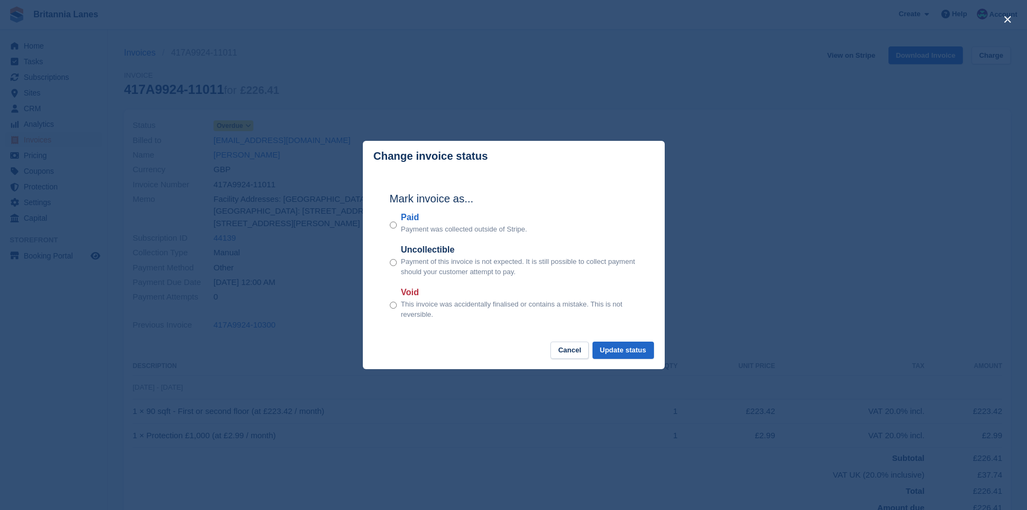
click at [413, 222] on label "Paid" at bounding box center [464, 217] width 126 height 13
click at [643, 354] on button "Update status" at bounding box center [623, 350] width 61 height 18
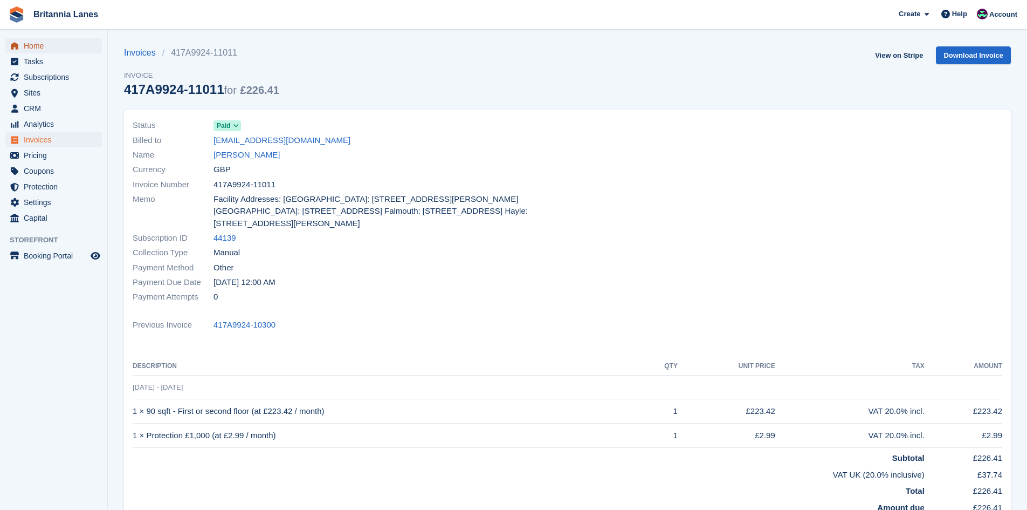
click at [55, 42] on span "Home" at bounding box center [56, 45] width 65 height 15
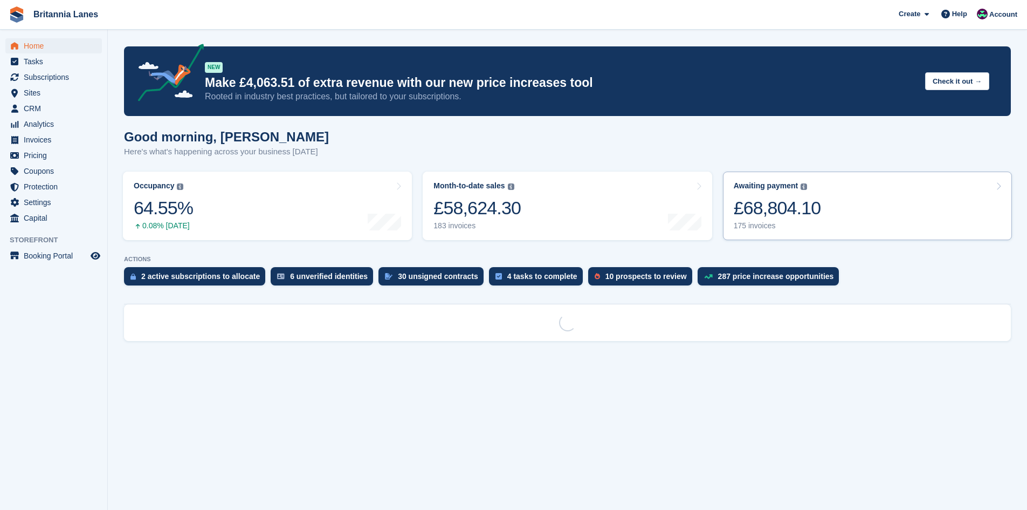
click at [838, 208] on link "Awaiting payment The total outstanding balance on all open invoices. £68,804.10…" at bounding box center [867, 205] width 289 height 68
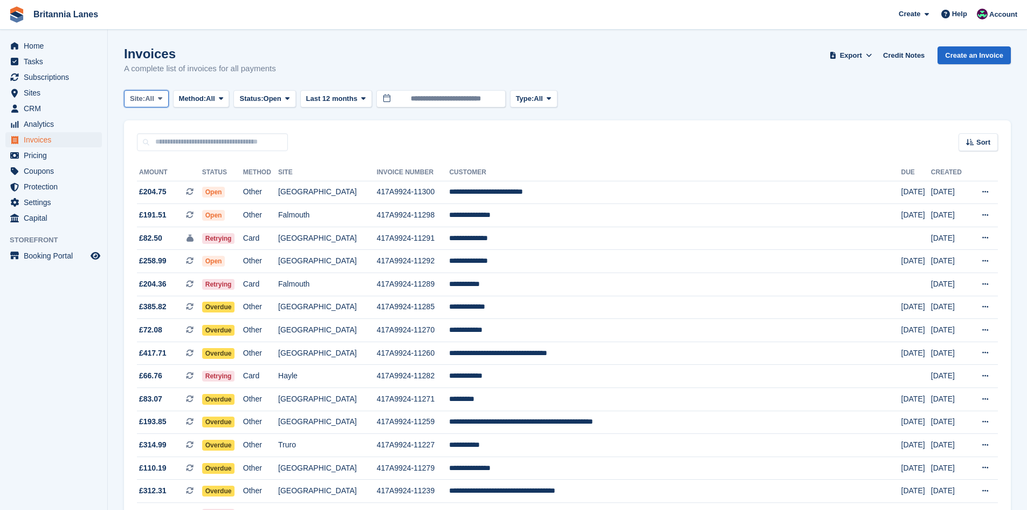
click at [143, 101] on span "Site:" at bounding box center [137, 98] width 15 height 11
click at [153, 149] on link "Truro" at bounding box center [177, 143] width 97 height 19
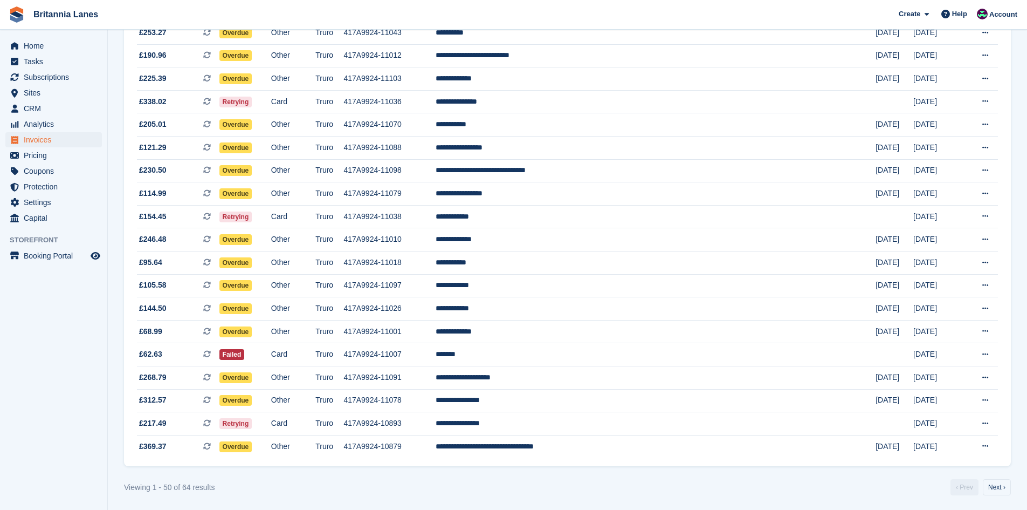
scroll to position [873, 0]
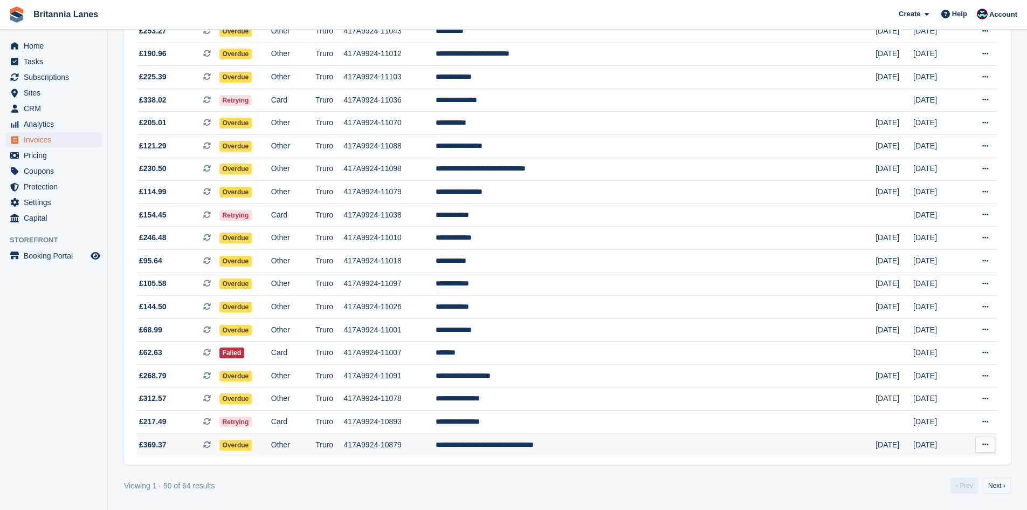
click at [634, 444] on td "**********" at bounding box center [656, 444] width 440 height 23
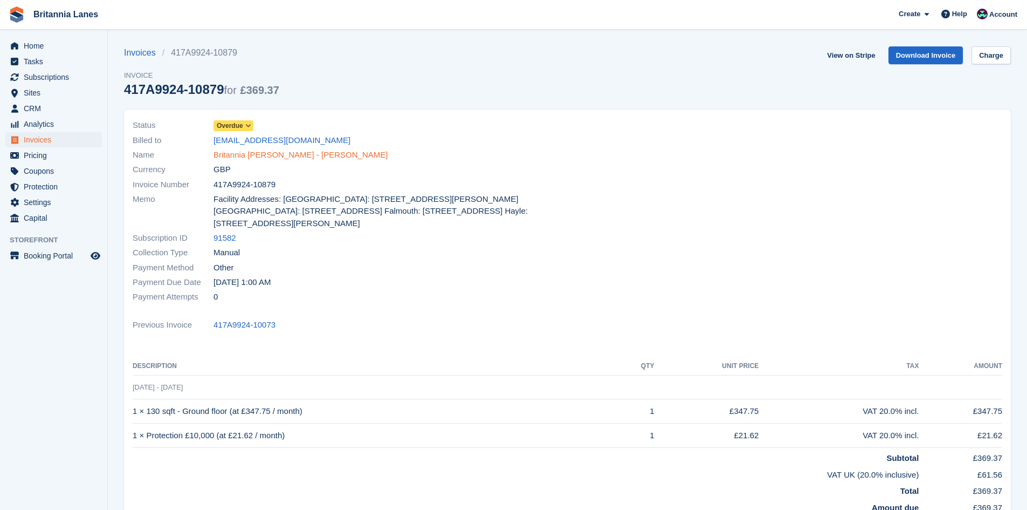
click at [285, 154] on link "Britannia [PERSON_NAME] - [PERSON_NAME]" at bounding box center [301, 155] width 174 height 12
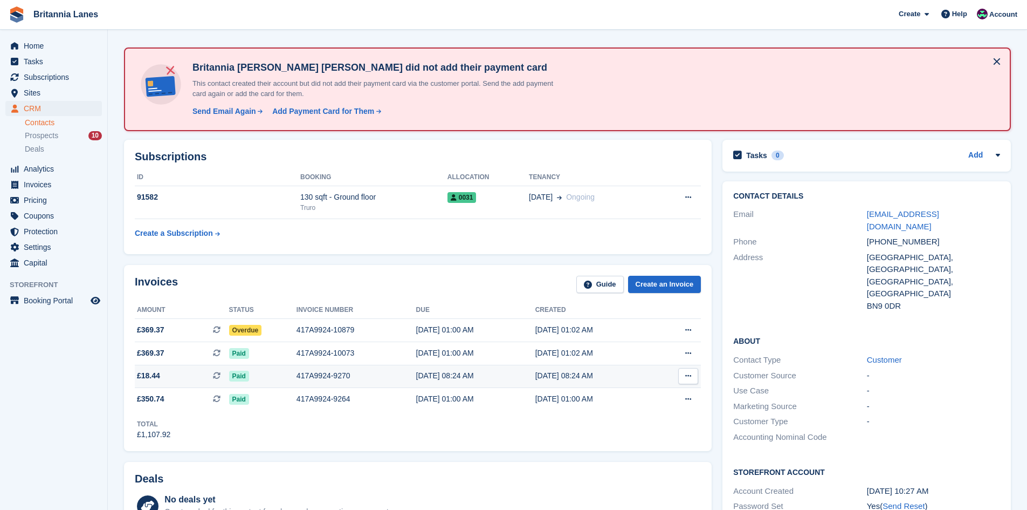
scroll to position [54, 0]
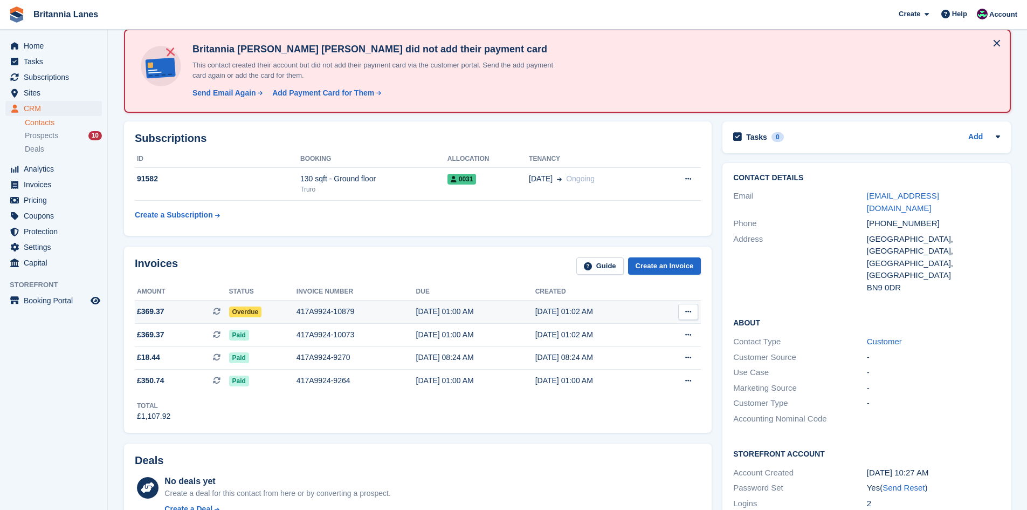
click at [156, 317] on span "£369.37" at bounding box center [151, 311] width 28 height 11
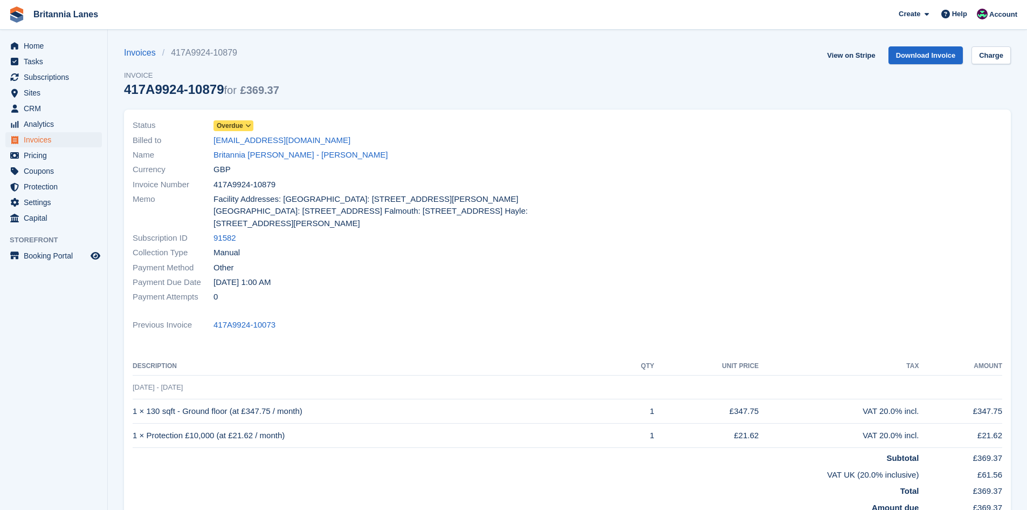
click at [229, 131] on span "Overdue" at bounding box center [234, 125] width 40 height 11
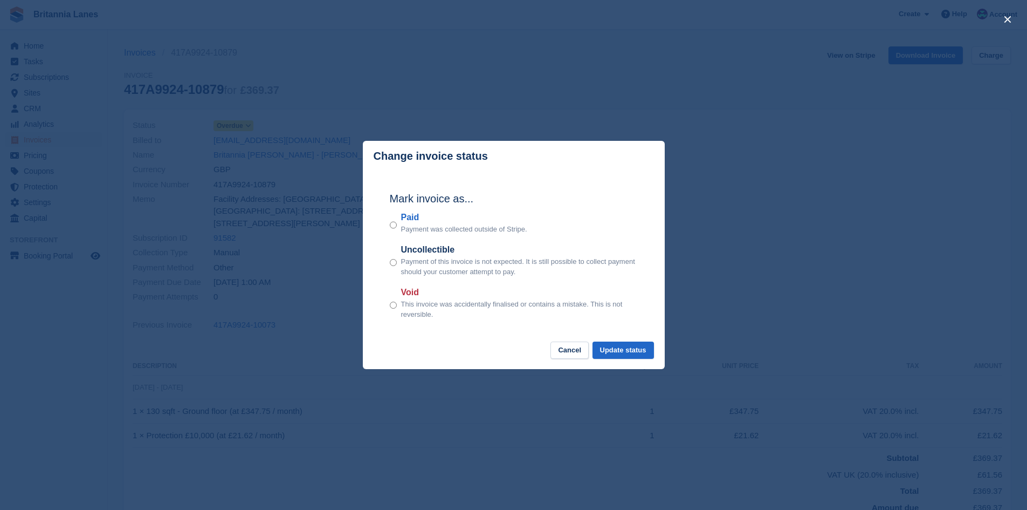
click at [415, 222] on label "Paid" at bounding box center [464, 217] width 126 height 13
click at [639, 347] on button "Update status" at bounding box center [623, 350] width 61 height 18
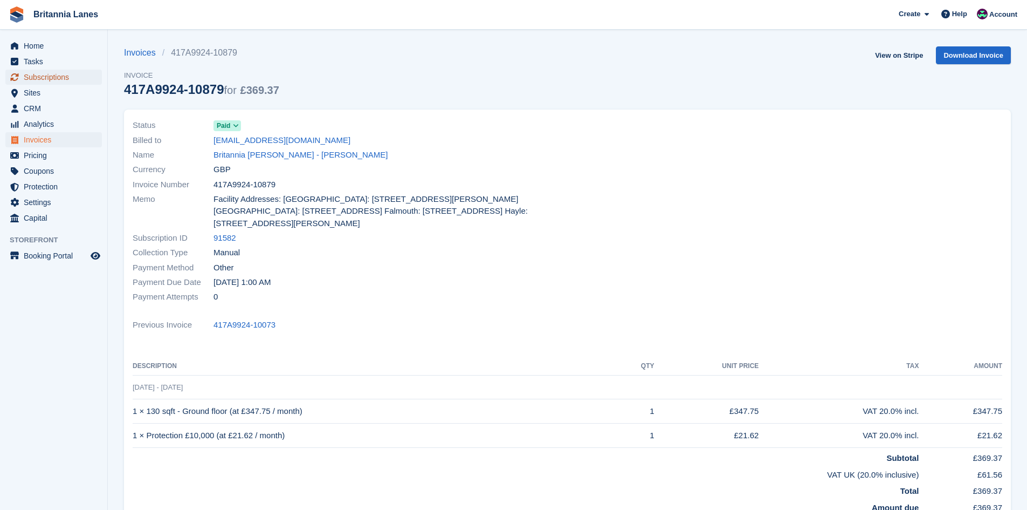
click at [83, 80] on span "Subscriptions" at bounding box center [56, 77] width 65 height 15
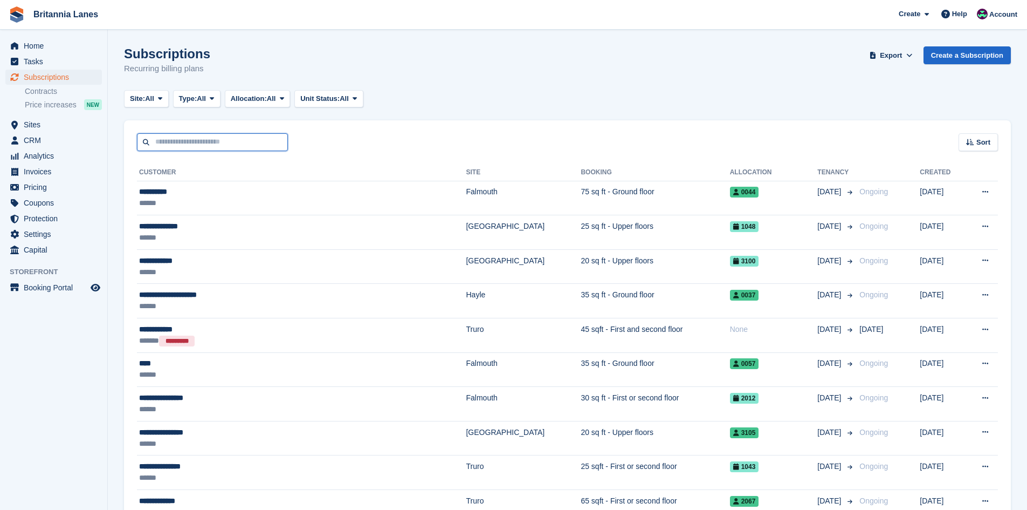
drag, startPoint x: 174, startPoint y: 149, endPoint x: 174, endPoint y: 134, distance: 15.1
click at [174, 149] on input "text" at bounding box center [212, 142] width 151 height 18
type input "******"
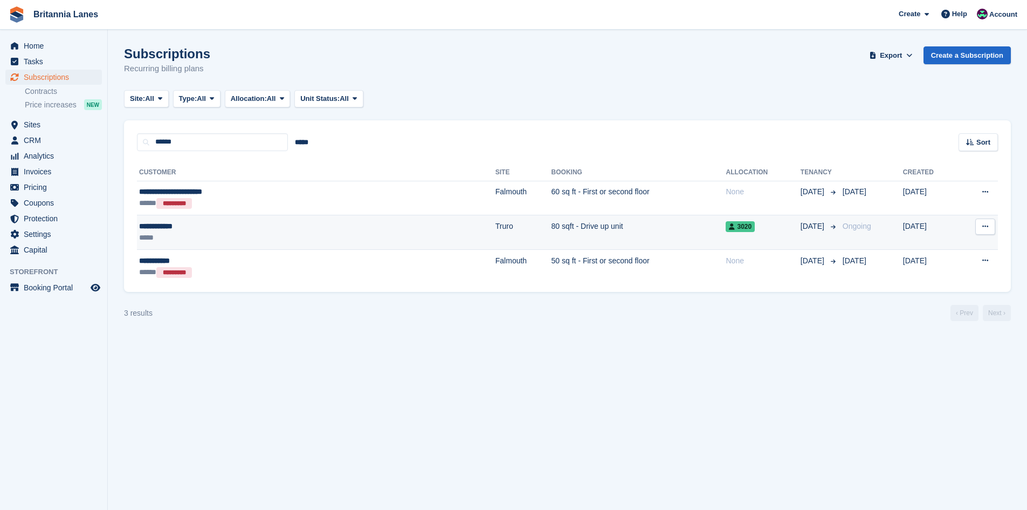
click at [177, 223] on div "**********" at bounding box center [239, 226] width 200 height 11
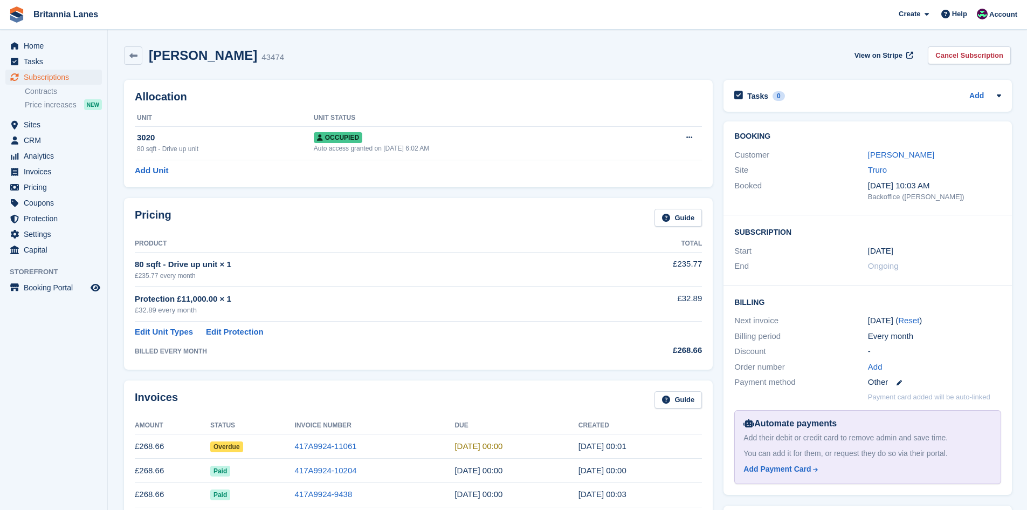
scroll to position [54, 0]
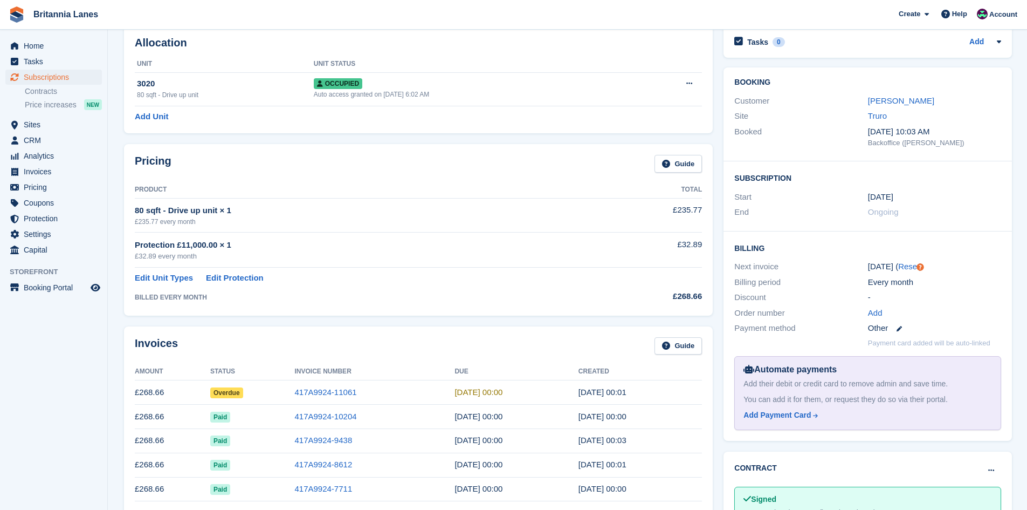
click at [150, 388] on td "£268.66" at bounding box center [173, 392] width 76 height 24
drag, startPoint x: 240, startPoint y: 394, endPoint x: 256, endPoint y: 393, distance: 15.6
click at [240, 394] on span "Overdue" at bounding box center [226, 392] width 33 height 11
click at [327, 389] on link "417A9924-11061" at bounding box center [325, 391] width 62 height 9
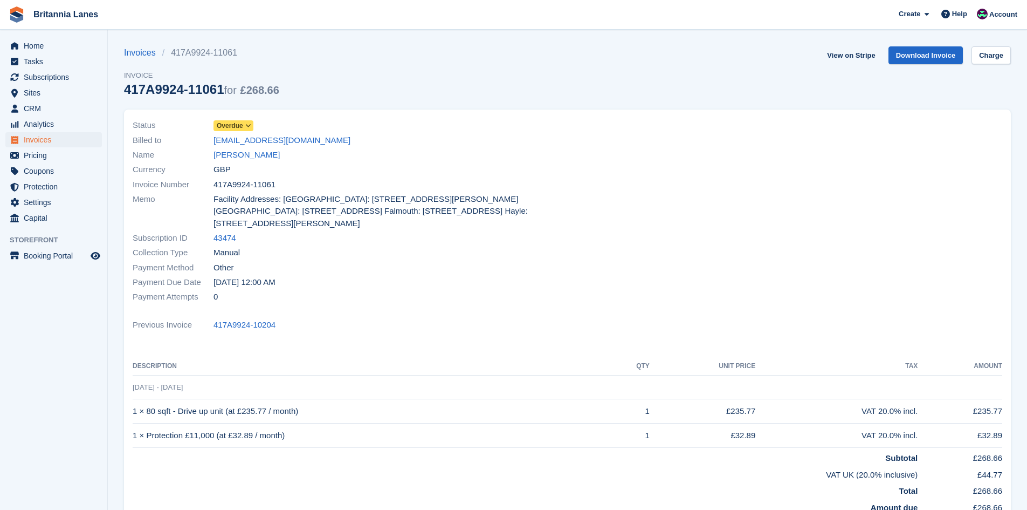
click at [237, 128] on span "Overdue" at bounding box center [230, 126] width 26 height 10
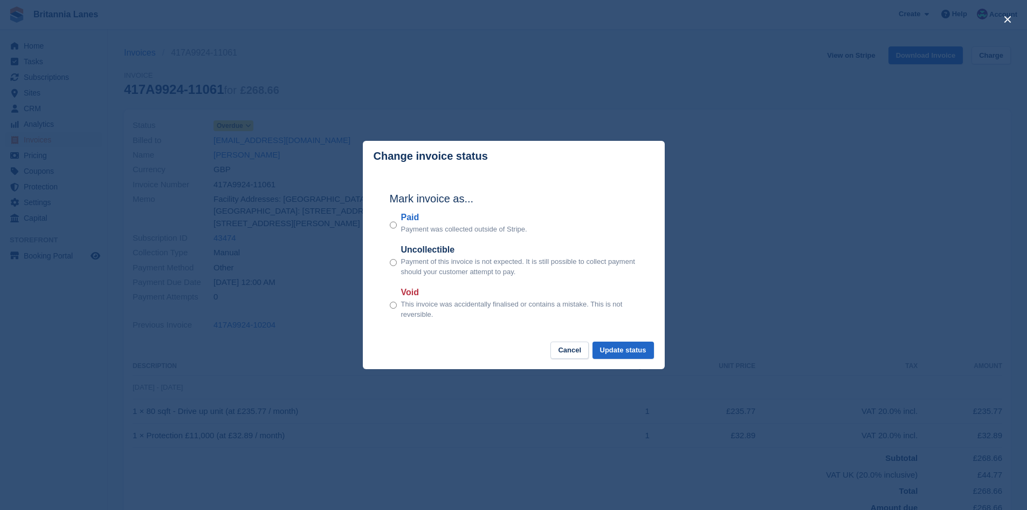
click at [413, 217] on label "Paid" at bounding box center [464, 217] width 126 height 13
click at [613, 344] on button "Update status" at bounding box center [623, 350] width 61 height 18
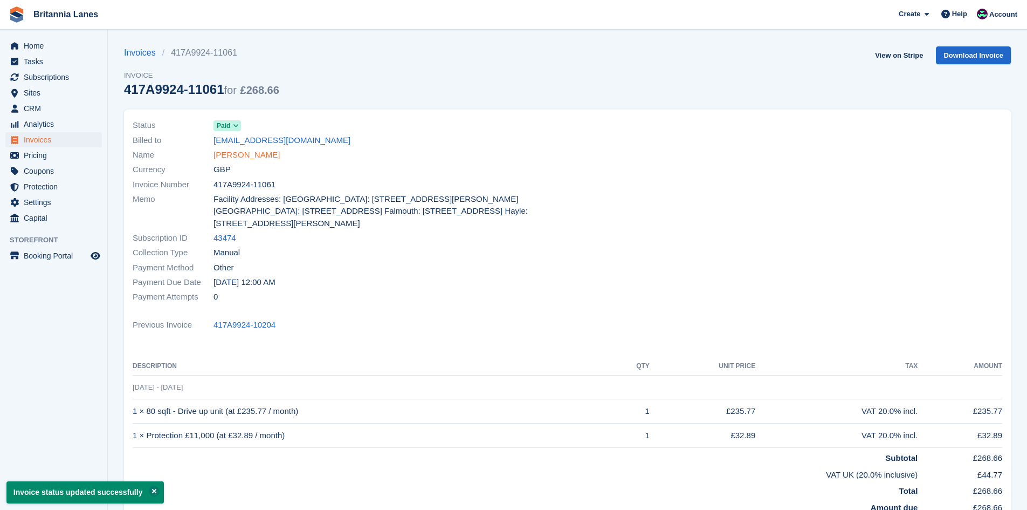
click at [237, 159] on link "Keith Parker" at bounding box center [247, 155] width 66 height 12
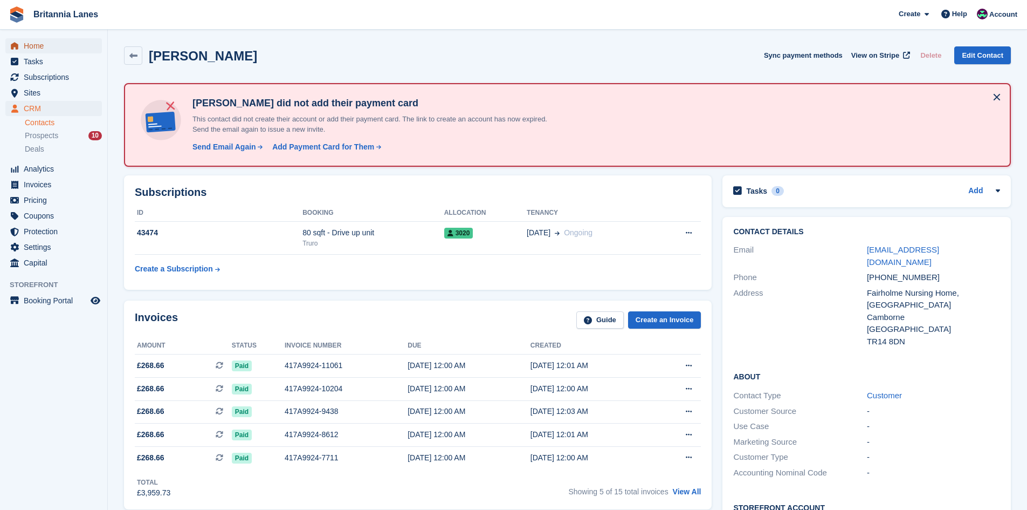
click at [53, 46] on span "Home" at bounding box center [56, 45] width 65 height 15
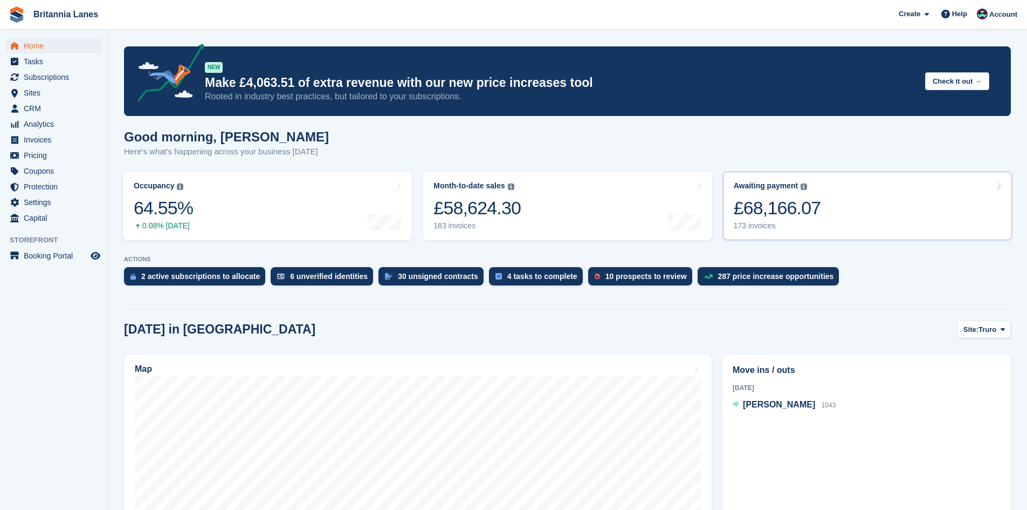
click at [848, 223] on link "Awaiting payment The total outstanding balance on all open invoices. £68,166.07…" at bounding box center [867, 205] width 289 height 68
click at [752, 209] on div "£68,166.07" at bounding box center [777, 208] width 87 height 22
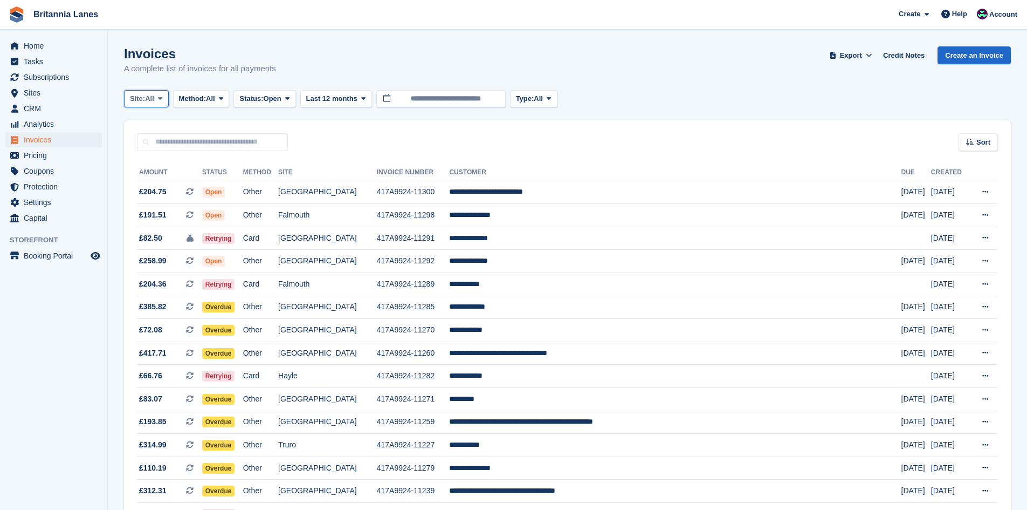
click at [147, 93] on span "All" at bounding box center [149, 98] width 9 height 11
click at [139, 146] on link "Truro" at bounding box center [177, 143] width 97 height 19
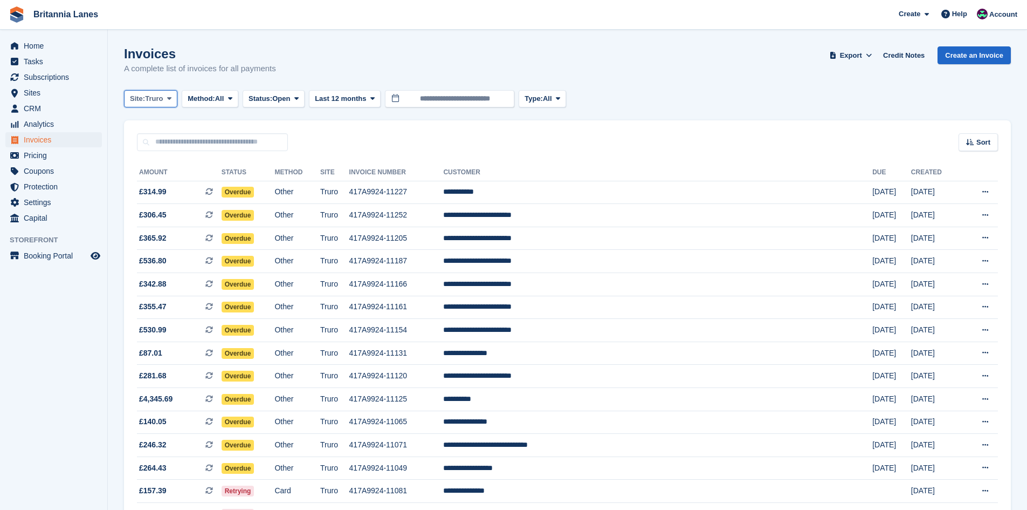
drag, startPoint x: 150, startPoint y: 103, endPoint x: 152, endPoint y: 120, distance: 16.8
click at [150, 103] on span "Truro" at bounding box center [154, 98] width 18 height 11
click at [141, 158] on link "Falmouth" at bounding box center [177, 162] width 97 height 19
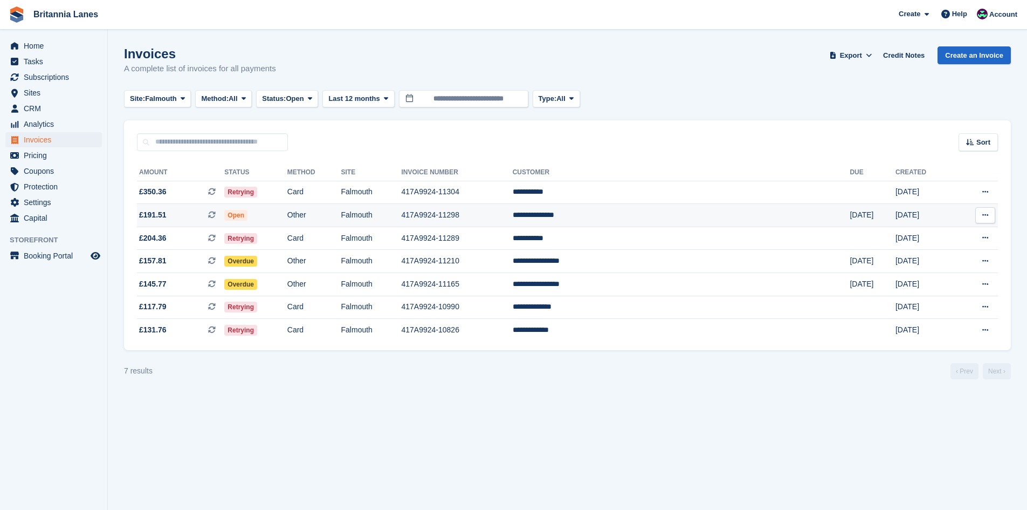
click at [684, 207] on td "**********" at bounding box center [682, 215] width 338 height 23
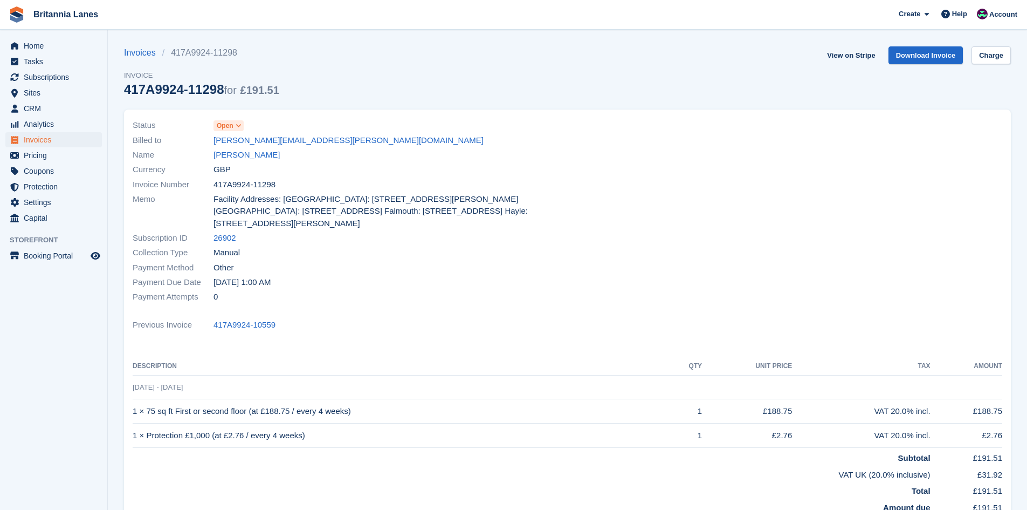
click at [239, 127] on icon at bounding box center [239, 125] width 6 height 6
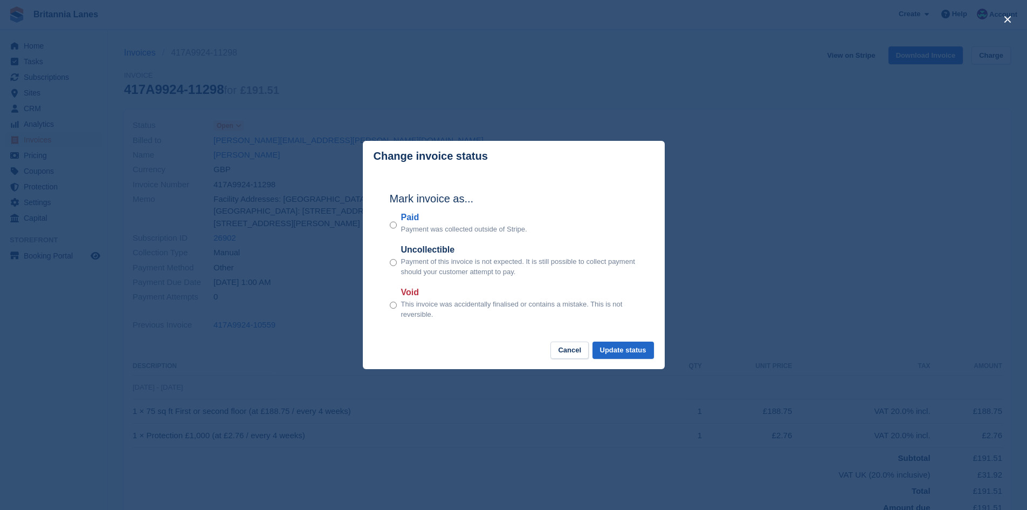
drag, startPoint x: 410, startPoint y: 218, endPoint x: 588, endPoint y: 298, distance: 194.3
click at [410, 219] on label "Paid" at bounding box center [464, 217] width 126 height 13
click at [629, 346] on button "Update status" at bounding box center [623, 350] width 61 height 18
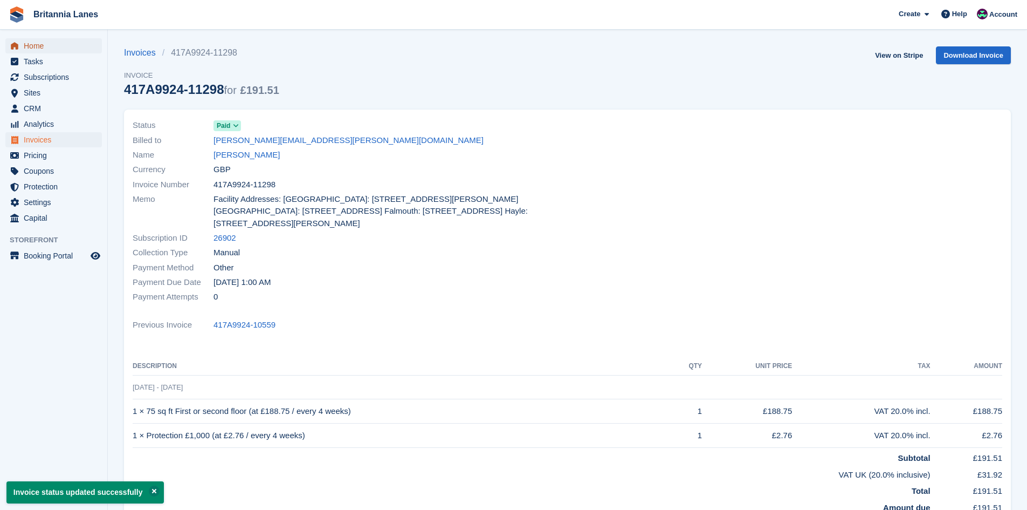
click at [50, 39] on span "Home" at bounding box center [56, 45] width 65 height 15
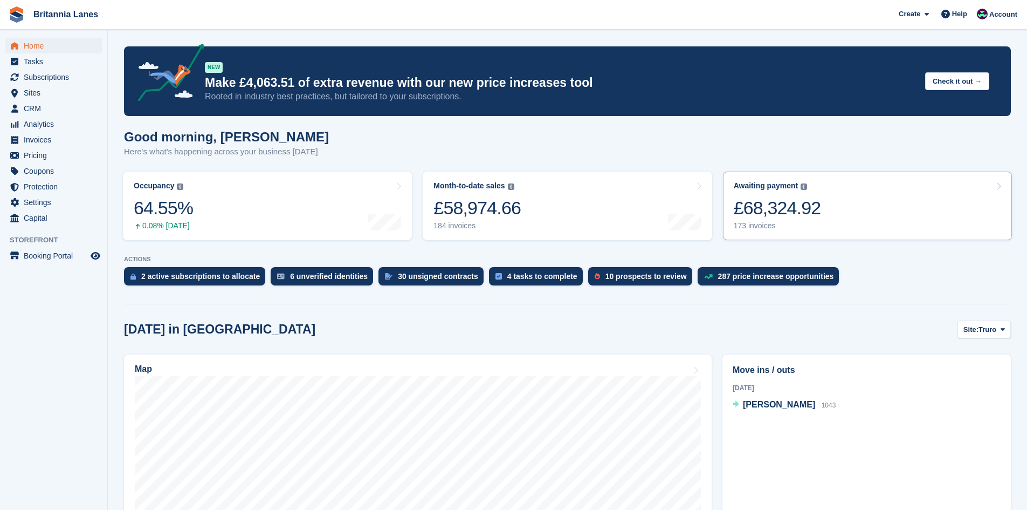
click at [806, 209] on div "£68,324.92" at bounding box center [777, 208] width 87 height 22
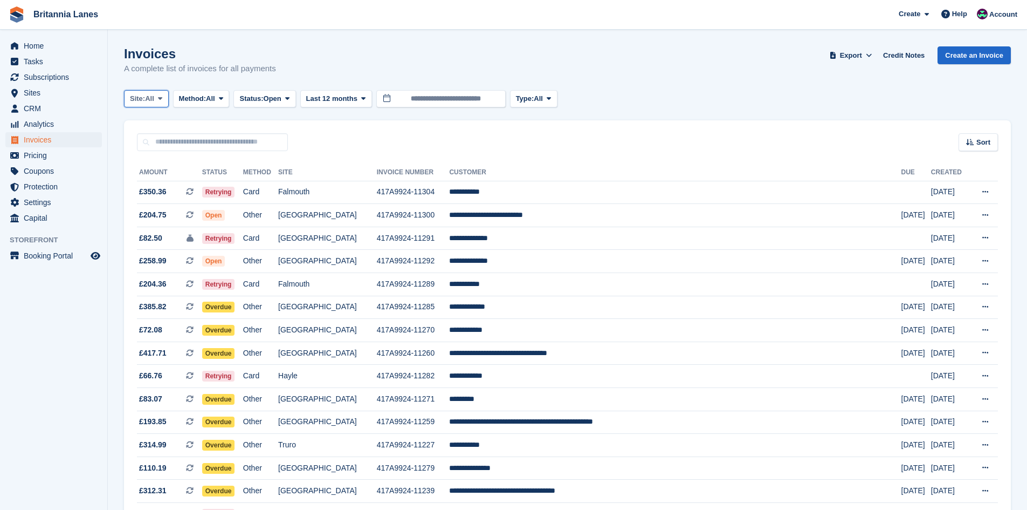
click at [140, 103] on span "Site:" at bounding box center [137, 98] width 15 height 11
click at [156, 164] on link "Falmouth" at bounding box center [177, 162] width 97 height 19
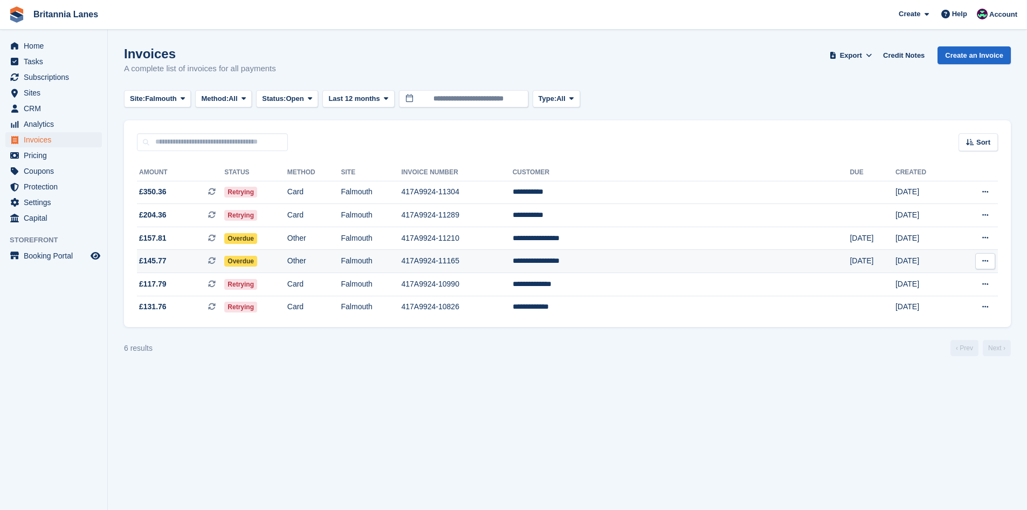
click at [690, 260] on td "**********" at bounding box center [682, 261] width 338 height 23
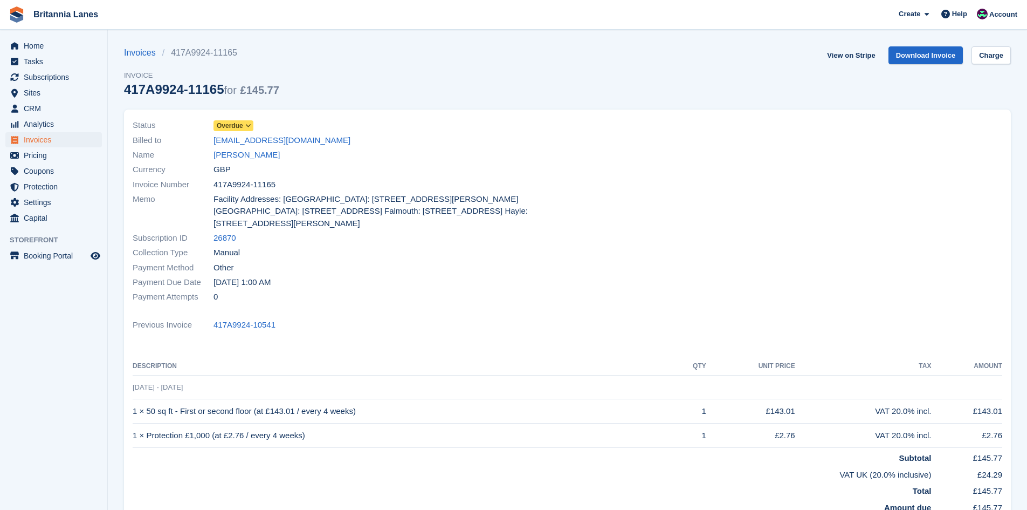
click at [238, 126] on span "Overdue" at bounding box center [230, 126] width 26 height 10
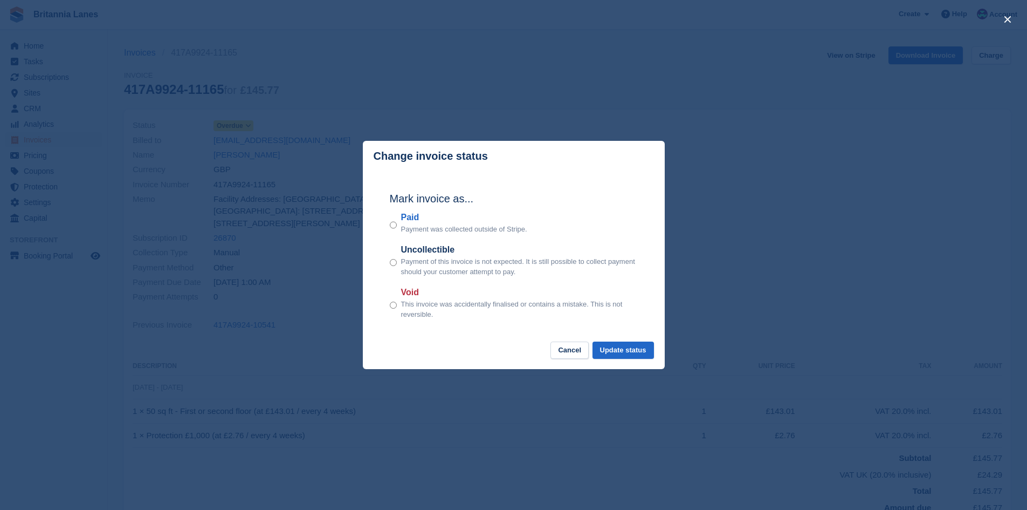
click at [415, 216] on label "Paid" at bounding box center [464, 217] width 126 height 13
click at [643, 349] on button "Update status" at bounding box center [623, 350] width 61 height 18
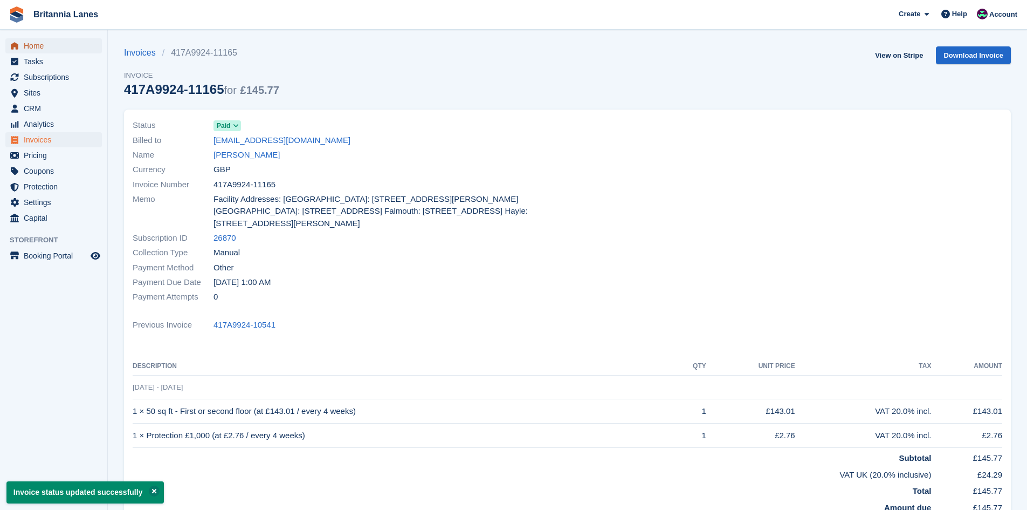
click at [37, 42] on span "Home" at bounding box center [56, 45] width 65 height 15
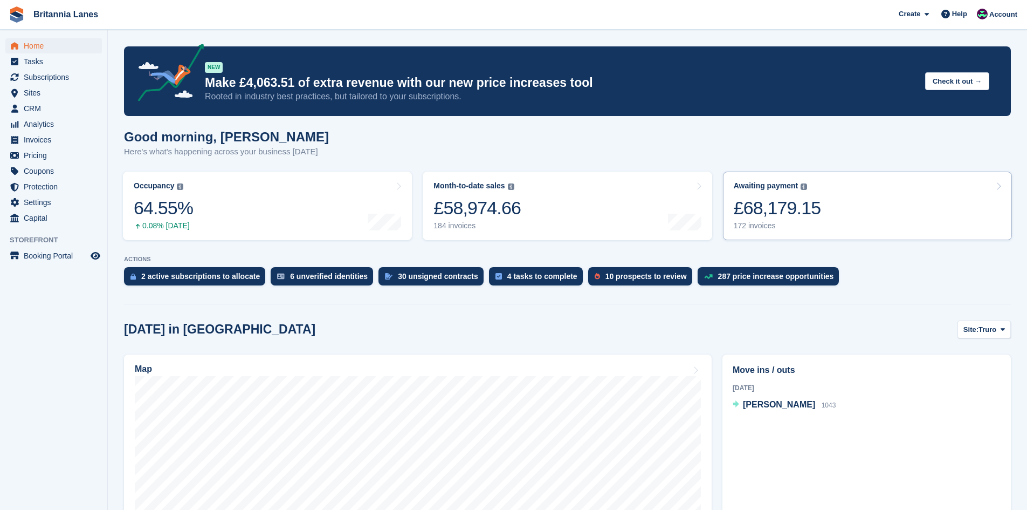
click at [818, 207] on link "Awaiting payment The total outstanding balance on all open invoices. £68,179.15…" at bounding box center [867, 205] width 289 height 68
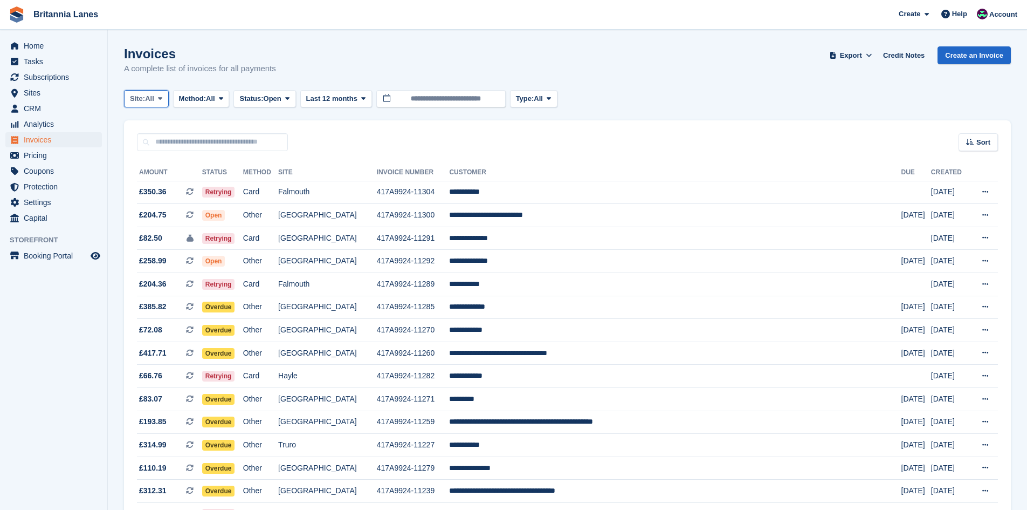
click at [162, 101] on icon at bounding box center [160, 98] width 4 height 7
click at [145, 168] on link "Falmouth" at bounding box center [177, 162] width 97 height 19
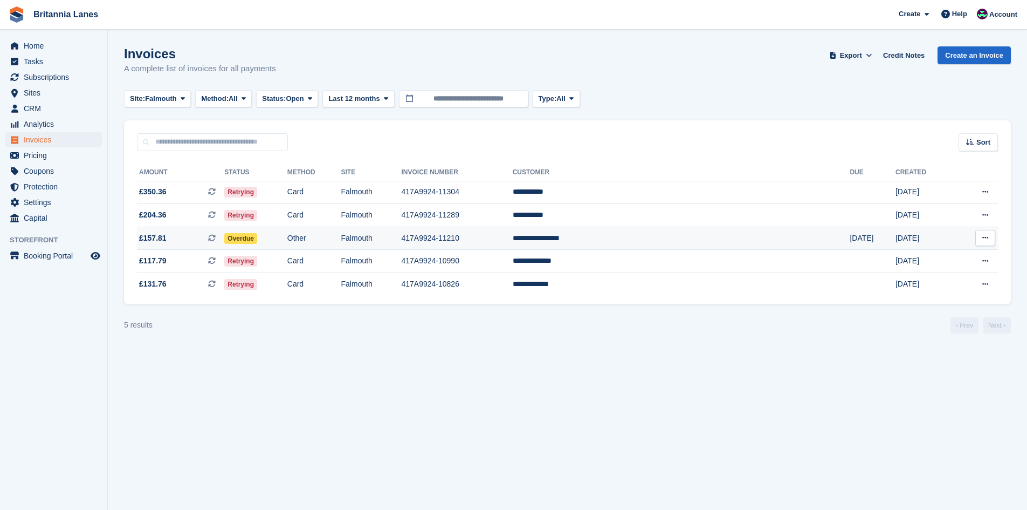
click at [705, 241] on td "**********" at bounding box center [682, 238] width 338 height 23
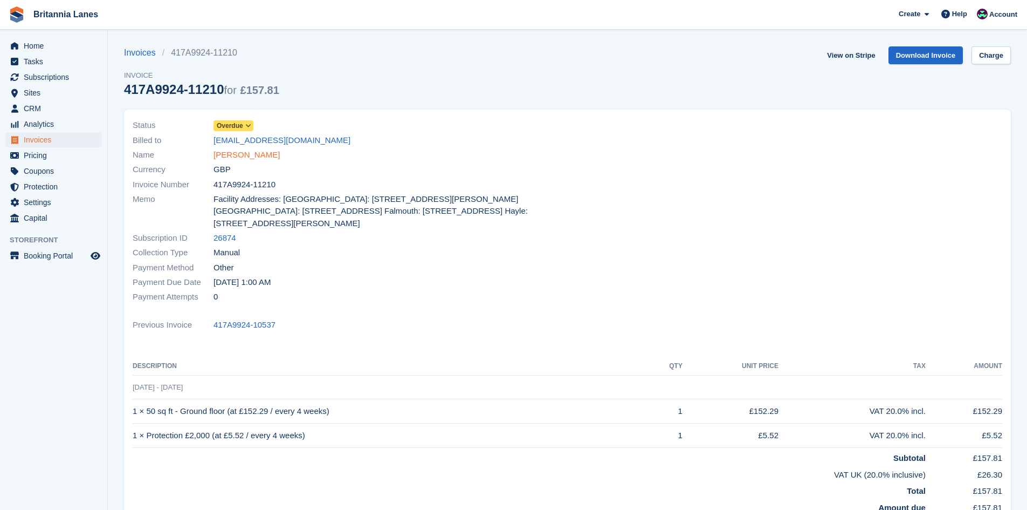
click at [268, 150] on link "[PERSON_NAME]" at bounding box center [247, 155] width 66 height 12
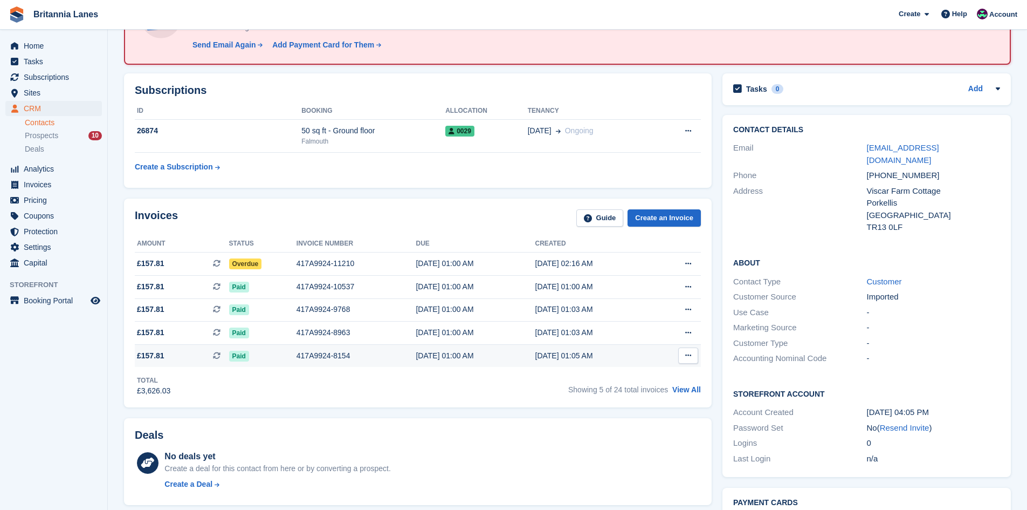
scroll to position [108, 0]
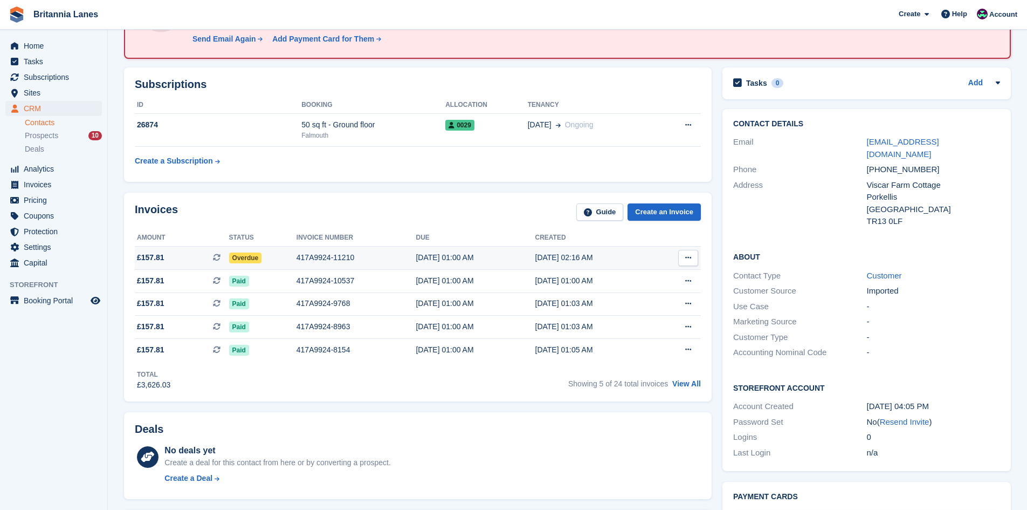
click at [438, 255] on div "02 Sep, 01:00 AM" at bounding box center [475, 257] width 119 height 11
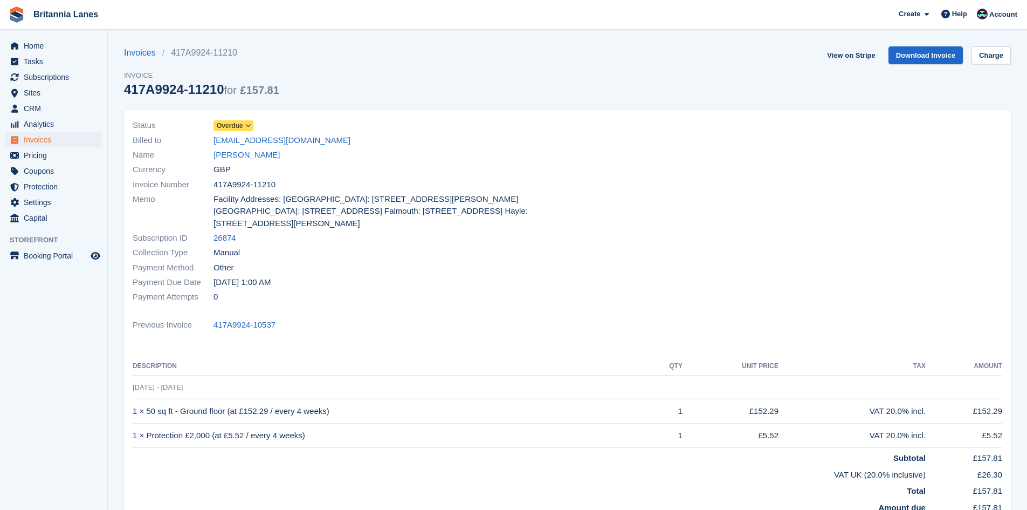
click at [238, 123] on span "Overdue" at bounding box center [230, 126] width 26 height 10
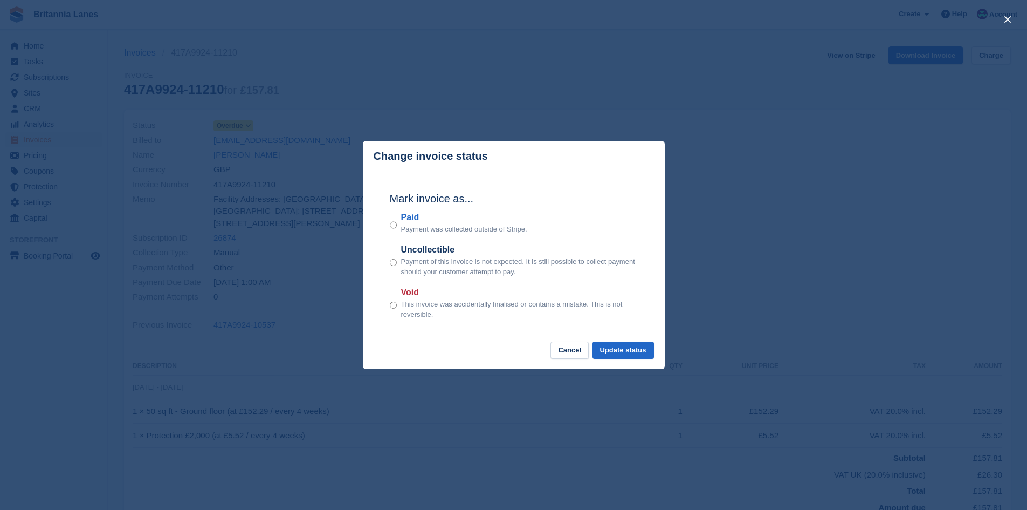
click at [412, 222] on label "Paid" at bounding box center [464, 217] width 126 height 13
click at [642, 347] on button "Update status" at bounding box center [623, 350] width 61 height 18
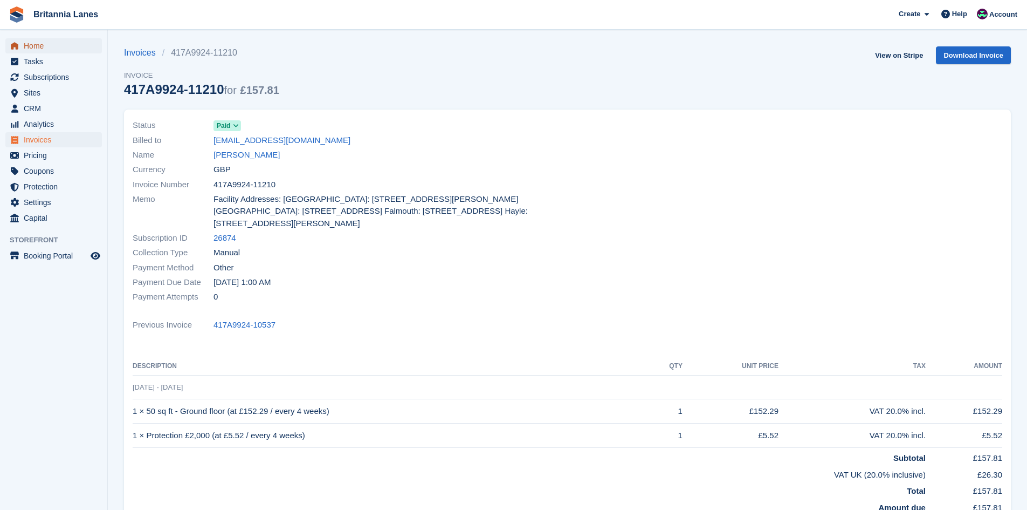
click at [49, 39] on span "Home" at bounding box center [56, 45] width 65 height 15
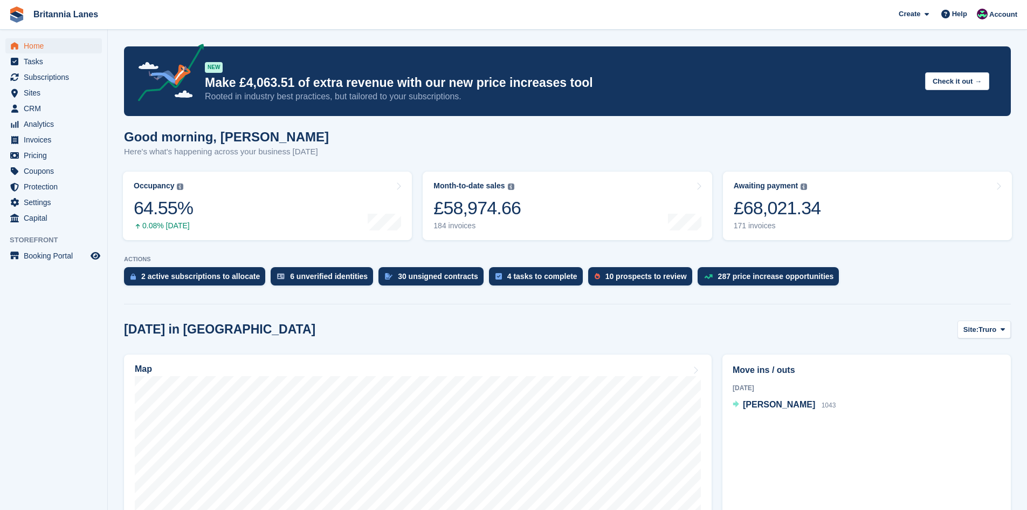
click at [847, 202] on link "Awaiting payment The total outstanding balance on all open invoices. £68,021.34…" at bounding box center [867, 205] width 289 height 68
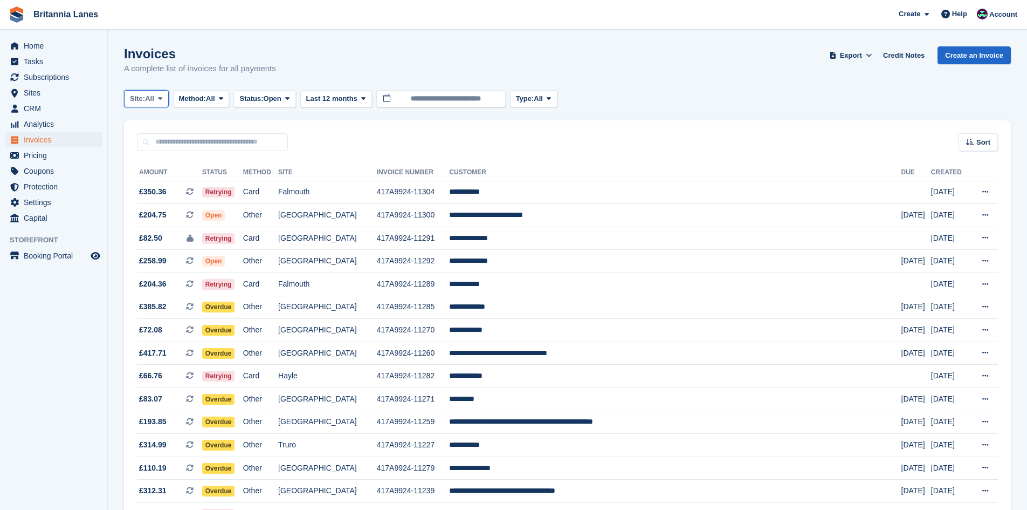
click at [156, 95] on button "Site: All" at bounding box center [146, 99] width 45 height 18
click at [150, 167] on link "Falmouth" at bounding box center [177, 162] width 97 height 19
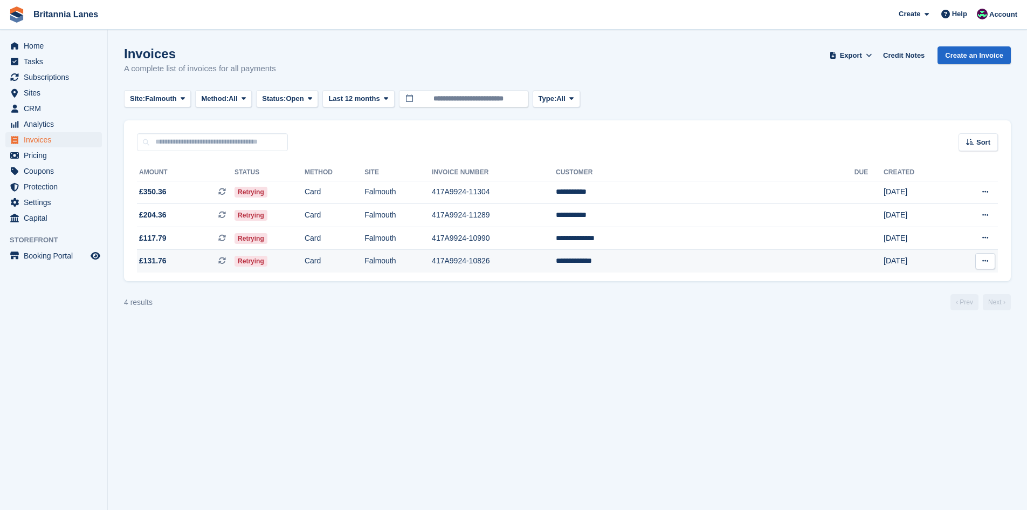
click at [855, 266] on td at bounding box center [869, 261] width 29 height 23
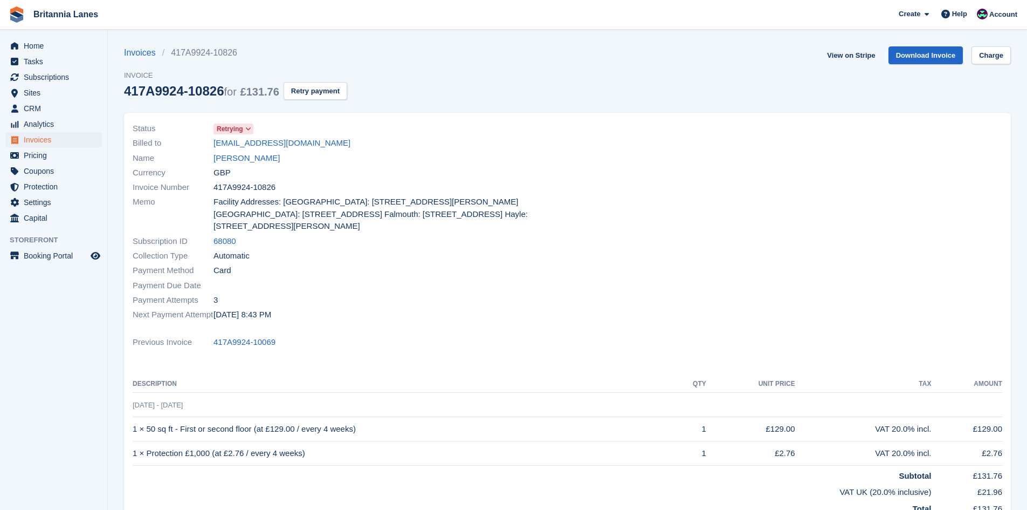
click at [991, 46] on section "Invoices 417A9924-10826 Invoice 417A9924-10826 for £131.76 Retry payment View o…" at bounding box center [567, 344] width 919 height 688
click at [991, 48] on link "Charge" at bounding box center [991, 55] width 39 height 18
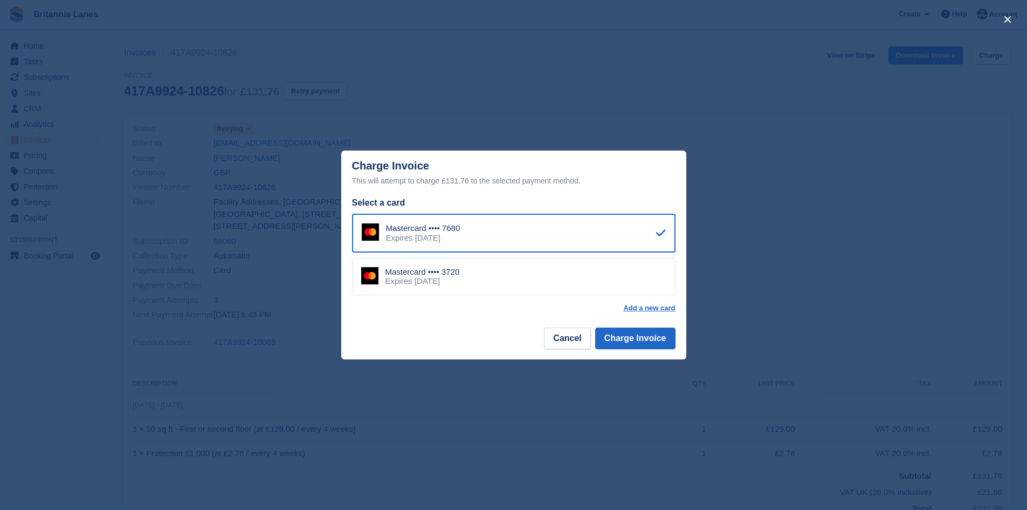
click at [490, 272] on div "Mastercard •••• 3720 Expires September 2026" at bounding box center [514, 277] width 324 height 38
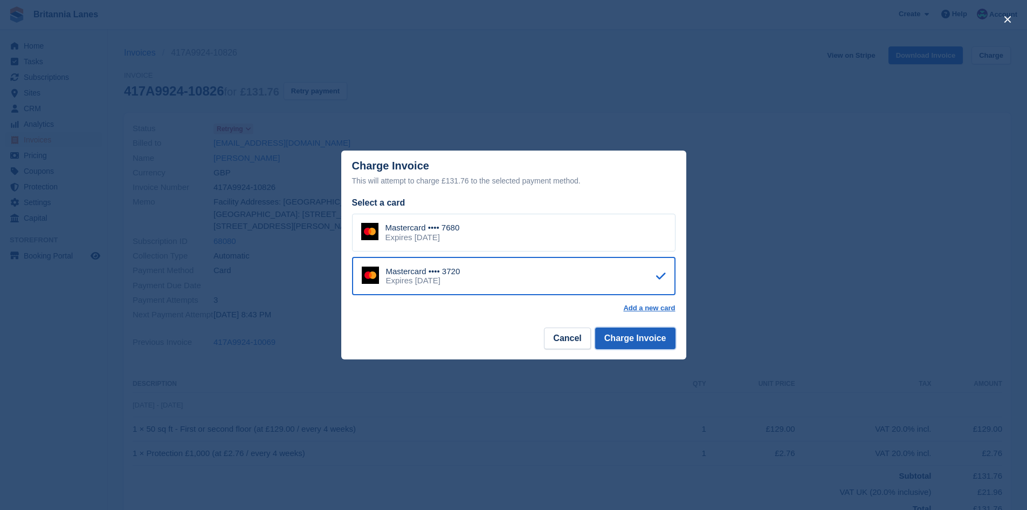
click at [650, 342] on button "Charge Invoice" at bounding box center [635, 338] width 80 height 22
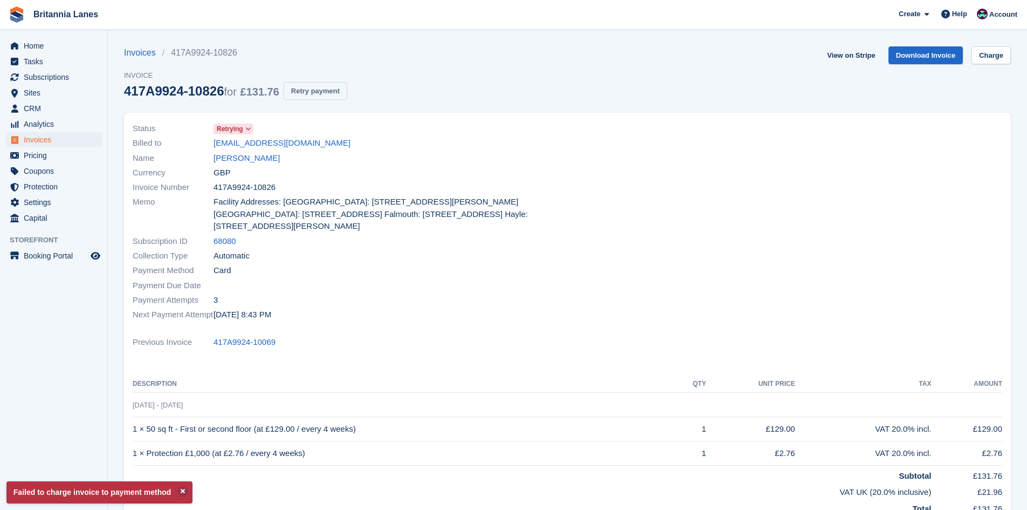
click at [304, 90] on button "Retry payment" at bounding box center [316, 91] width 64 height 18
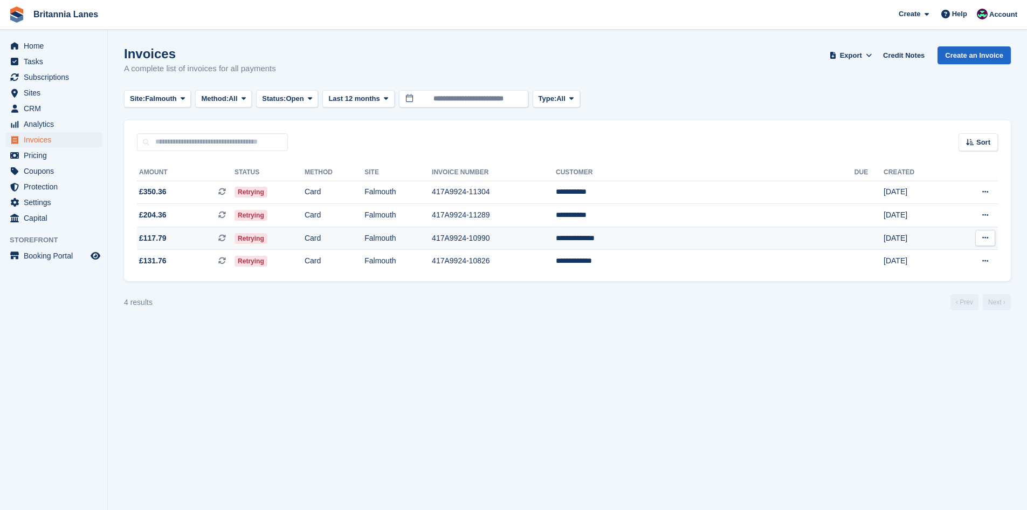
click at [709, 242] on td "**********" at bounding box center [705, 238] width 299 height 23
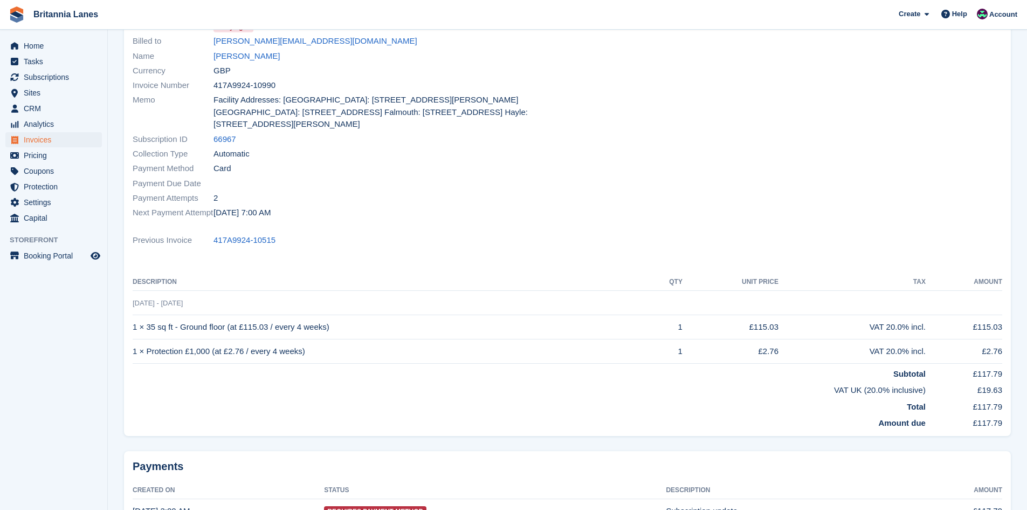
scroll to position [54, 0]
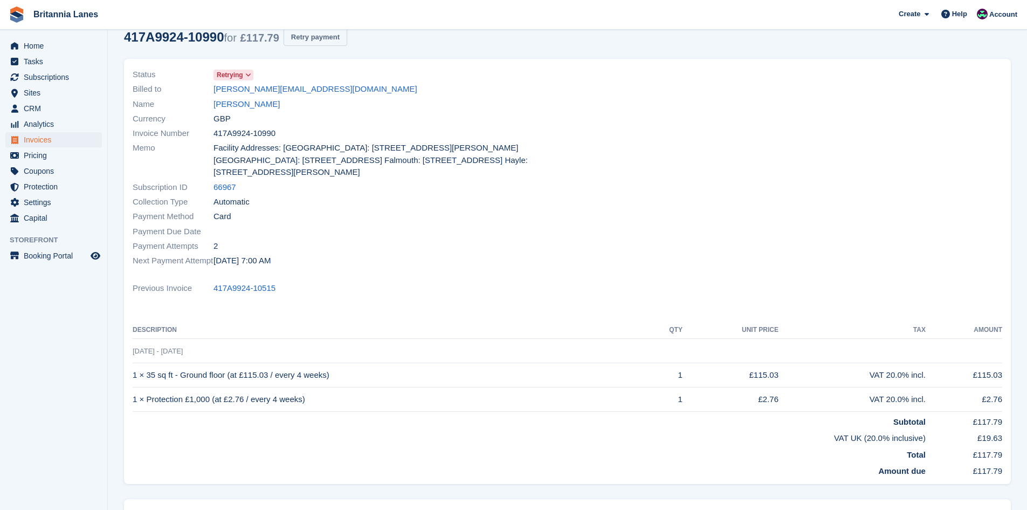
click at [316, 41] on button "Retry payment" at bounding box center [316, 37] width 64 height 18
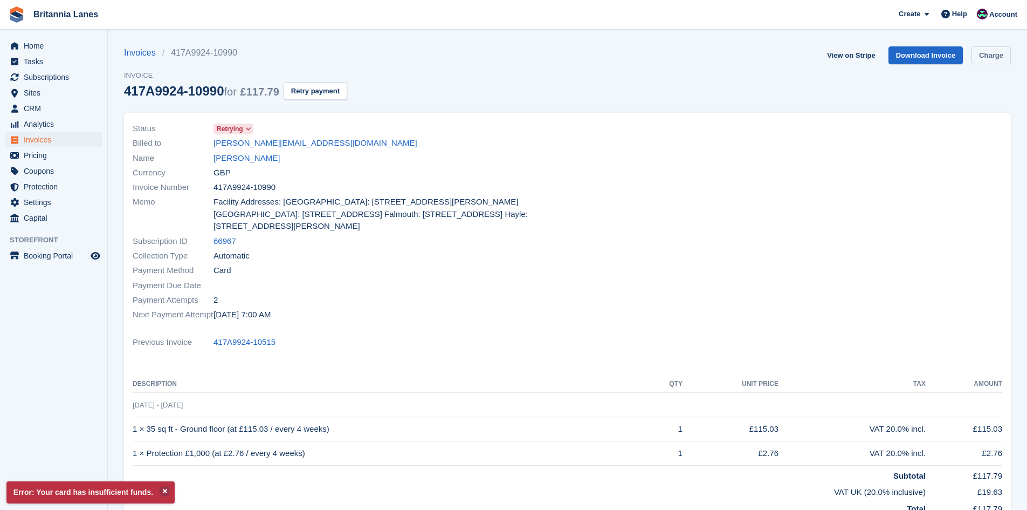
click at [1000, 62] on link "Charge" at bounding box center [991, 55] width 39 height 18
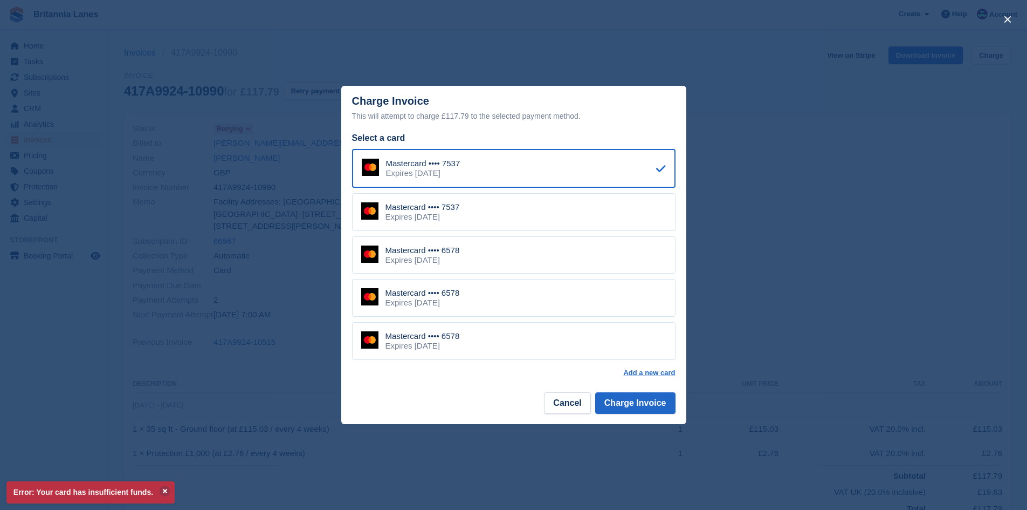
click at [576, 254] on div "Mastercard •••• 6578 Expires January 2028" at bounding box center [514, 255] width 324 height 38
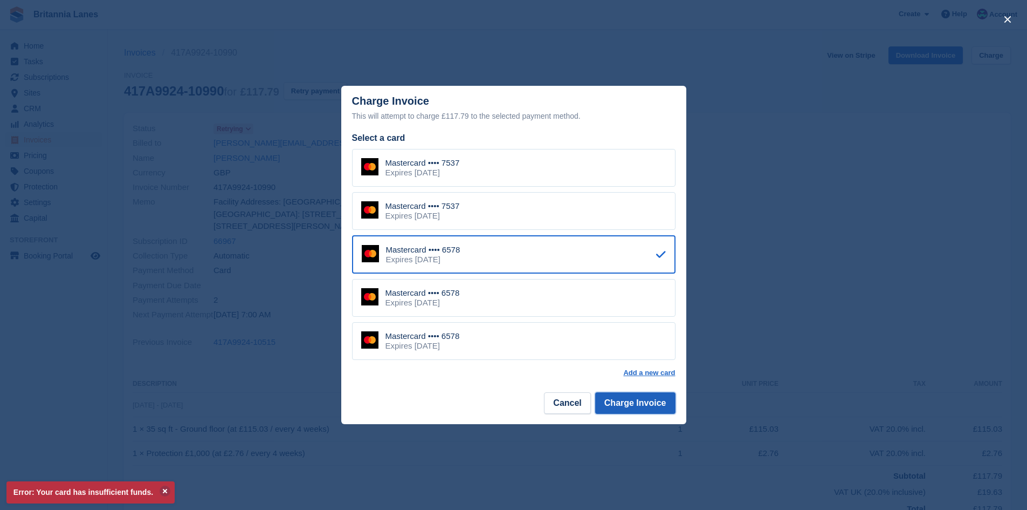
click at [617, 407] on button "Charge Invoice" at bounding box center [635, 403] width 80 height 22
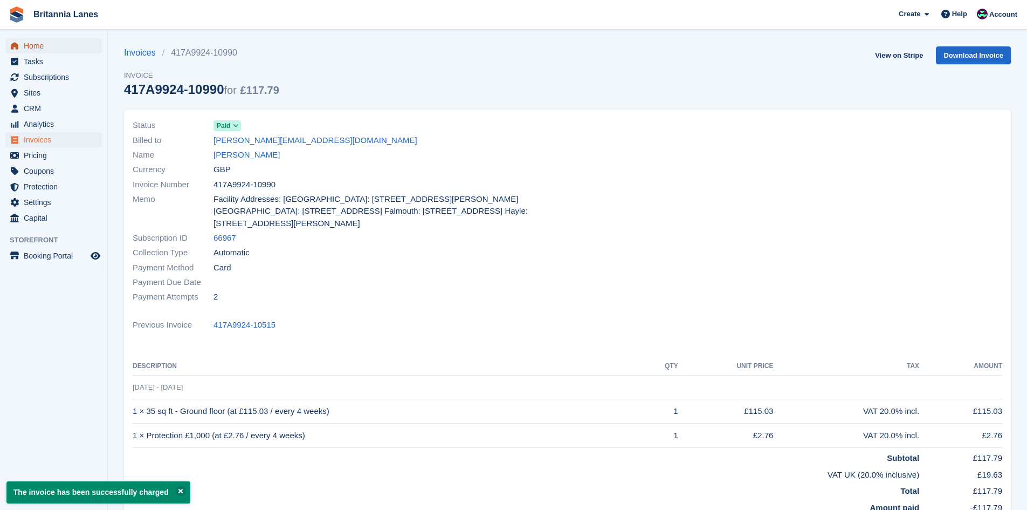
click at [61, 42] on span "Home" at bounding box center [56, 45] width 65 height 15
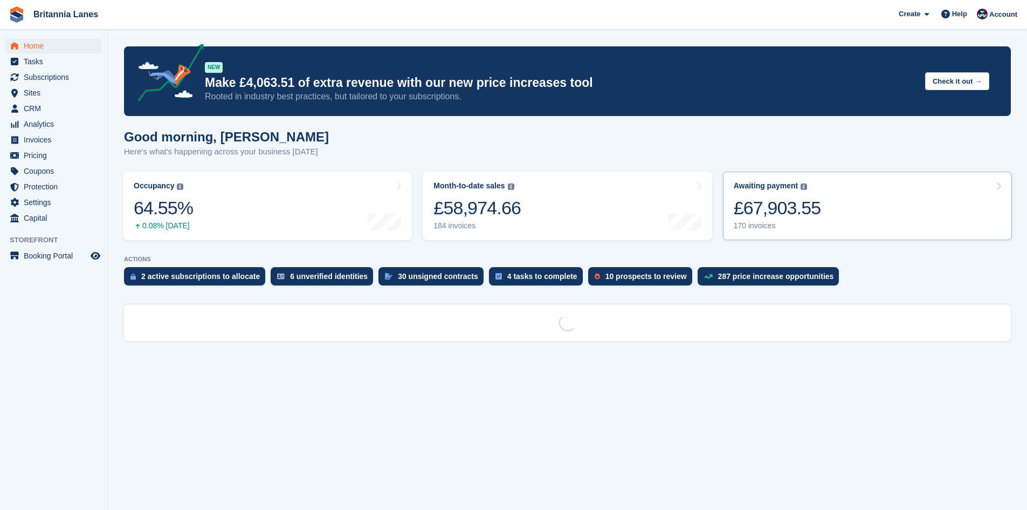
click at [884, 222] on link "Awaiting payment The total outstanding balance on all open invoices. £67,903.55…" at bounding box center [867, 205] width 289 height 68
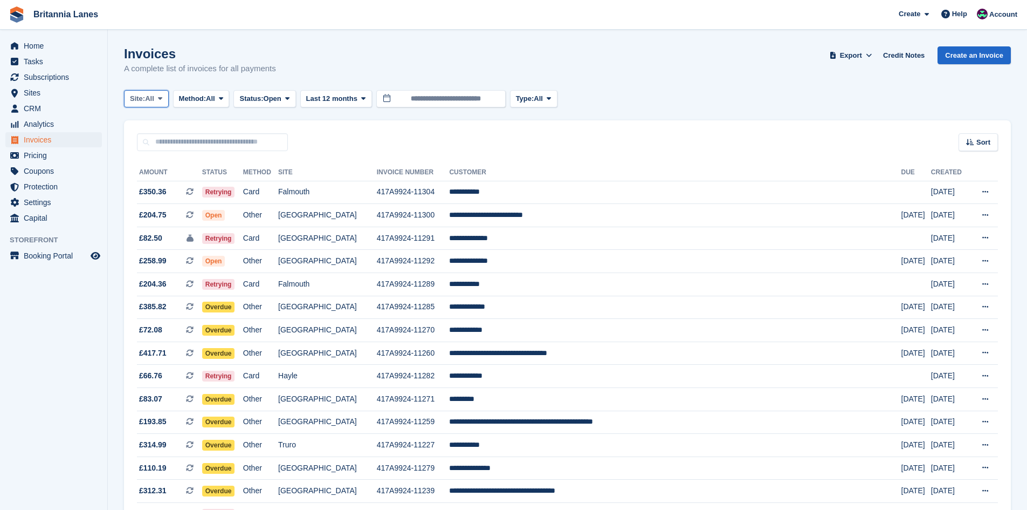
click at [145, 98] on span "Site:" at bounding box center [137, 98] width 15 height 11
click at [154, 158] on link "Falmouth" at bounding box center [177, 162] width 97 height 19
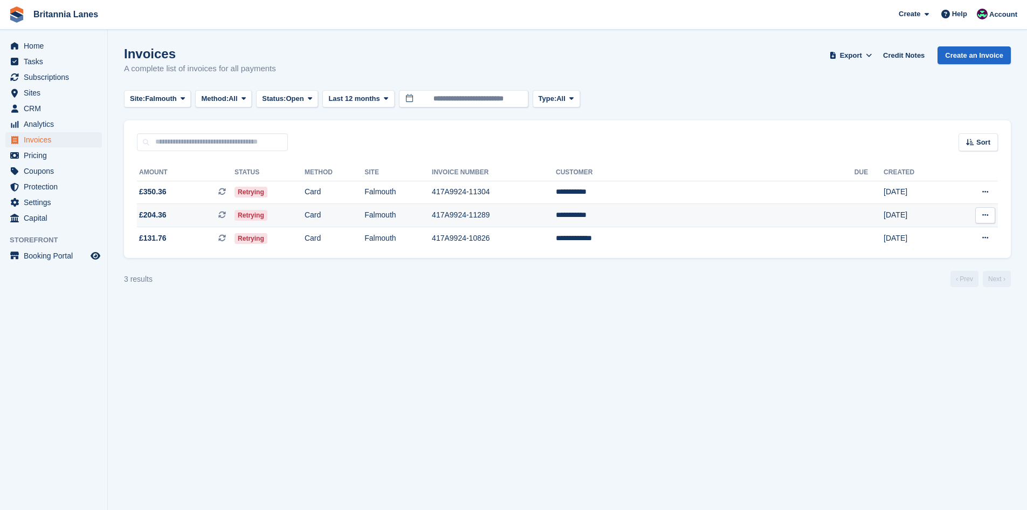
click at [725, 211] on td "**********" at bounding box center [705, 215] width 299 height 23
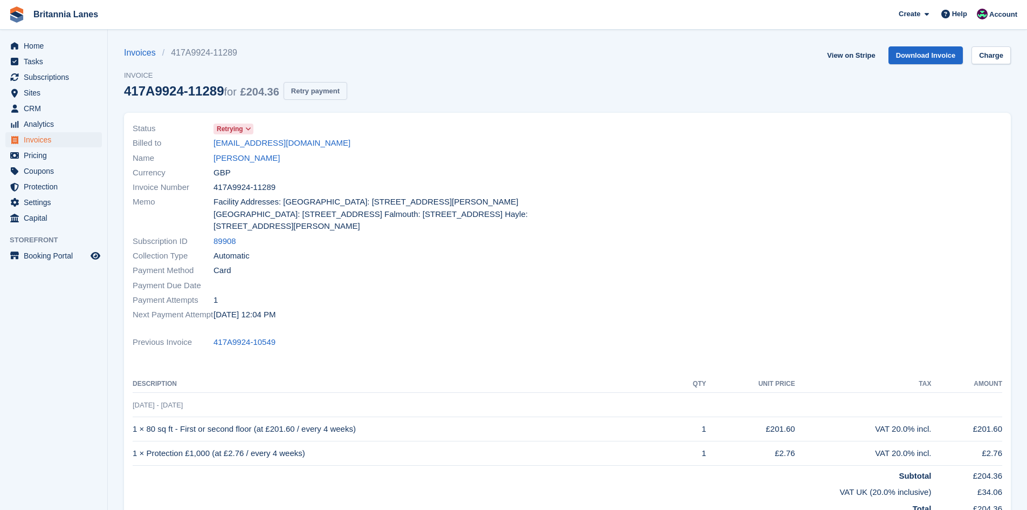
click at [310, 97] on button "Retry payment" at bounding box center [316, 91] width 64 height 18
click at [1003, 61] on link "Charge" at bounding box center [991, 55] width 39 height 18
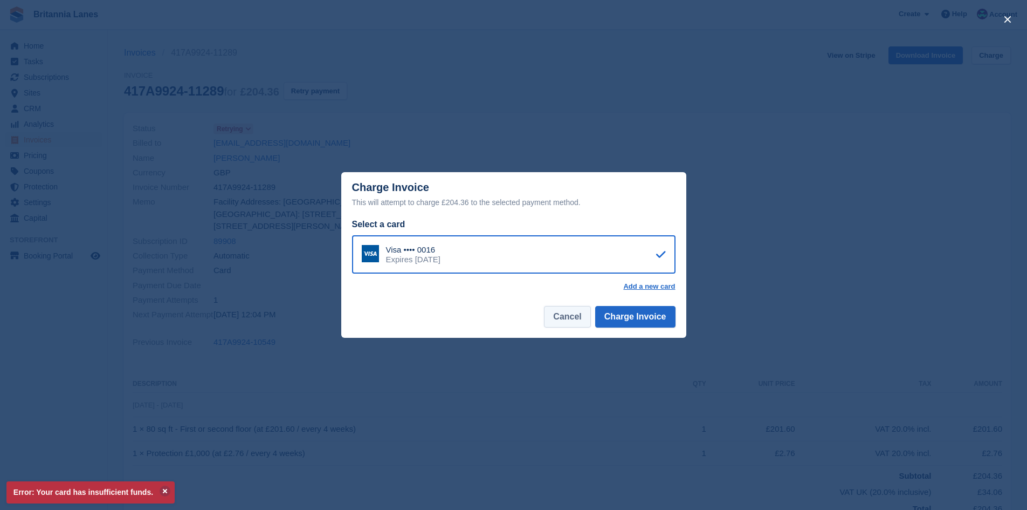
click at [558, 322] on button "Cancel" at bounding box center [567, 317] width 46 height 22
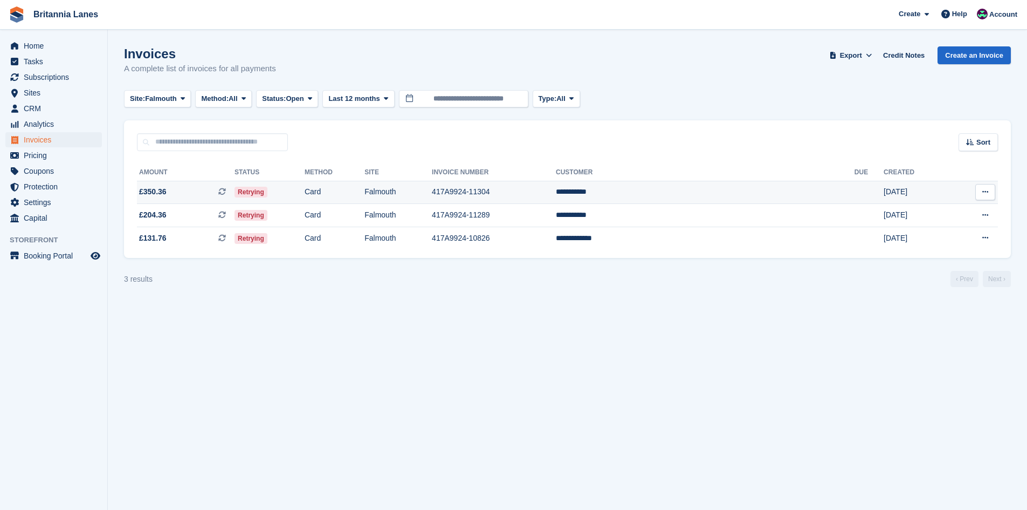
click at [884, 194] on td "[DATE]" at bounding box center [917, 192] width 66 height 23
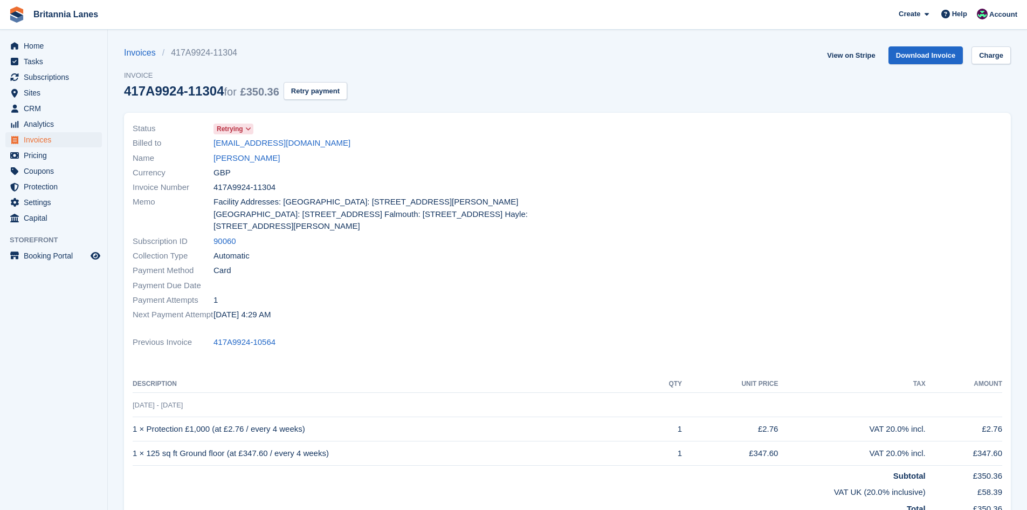
click at [1011, 56] on section "Invoices 417A9924-11304 Invoice 417A9924-11304 for £350.36 Retry payment View o…" at bounding box center [567, 344] width 919 height 688
click at [1002, 56] on link "Charge" at bounding box center [991, 55] width 39 height 18
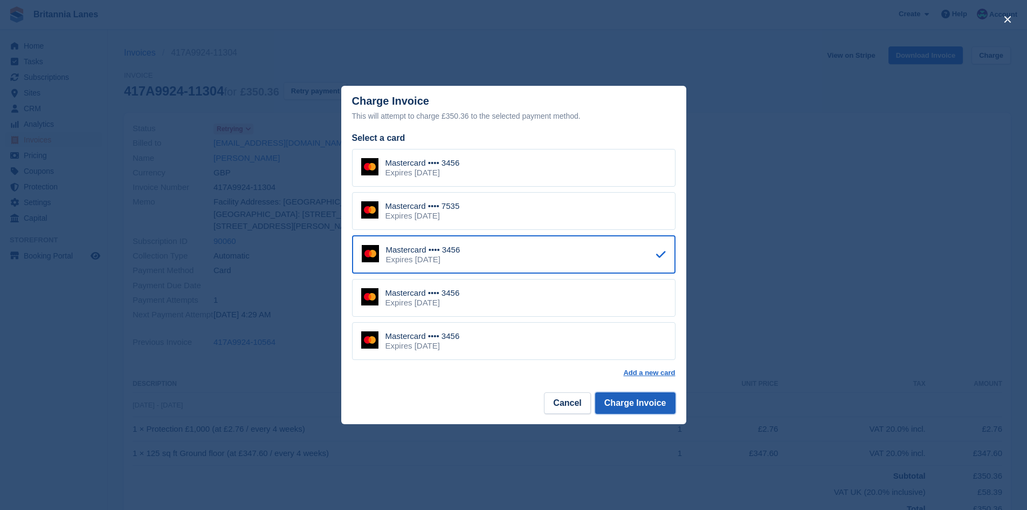
click at [624, 401] on button "Charge Invoice" at bounding box center [635, 403] width 80 height 22
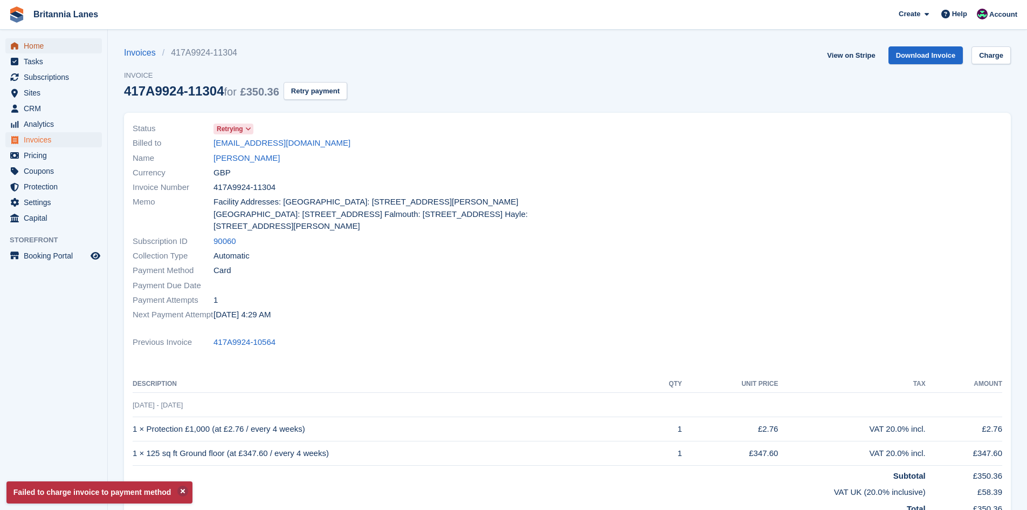
click at [37, 49] on span "Home" at bounding box center [56, 45] width 65 height 15
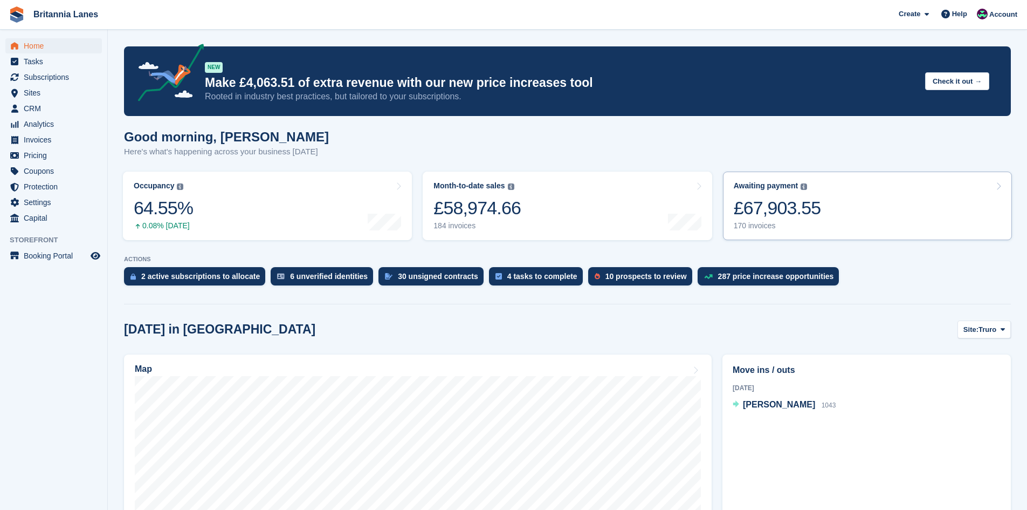
click at [817, 205] on link "Awaiting payment The total outstanding balance on all open invoices. £67,903.55…" at bounding box center [867, 205] width 289 height 68
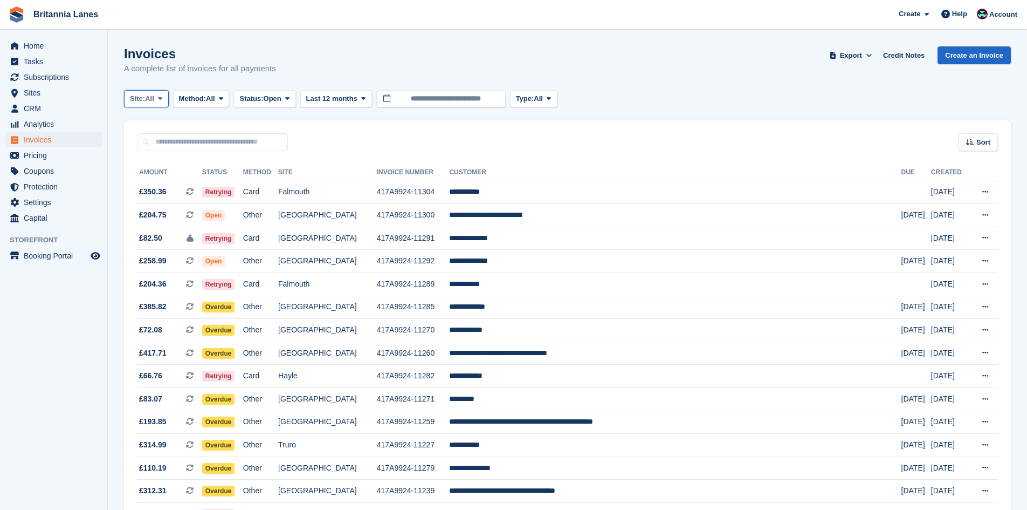
click at [157, 95] on button "Site: All" at bounding box center [146, 99] width 45 height 18
click at [164, 201] on link "Hayle" at bounding box center [177, 201] width 97 height 19
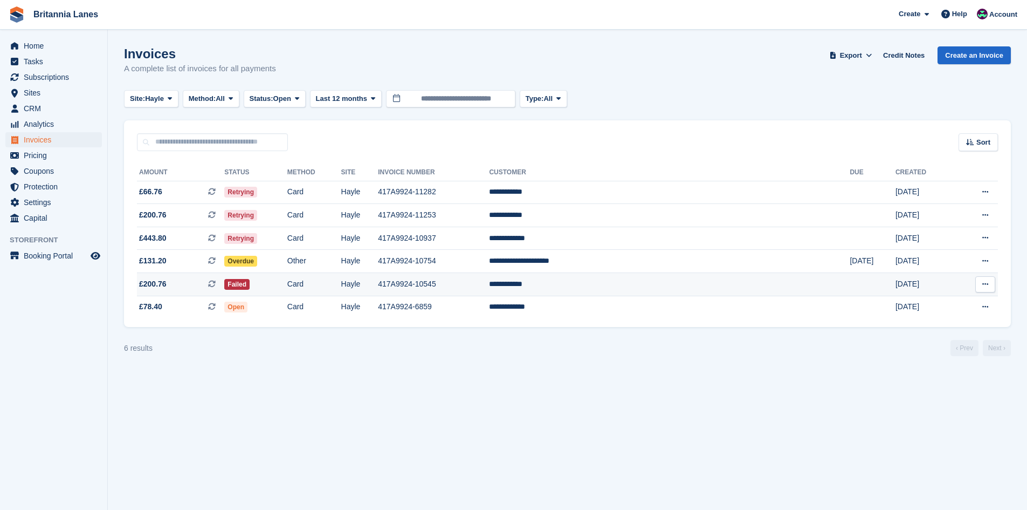
click at [643, 287] on td "**********" at bounding box center [669, 284] width 361 height 23
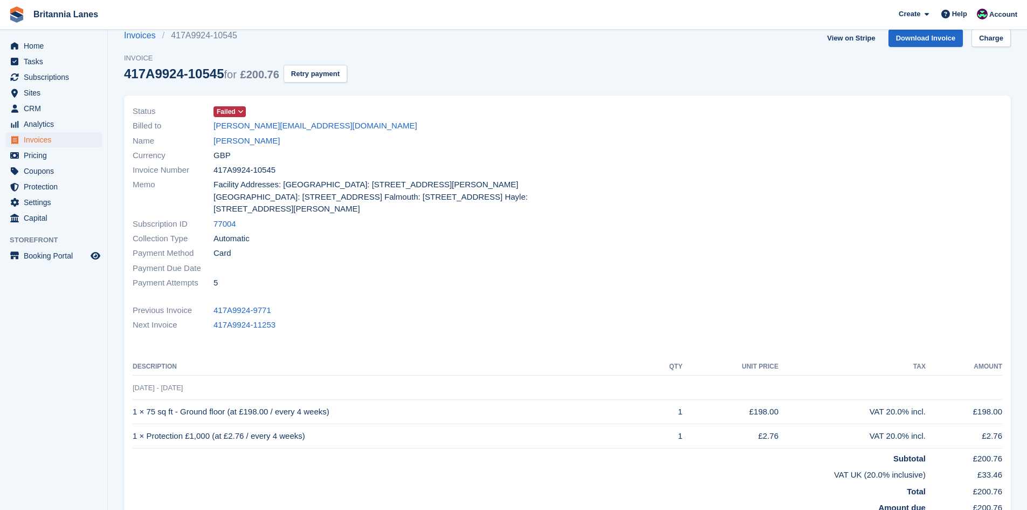
scroll to position [17, 0]
click at [258, 140] on link "[PERSON_NAME]" at bounding box center [247, 141] width 66 height 12
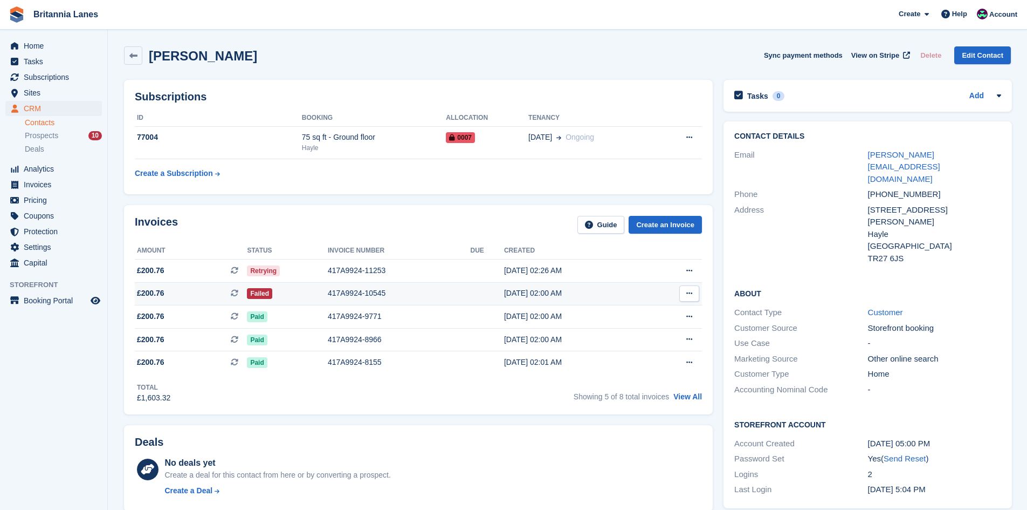
click at [349, 290] on div "417A9924-10545" at bounding box center [399, 292] width 143 height 11
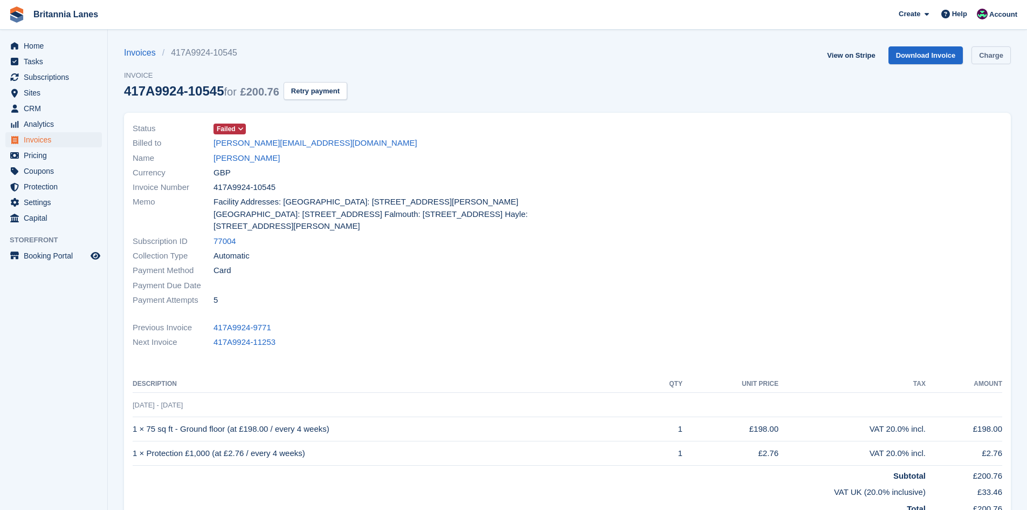
click at [992, 60] on link "Charge" at bounding box center [991, 55] width 39 height 18
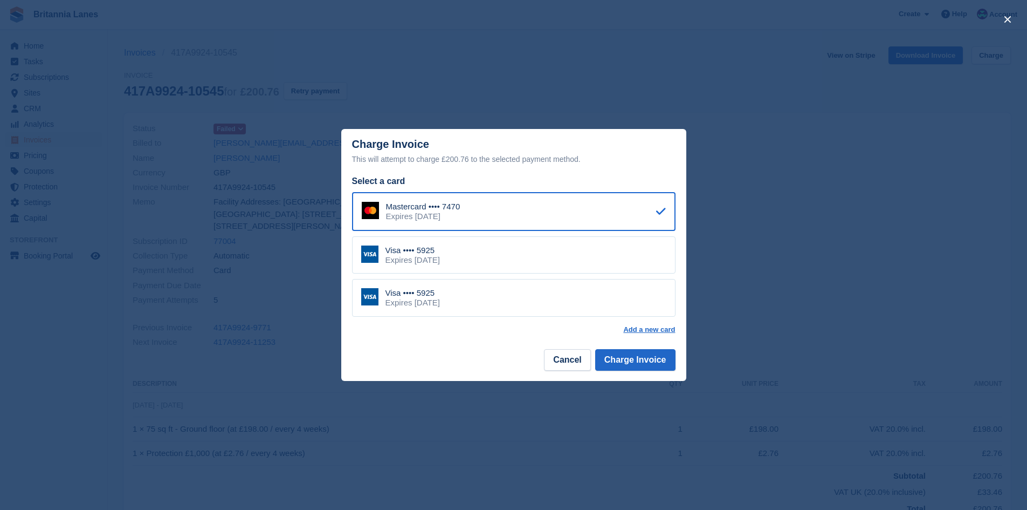
click at [497, 247] on div "Visa •••• 5925 Expires March 2027" at bounding box center [514, 255] width 324 height 38
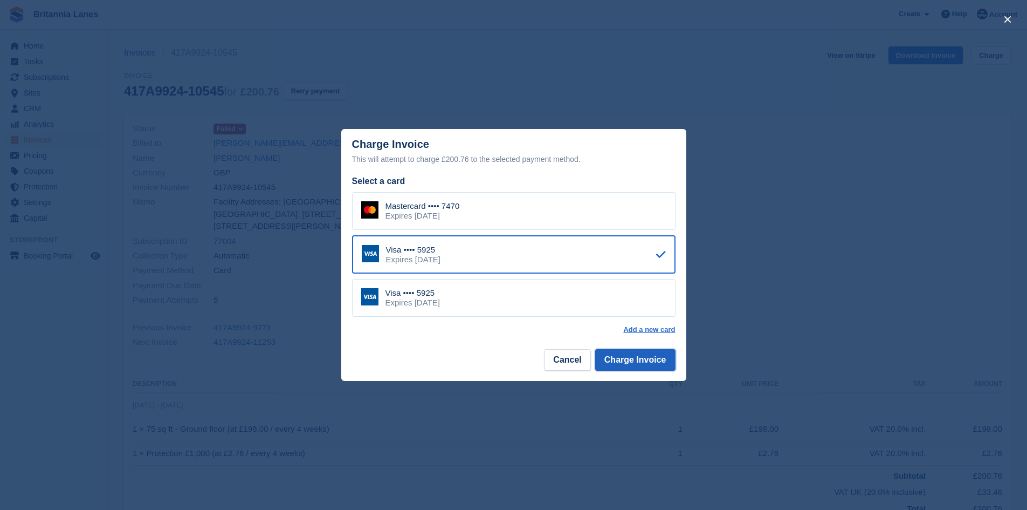
click at [663, 368] on button "Charge Invoice" at bounding box center [635, 360] width 80 height 22
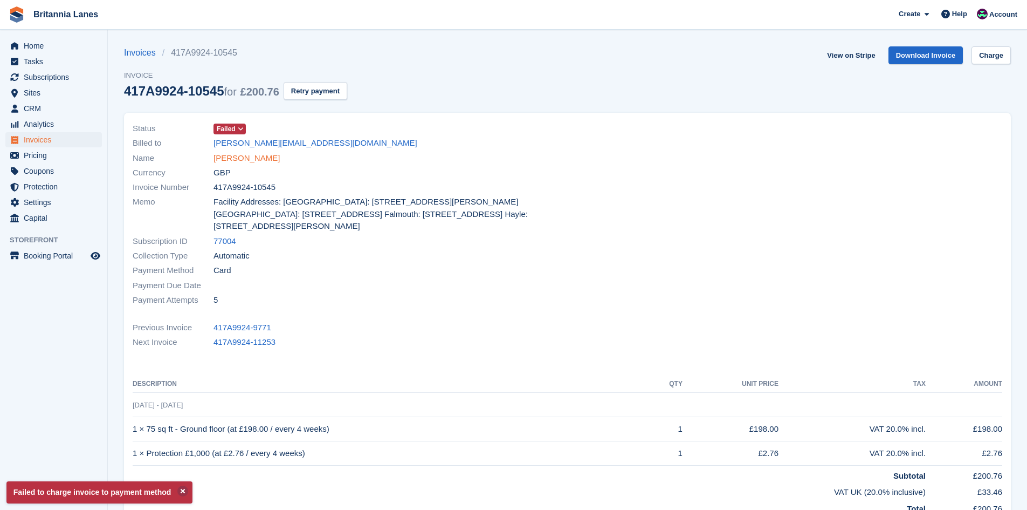
click at [235, 154] on link "Darren Green" at bounding box center [247, 158] width 66 height 12
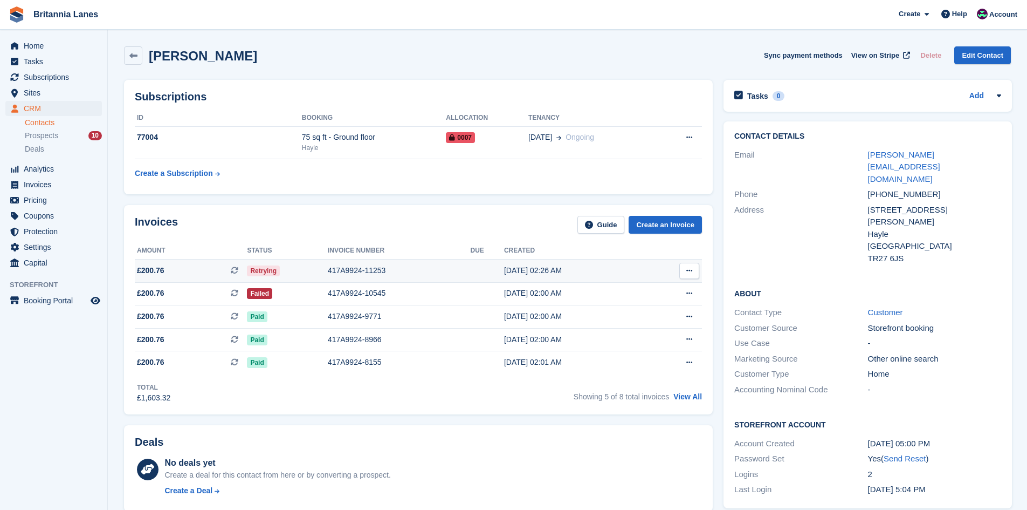
click at [372, 274] on div "417A9924-11253" at bounding box center [399, 270] width 143 height 11
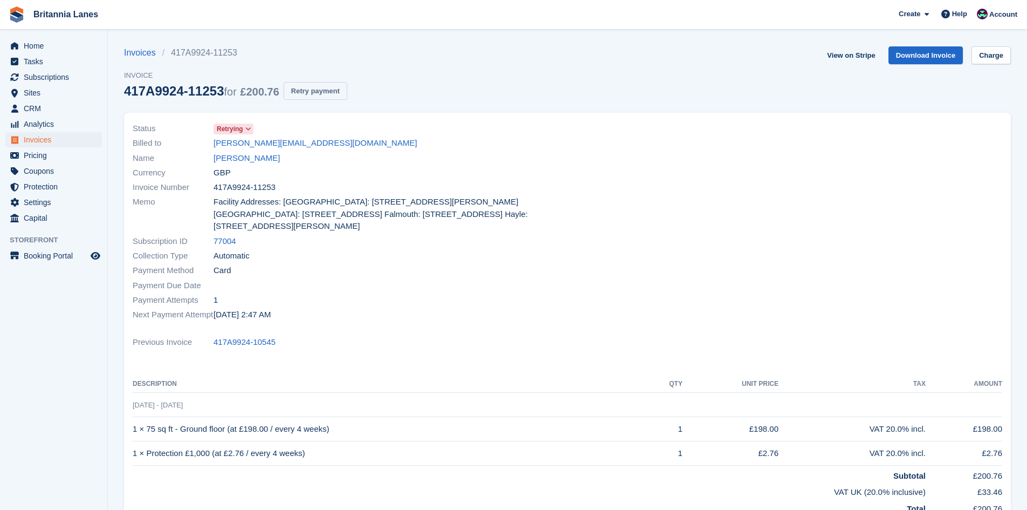
click at [333, 85] on button "Retry payment" at bounding box center [316, 91] width 64 height 18
click at [43, 43] on span "Home" at bounding box center [56, 45] width 65 height 15
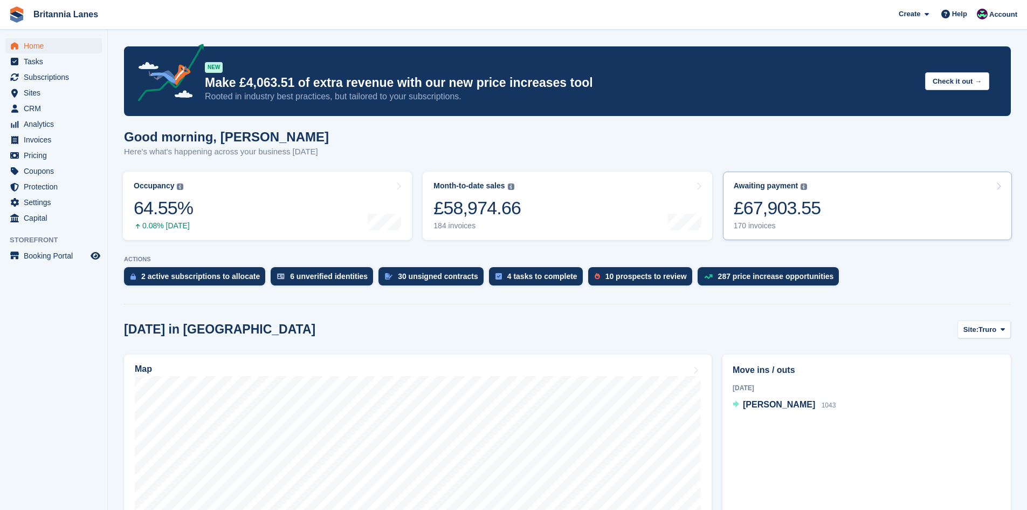
click at [857, 219] on link "Awaiting payment The total outstanding balance on all open invoices. £67,903.55…" at bounding box center [867, 205] width 289 height 68
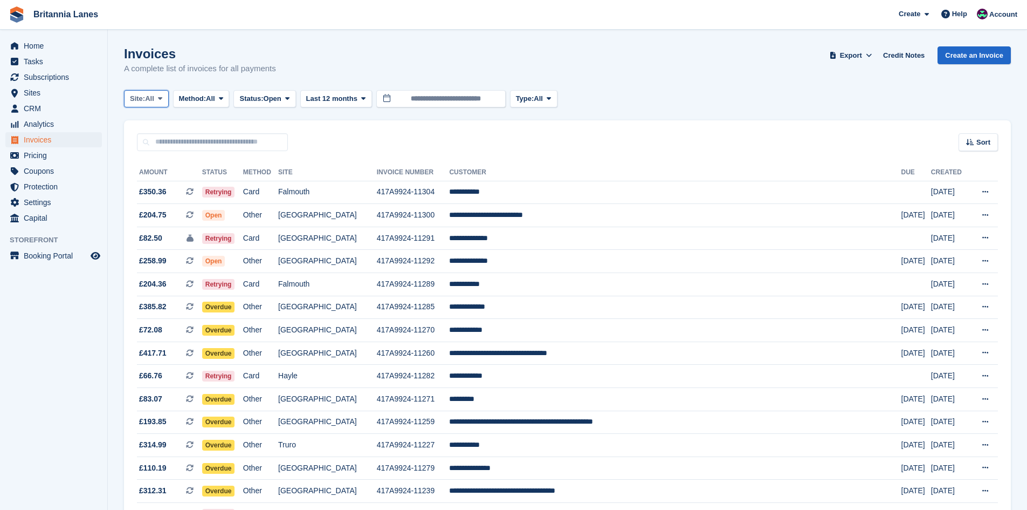
click at [154, 97] on span "All" at bounding box center [149, 98] width 9 height 11
click at [148, 210] on link "Hayle" at bounding box center [177, 201] width 97 height 19
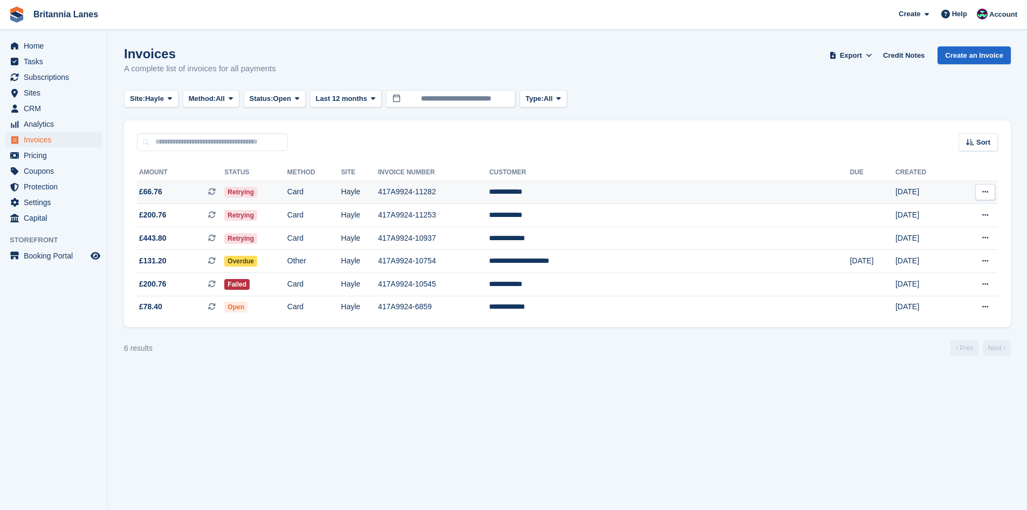
click at [650, 195] on td "**********" at bounding box center [669, 192] width 361 height 23
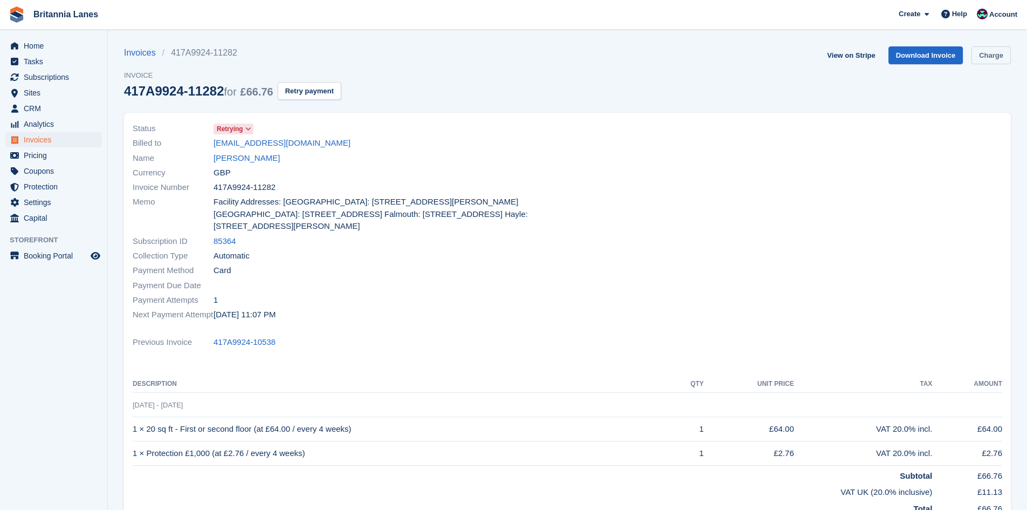
click at [989, 56] on link "Charge" at bounding box center [991, 55] width 39 height 18
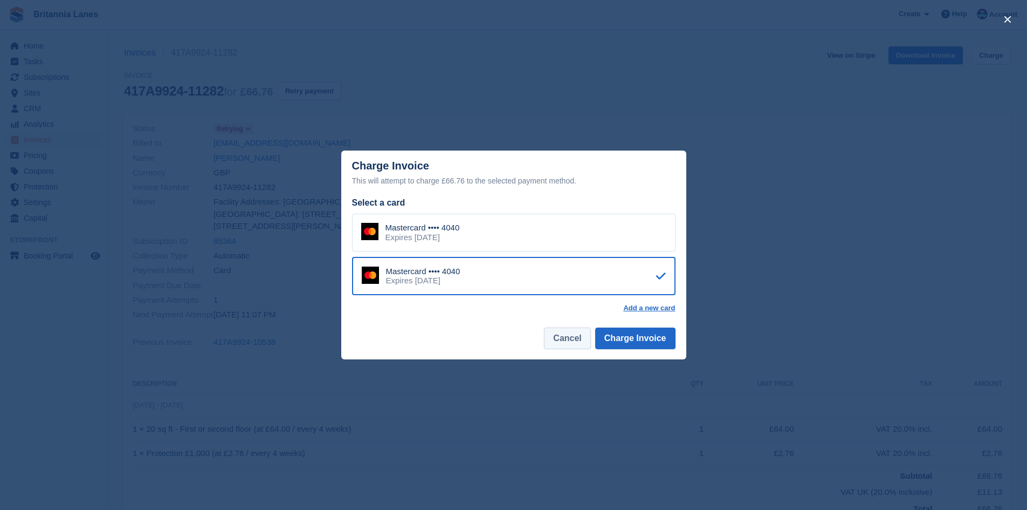
click at [567, 343] on button "Cancel" at bounding box center [567, 338] width 46 height 22
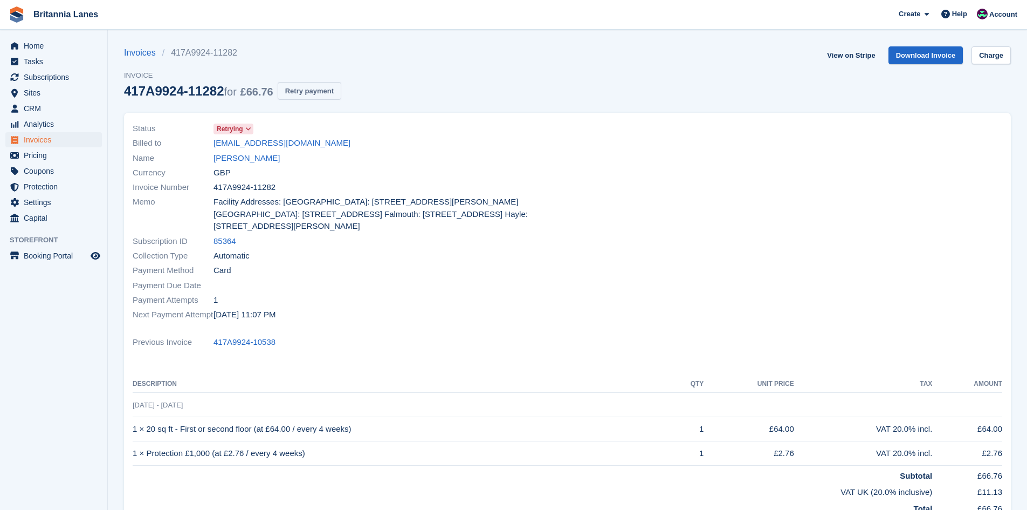
click at [310, 88] on button "Retry payment" at bounding box center [310, 91] width 64 height 18
click at [30, 44] on span "Home" at bounding box center [56, 45] width 65 height 15
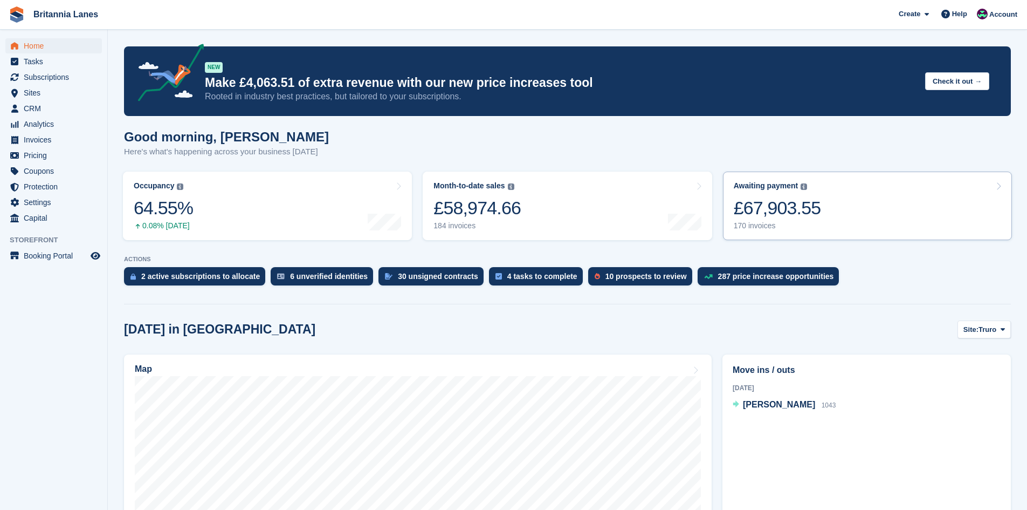
click at [935, 214] on link "Awaiting payment The total outstanding balance on all open invoices. £67,903.55…" at bounding box center [867, 205] width 289 height 68
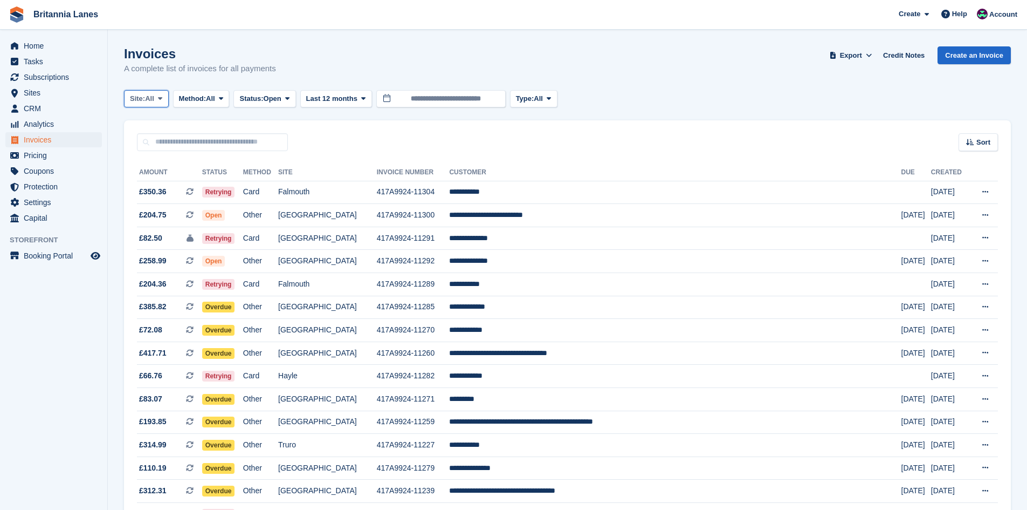
drag, startPoint x: 141, startPoint y: 107, endPoint x: 134, endPoint y: 136, distance: 30.0
click at [141, 106] on button "Site: All" at bounding box center [146, 99] width 45 height 18
click at [139, 142] on link "Truro" at bounding box center [177, 143] width 97 height 19
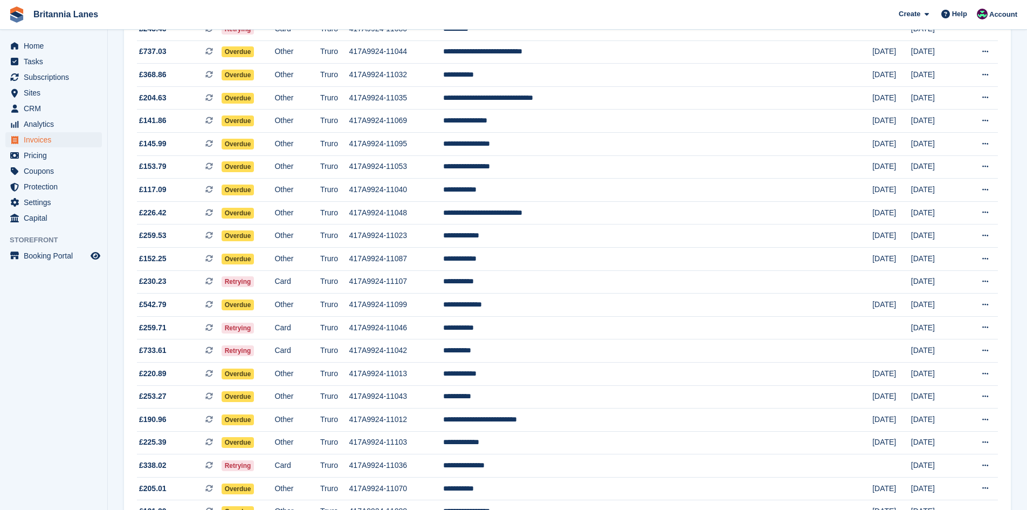
scroll to position [485, 0]
click at [589, 352] on td "**********" at bounding box center [657, 350] width 429 height 23
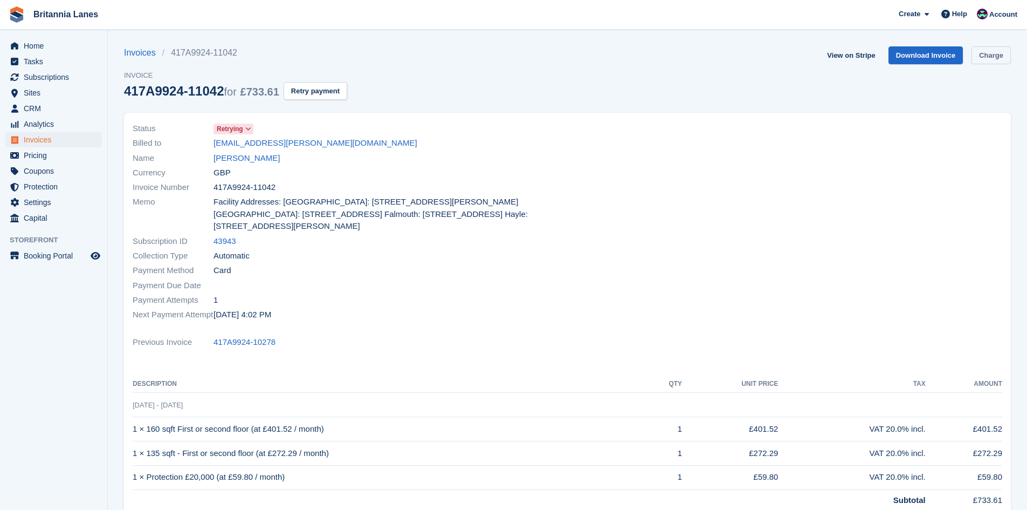
click at [991, 51] on link "Charge" at bounding box center [991, 55] width 39 height 18
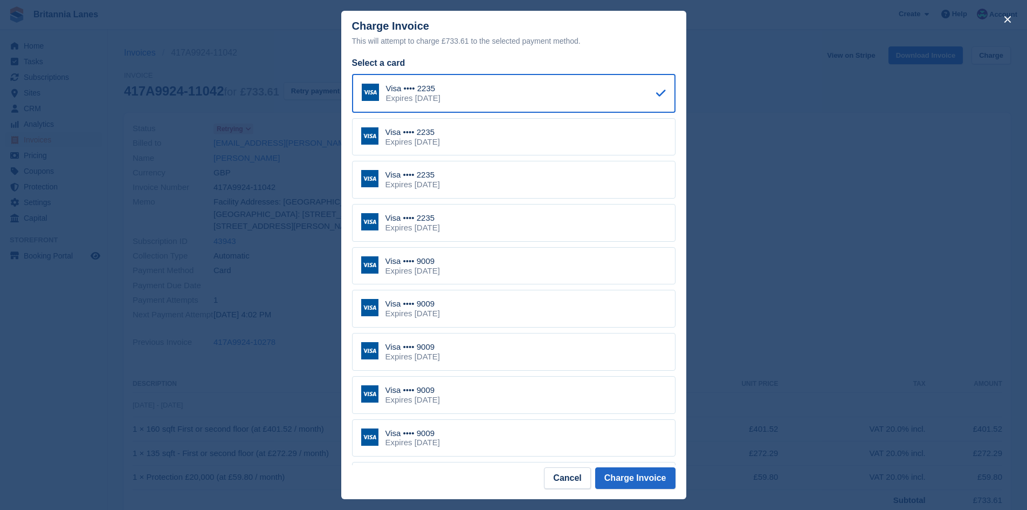
click at [418, 276] on div "Expires May 2027" at bounding box center [413, 271] width 54 height 10
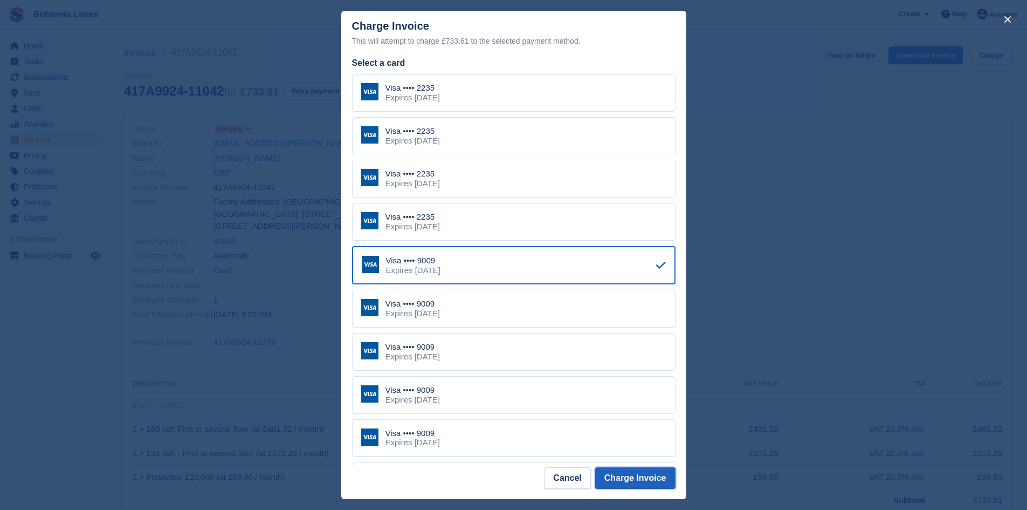
click at [665, 473] on button "Charge Invoice" at bounding box center [635, 478] width 80 height 22
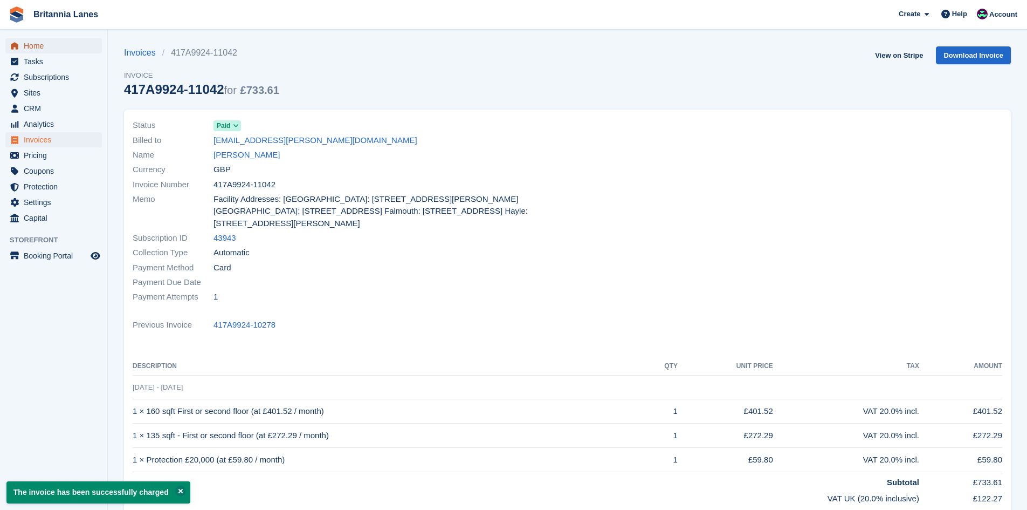
click at [43, 38] on span "Home" at bounding box center [56, 45] width 65 height 15
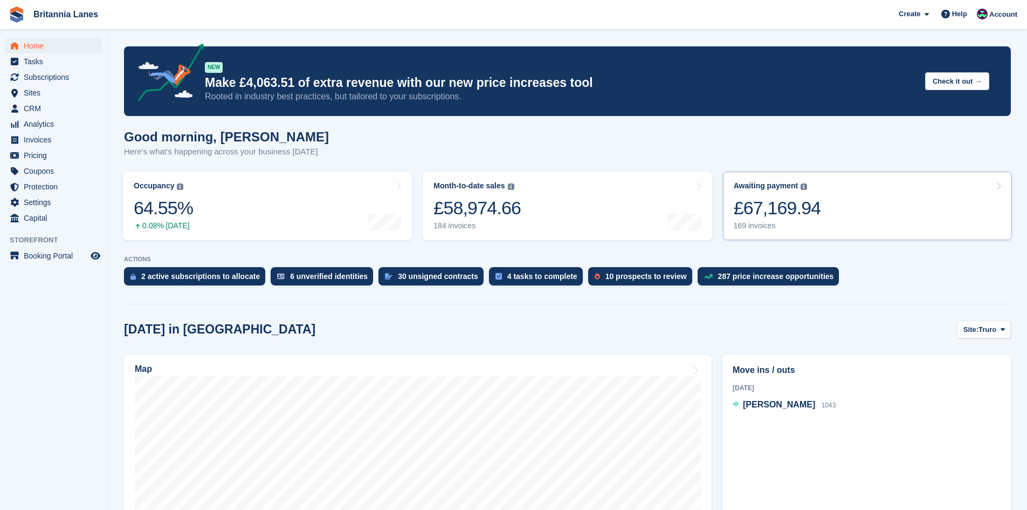
click at [881, 215] on link "Awaiting payment The total outstanding balance on all open invoices. £67,169.94…" at bounding box center [867, 205] width 289 height 68
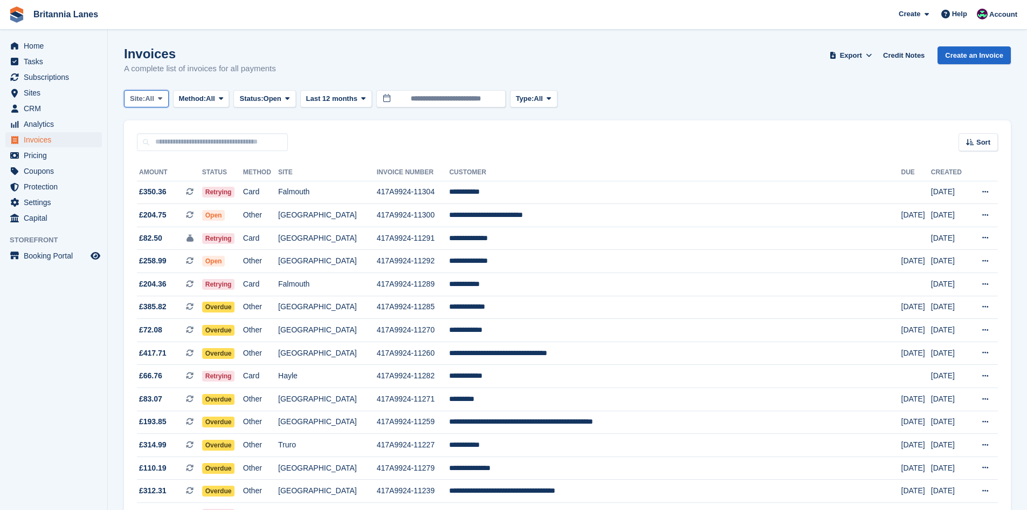
click at [148, 101] on span "All" at bounding box center [149, 98] width 9 height 11
click at [150, 144] on link "Truro" at bounding box center [177, 143] width 97 height 19
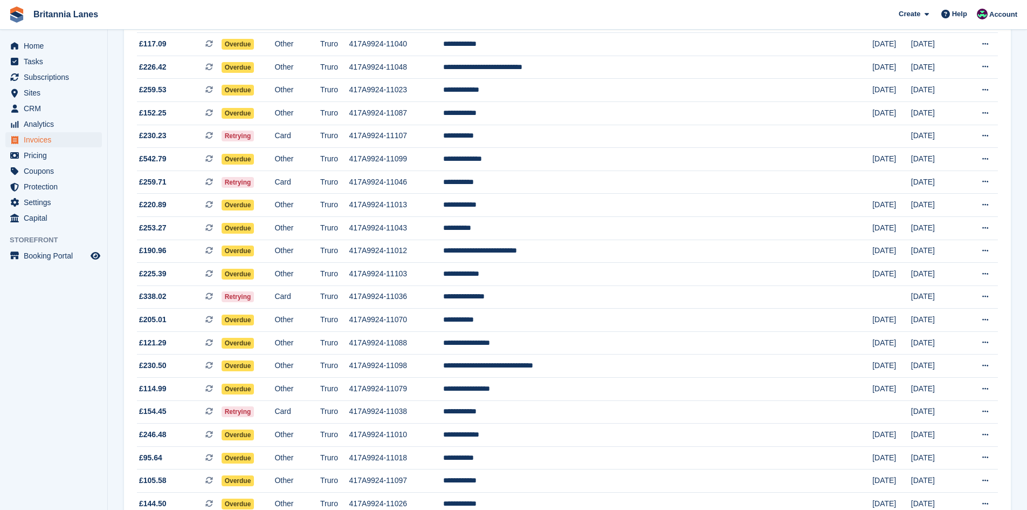
scroll to position [647, 0]
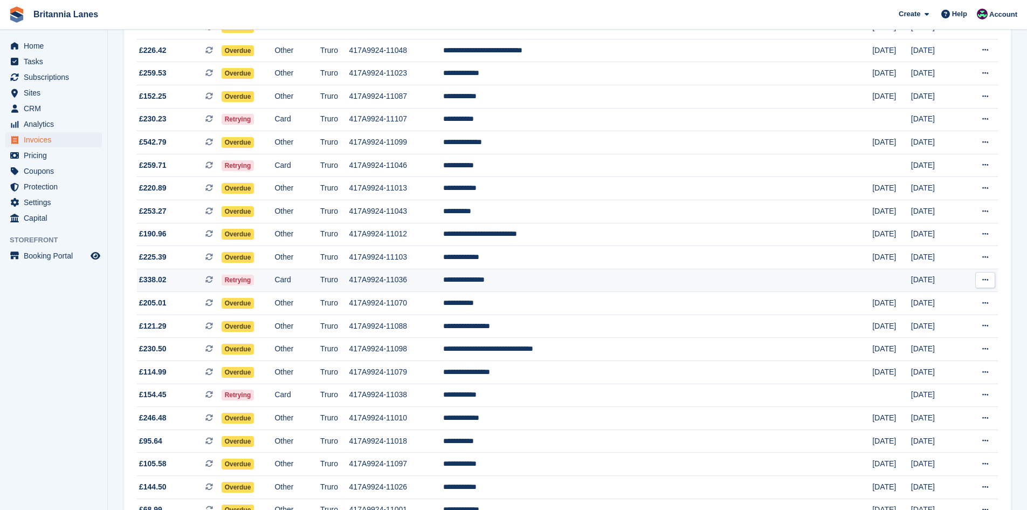
click at [607, 272] on td "**********" at bounding box center [657, 280] width 429 height 23
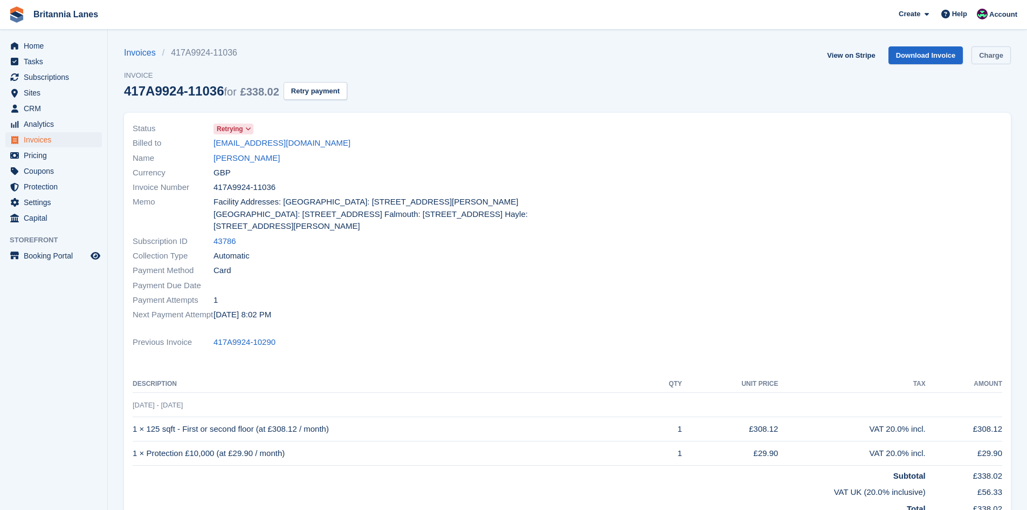
click at [983, 54] on link "Charge" at bounding box center [991, 55] width 39 height 18
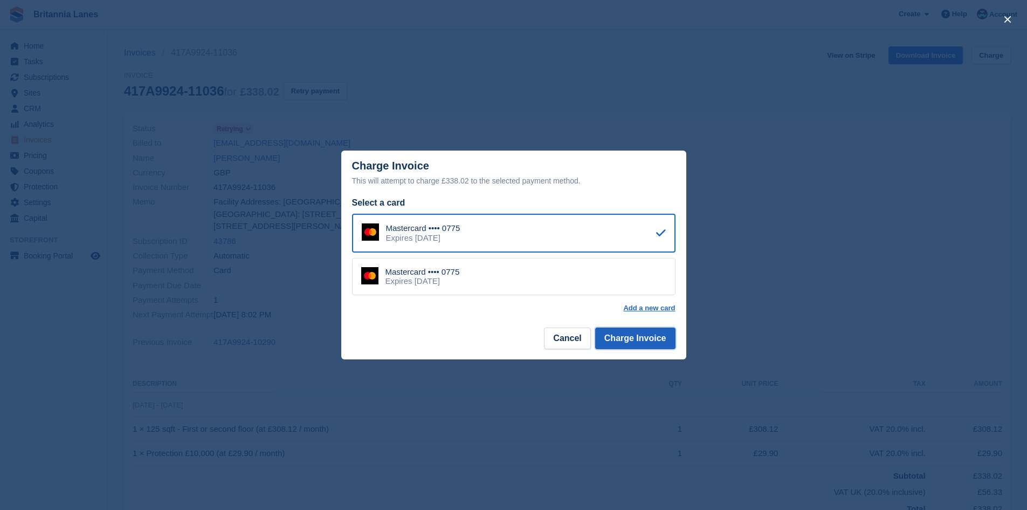
click at [617, 342] on button "Charge Invoice" at bounding box center [635, 338] width 80 height 22
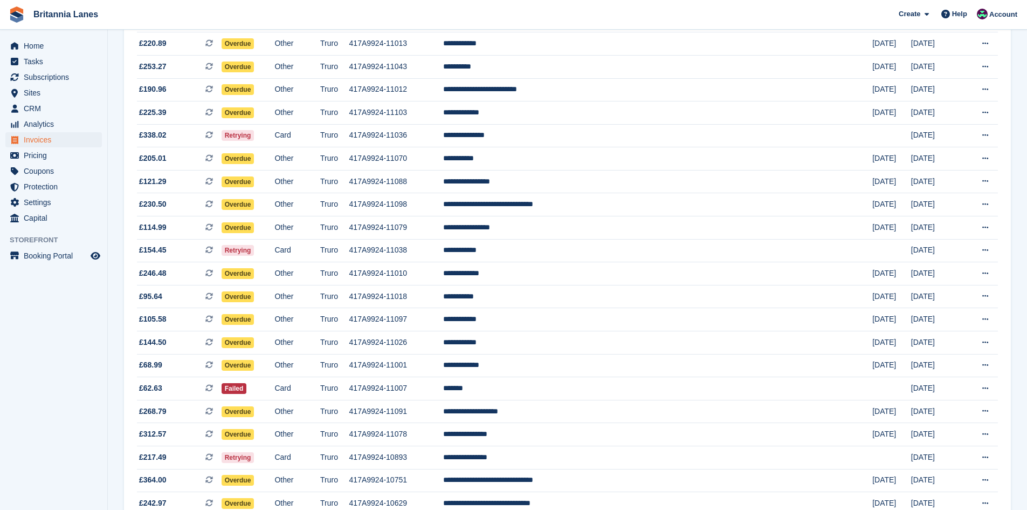
scroll to position [809, 0]
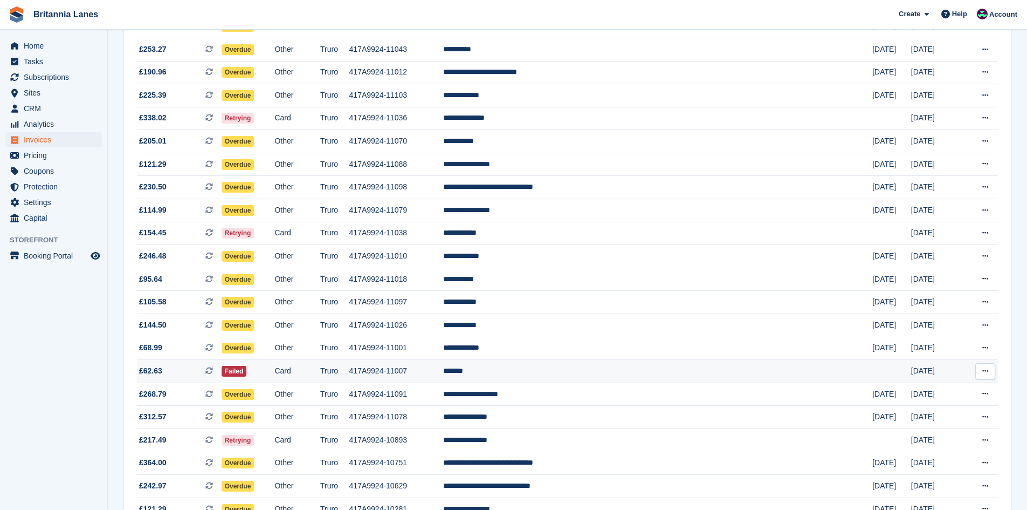
click at [586, 377] on td "*******" at bounding box center [657, 371] width 429 height 23
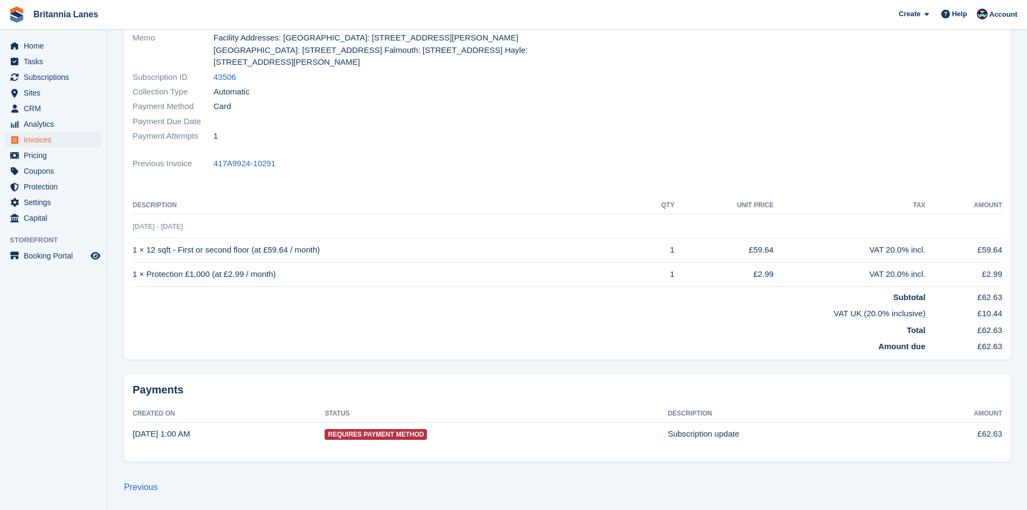
scroll to position [2, 0]
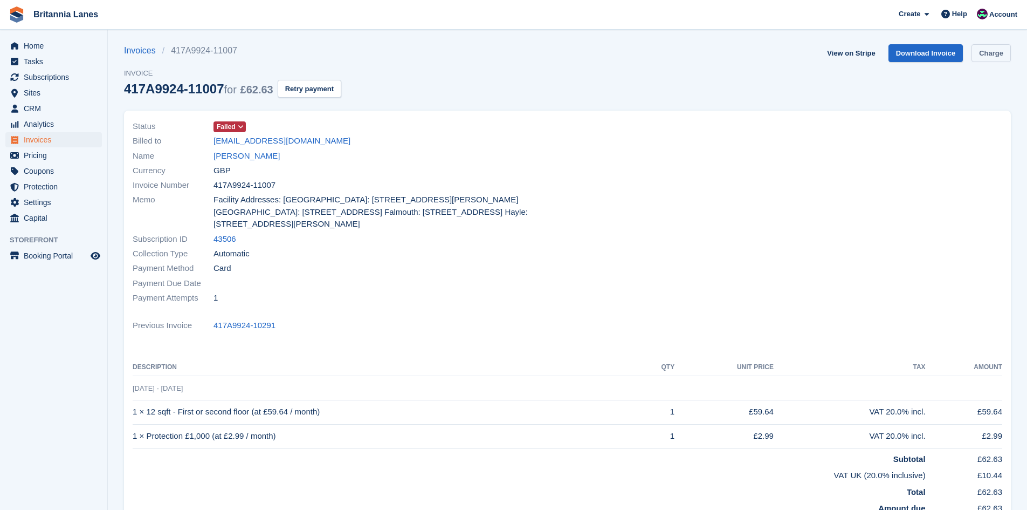
click at [998, 57] on link "Charge" at bounding box center [991, 53] width 39 height 18
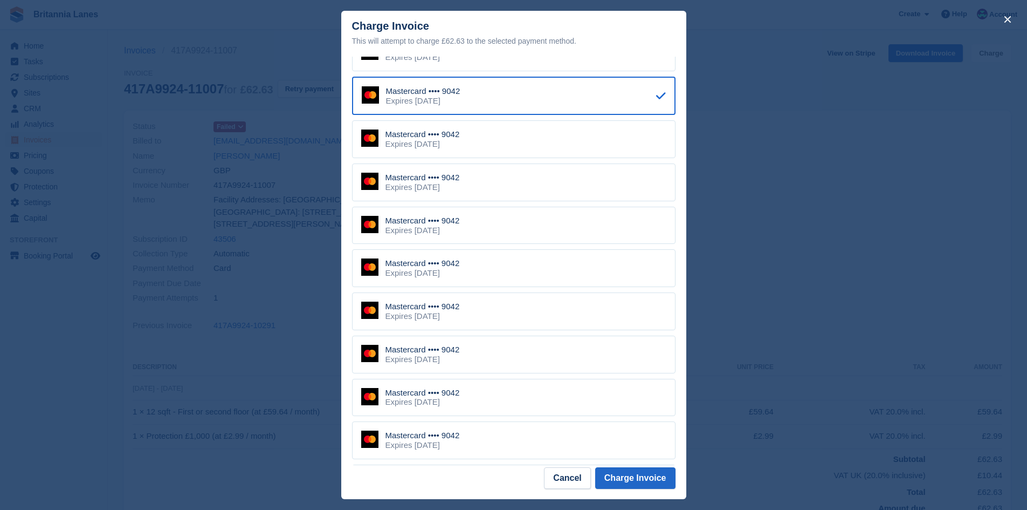
scroll to position [108, 0]
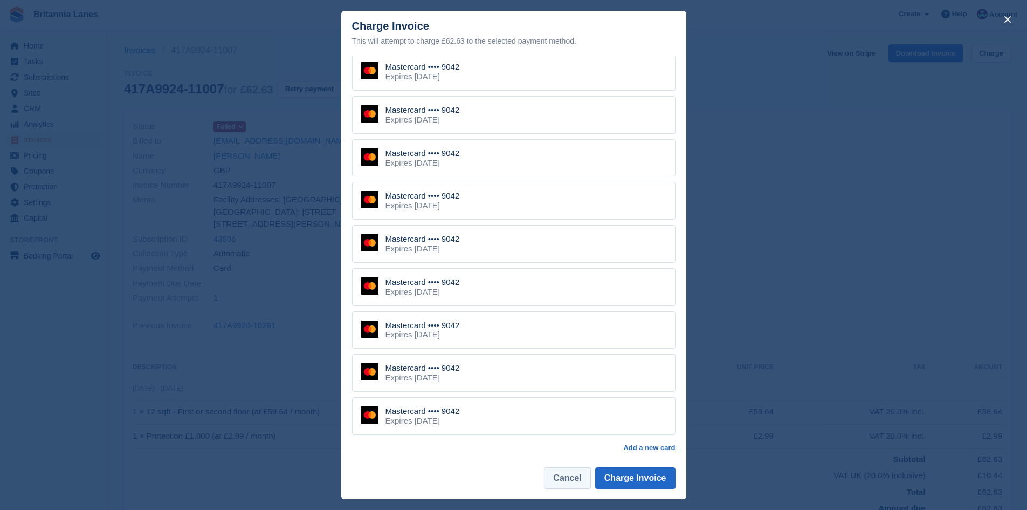
click at [576, 479] on button "Cancel" at bounding box center [567, 478] width 46 height 22
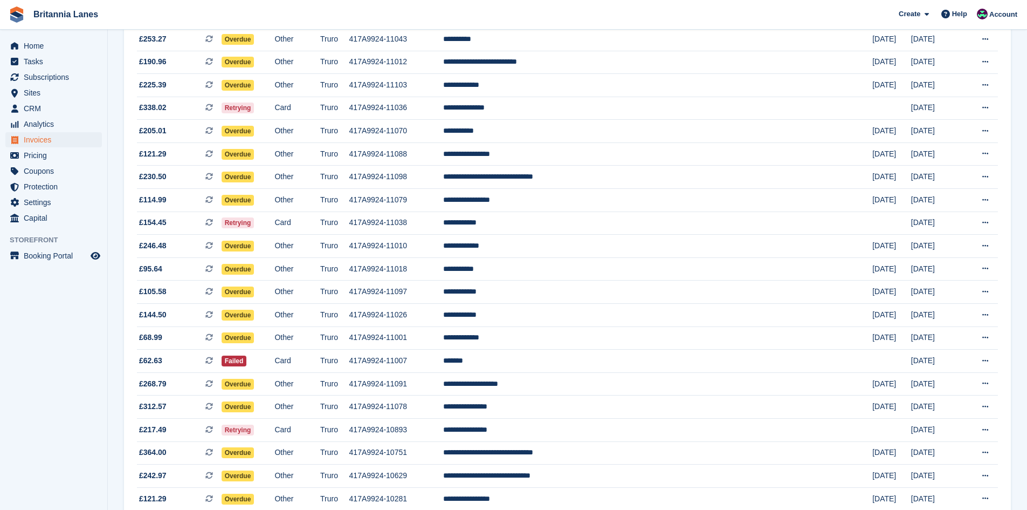
scroll to position [873, 0]
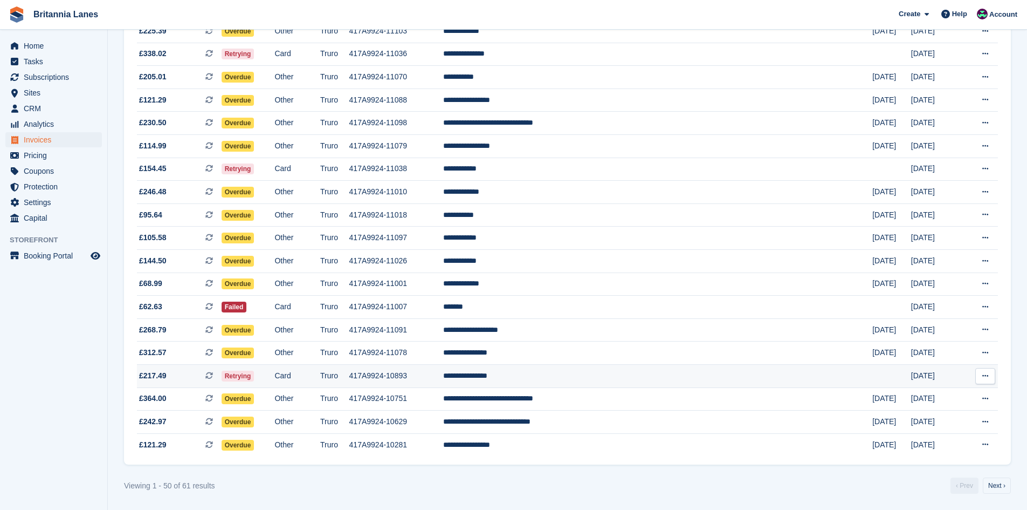
click at [615, 382] on td "**********" at bounding box center [657, 376] width 429 height 23
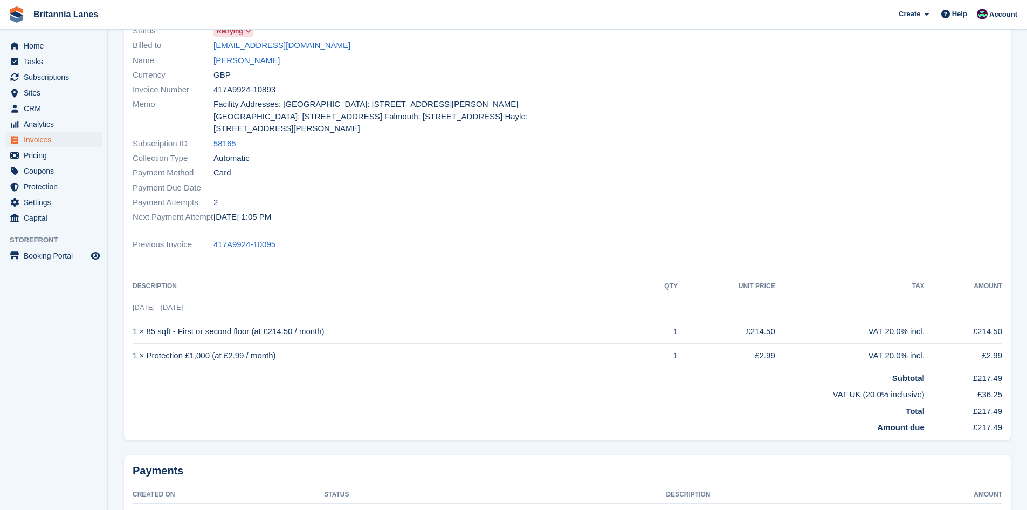
scroll to position [17, 0]
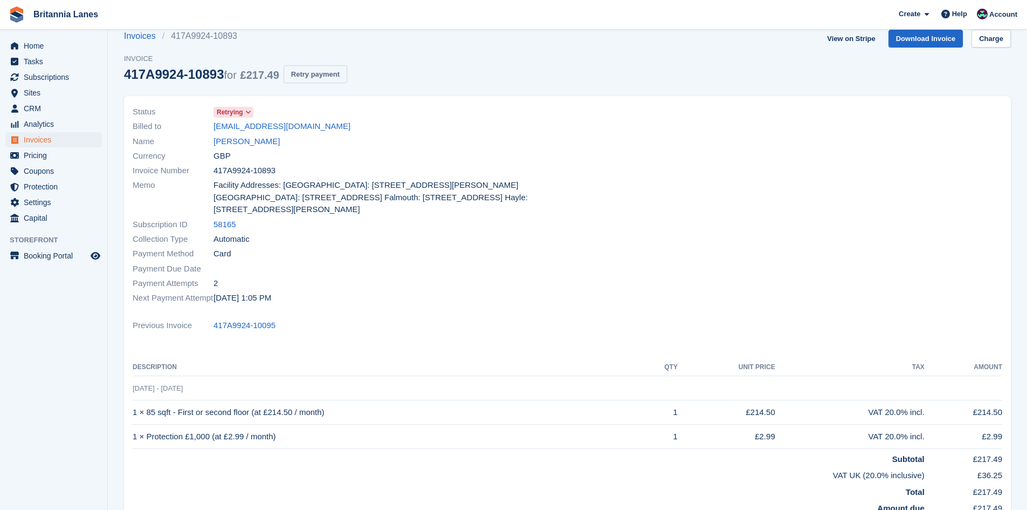
click at [333, 71] on button "Retry payment" at bounding box center [316, 74] width 64 height 18
click at [1008, 42] on link "Charge" at bounding box center [991, 39] width 39 height 18
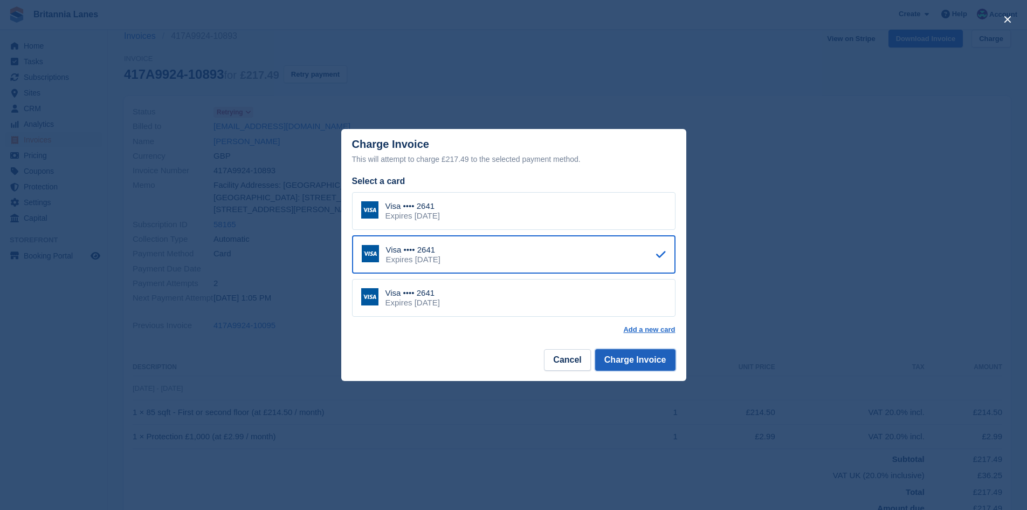
click at [636, 365] on button "Charge Invoice" at bounding box center [635, 360] width 80 height 22
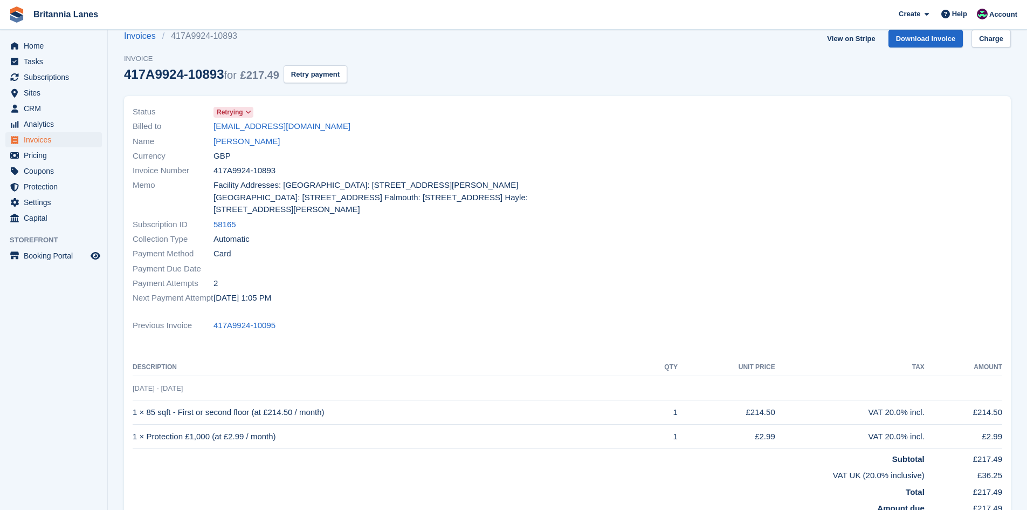
scroll to position [0, 0]
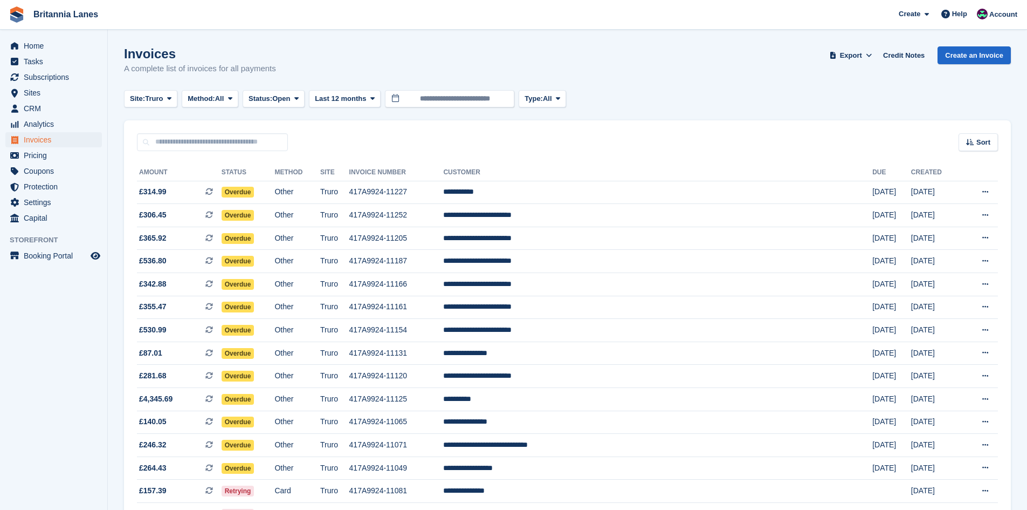
scroll to position [873, 0]
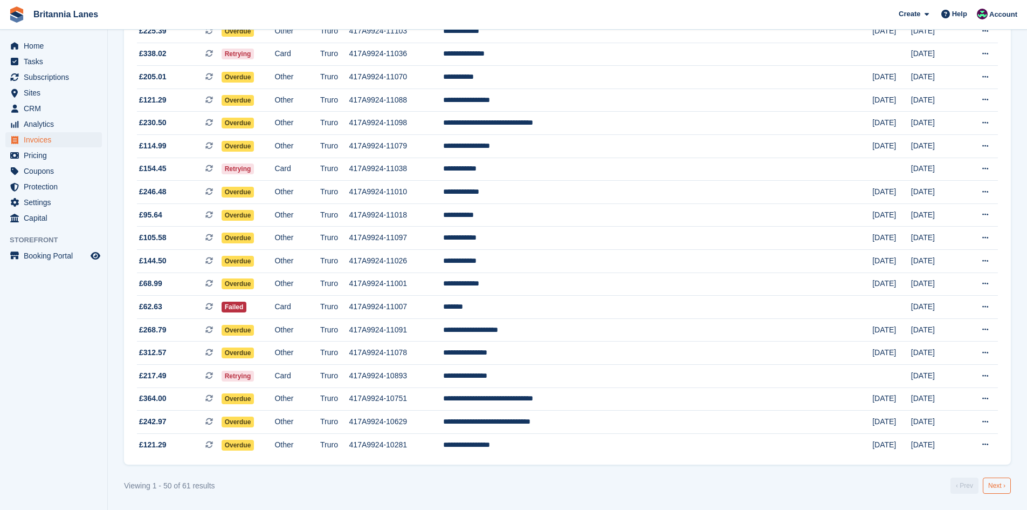
click at [997, 486] on link "Next ›" at bounding box center [997, 485] width 28 height 16
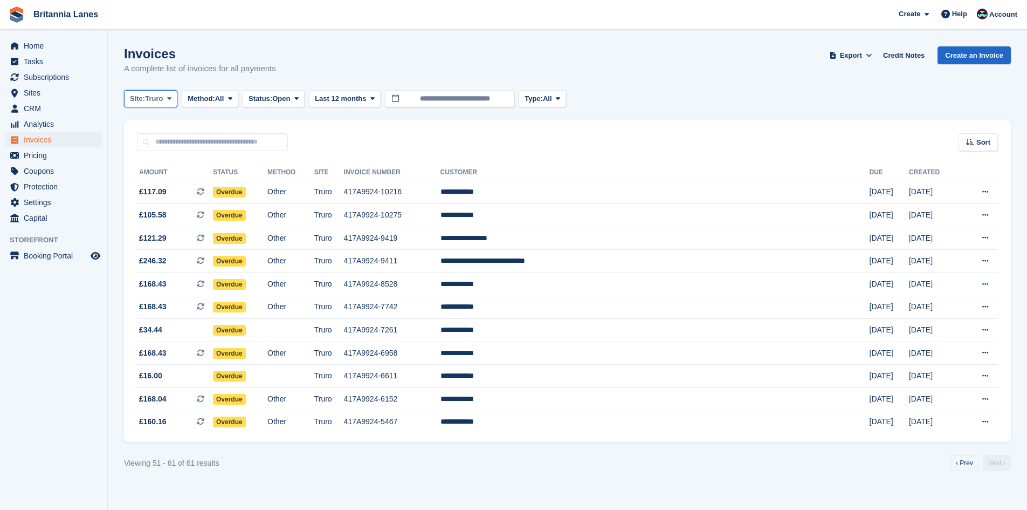
click at [145, 102] on span "Site:" at bounding box center [137, 98] width 15 height 11
click at [140, 182] on link "[GEOGRAPHIC_DATA]" at bounding box center [177, 182] width 97 height 19
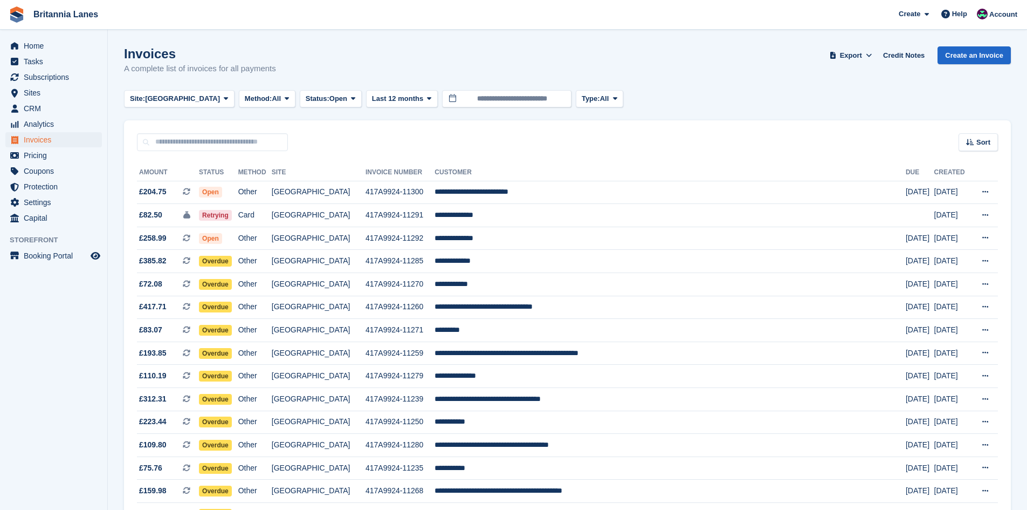
click at [53, 37] on div "Home Tasks Subscriptions Subscriptions Subscriptions Contracts Price increases …" at bounding box center [53, 130] width 107 height 192
click at [45, 39] on span "Home" at bounding box center [56, 45] width 65 height 15
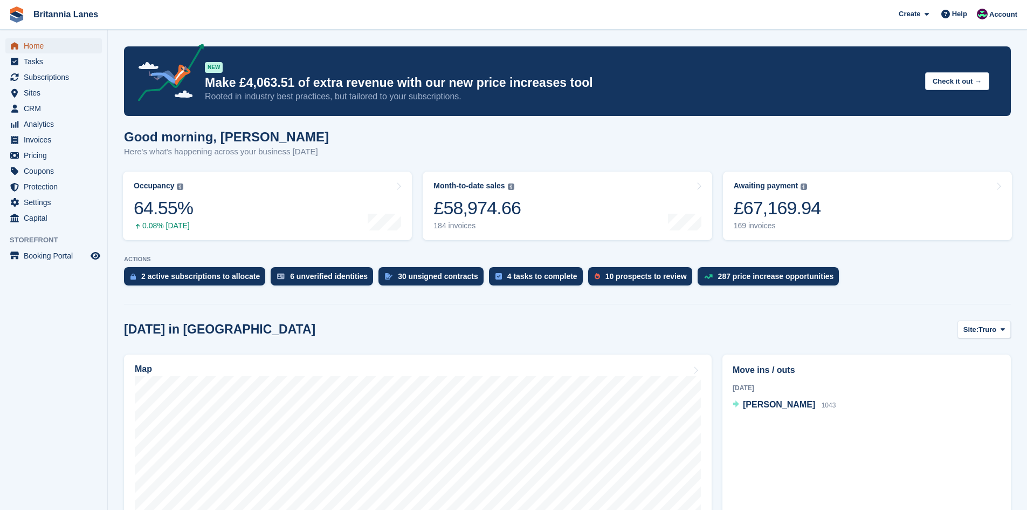
click at [24, 39] on span "Home" at bounding box center [56, 45] width 65 height 15
click at [69, 44] on span "Home" at bounding box center [56, 45] width 65 height 15
